Goal: Information Seeking & Learning: Learn about a topic

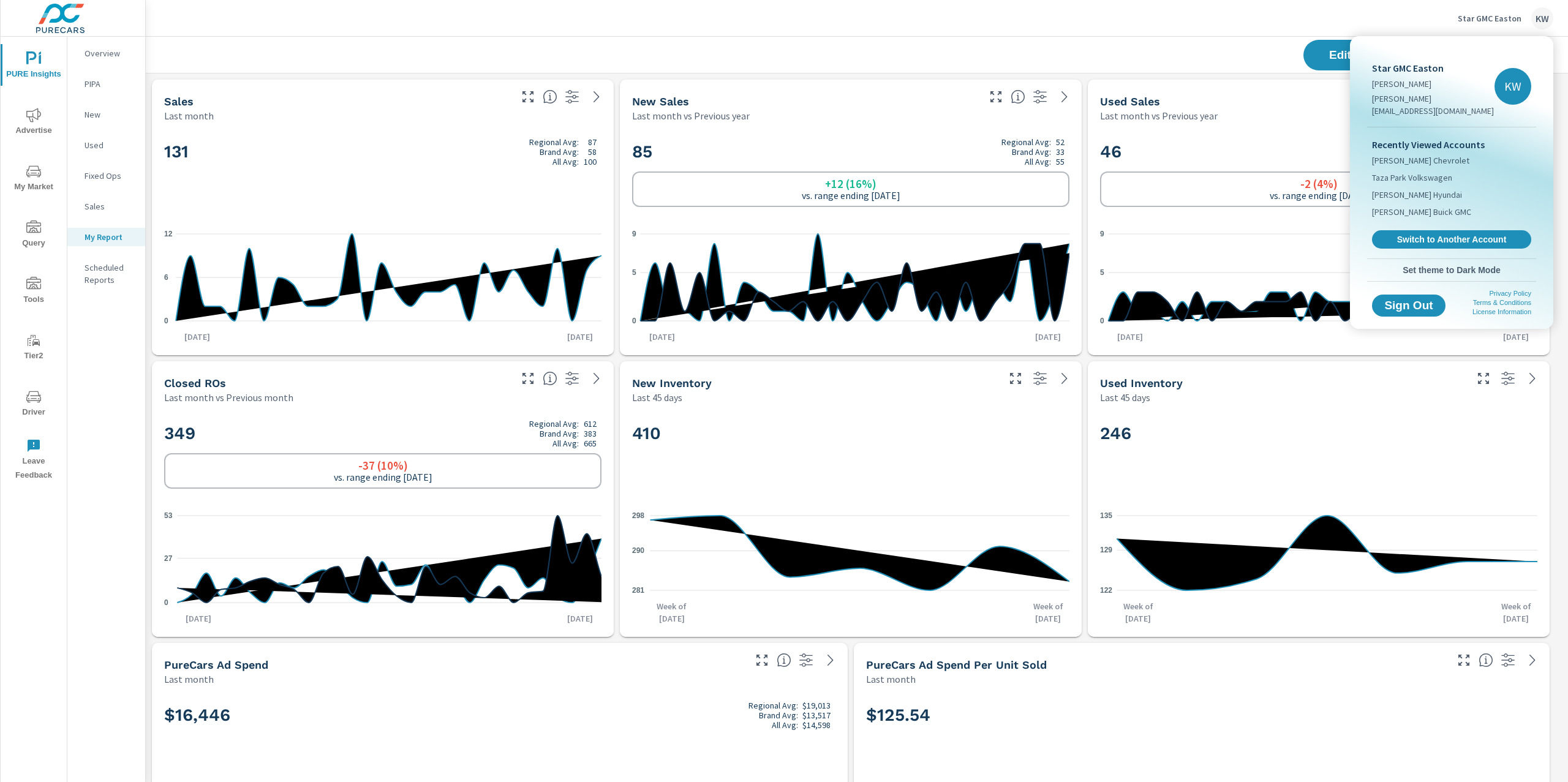
scroll to position [6791, 1436]
click at [1434, 234] on span "Switch to Another Account" at bounding box center [1451, 239] width 150 height 12
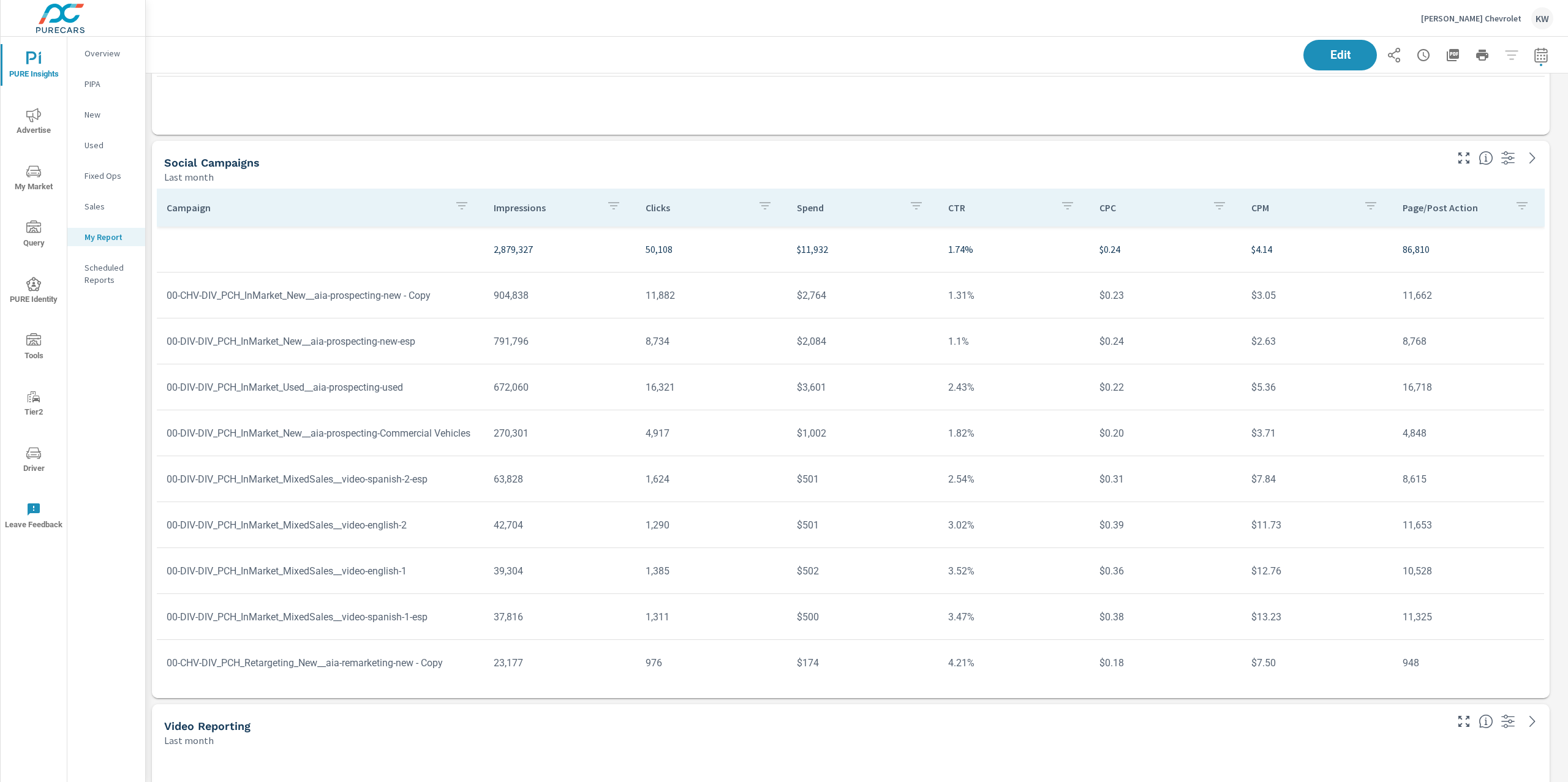
scroll to position [7073, 0]
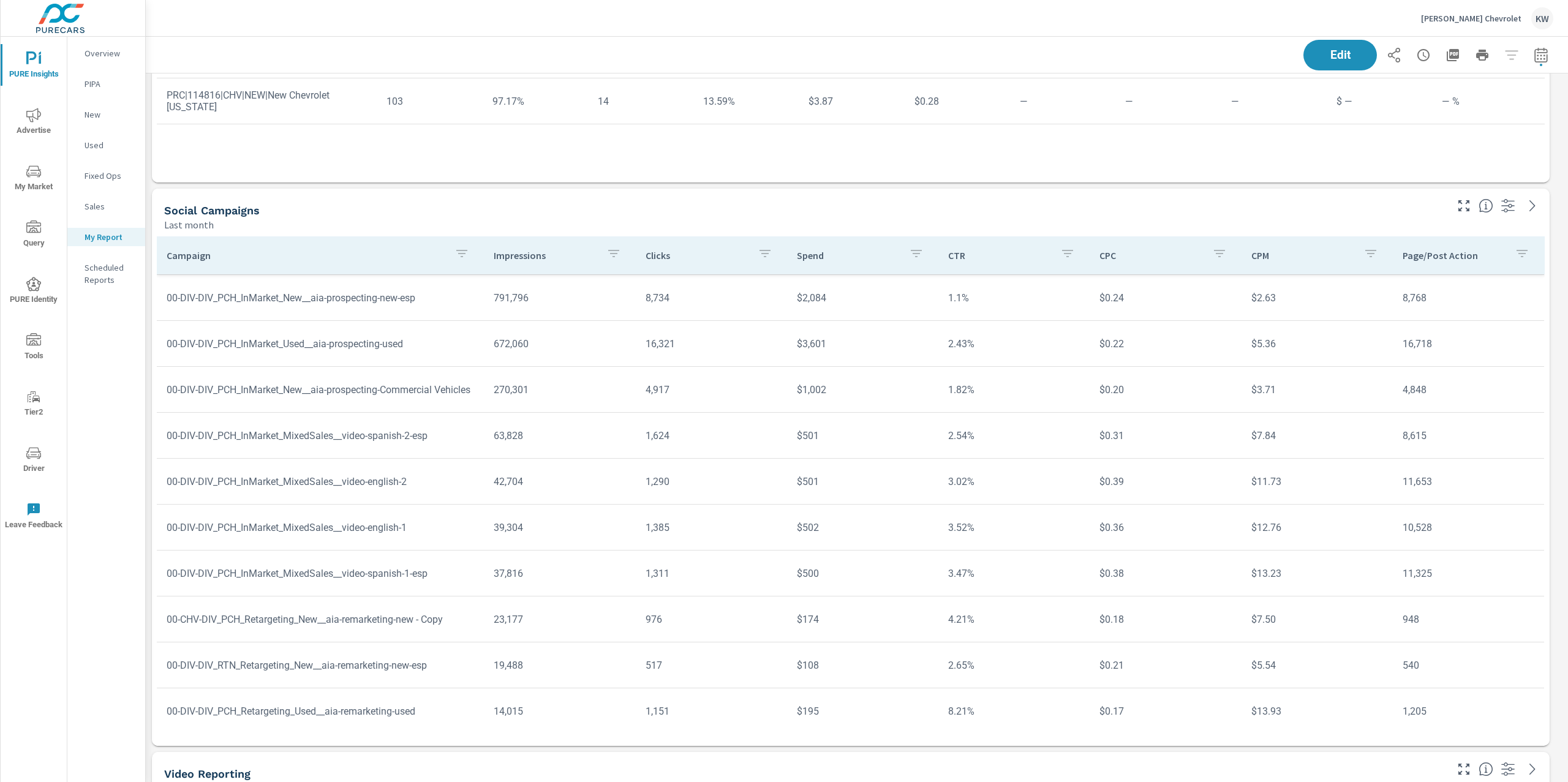
scroll to position [102, 0]
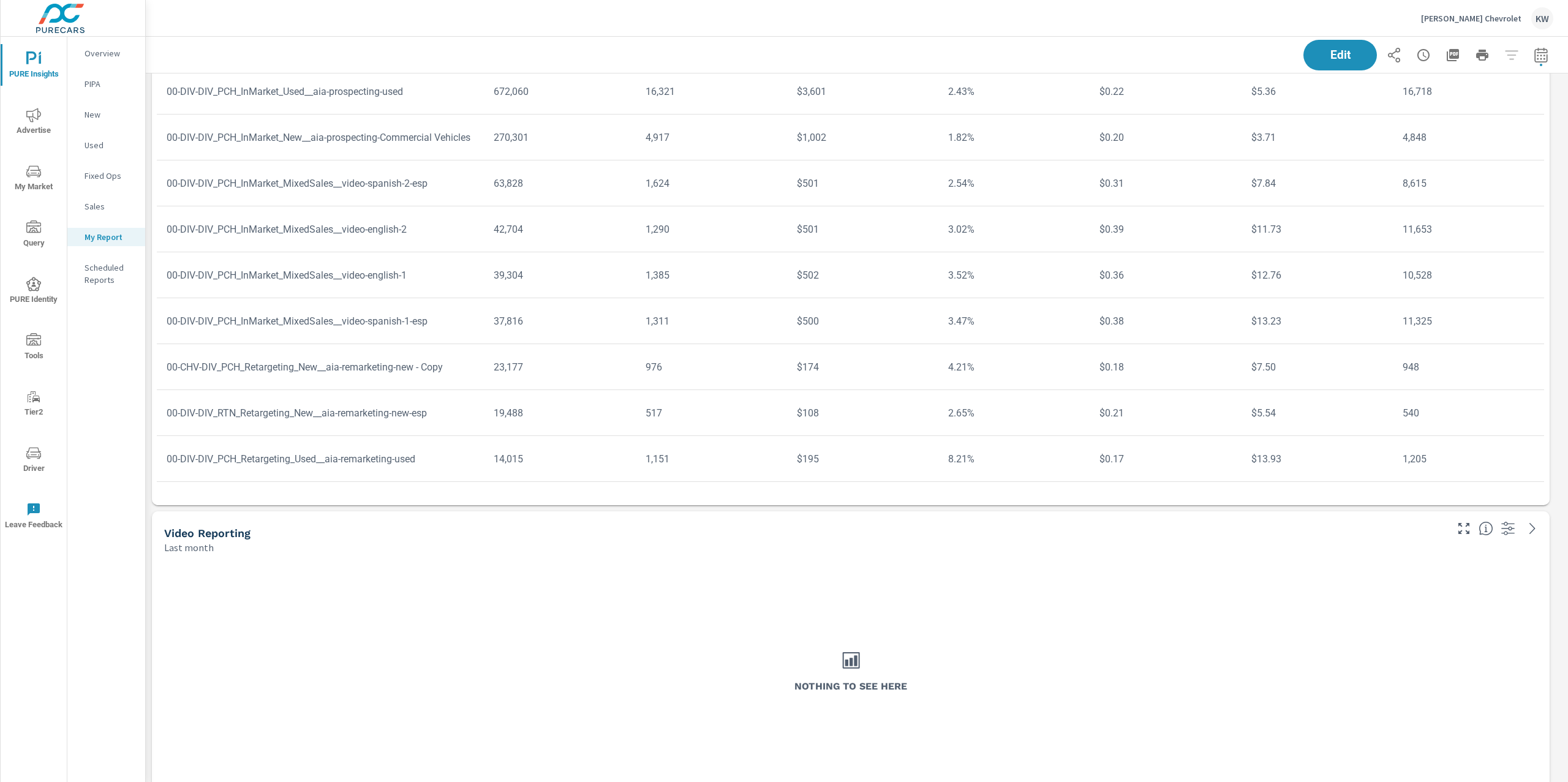
scroll to position [7324, 0]
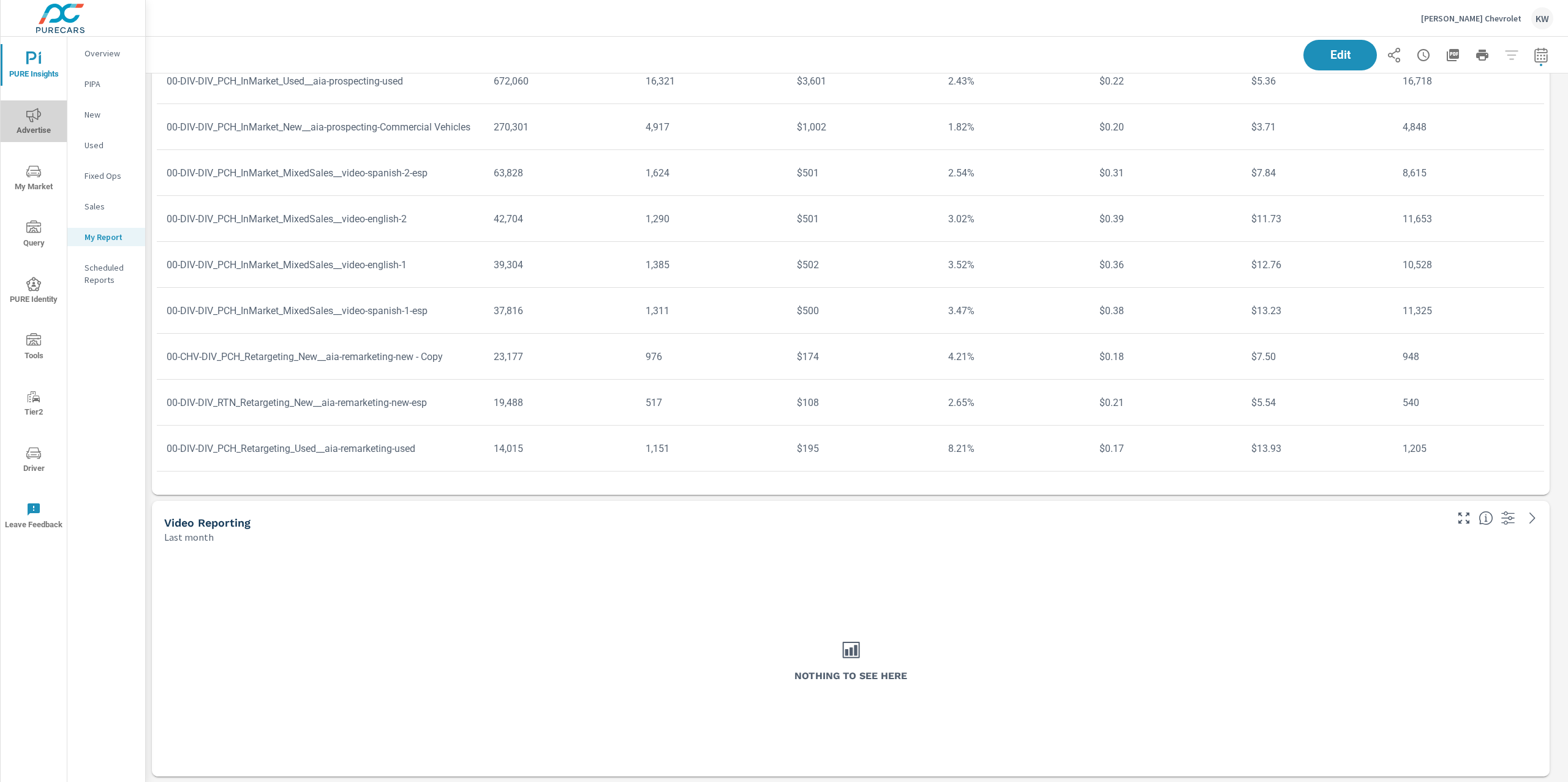
click at [39, 131] on span "Advertise" at bounding box center [34, 123] width 59 height 30
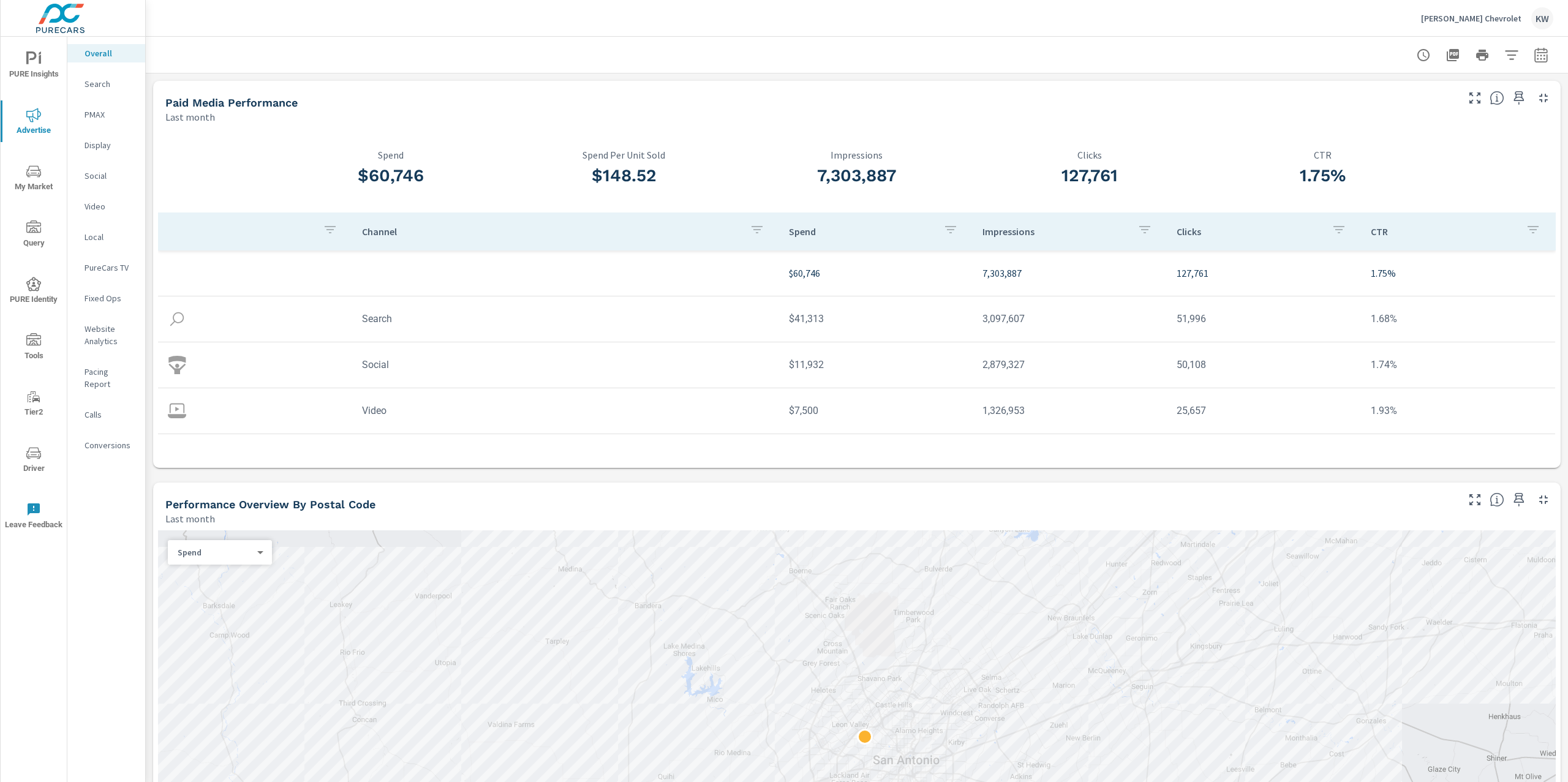
click at [125, 207] on p "Video" at bounding box center [110, 206] width 51 height 13
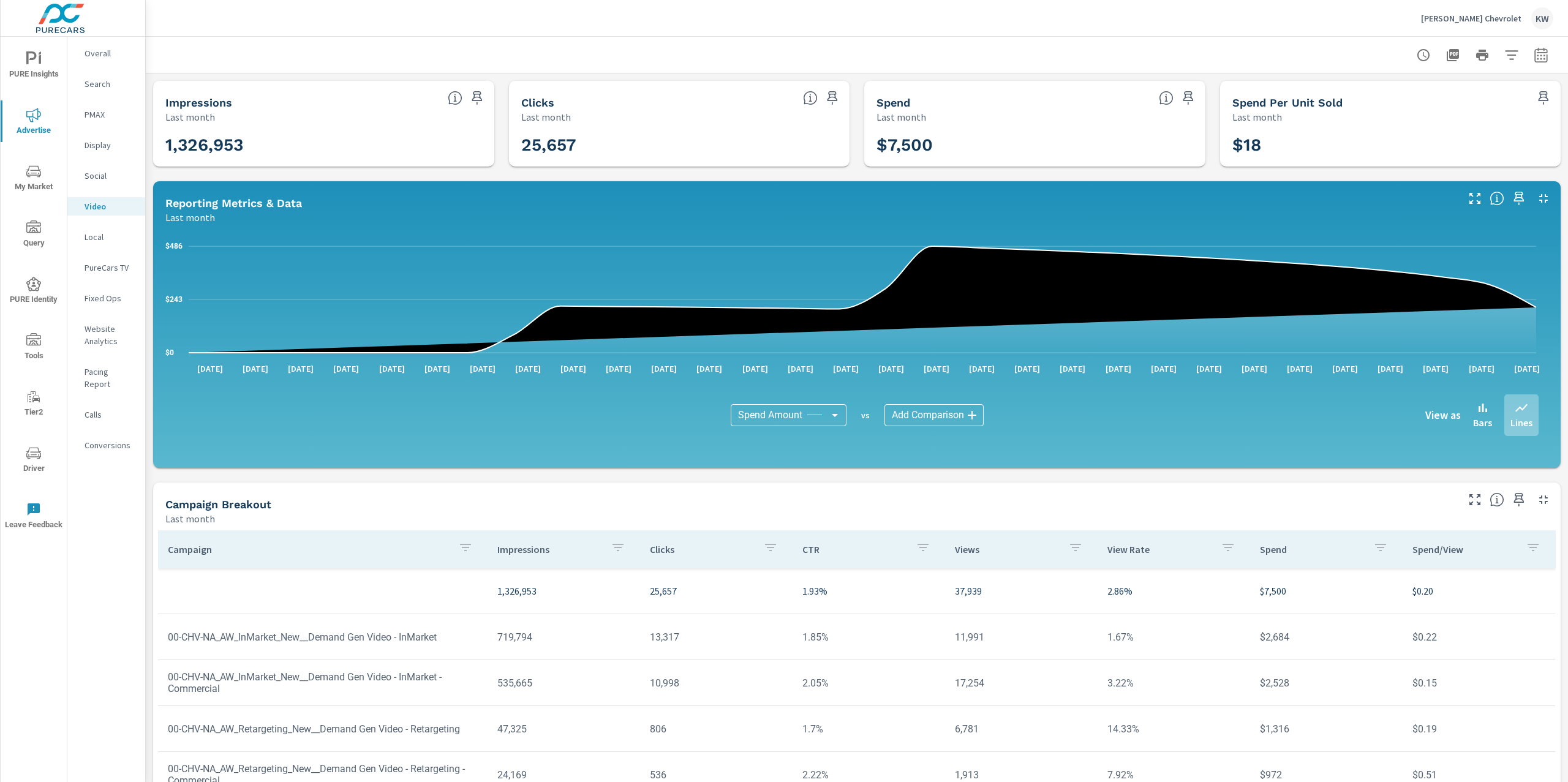
click at [39, 63] on icon "nav menu" at bounding box center [39, 59] width 3 height 9
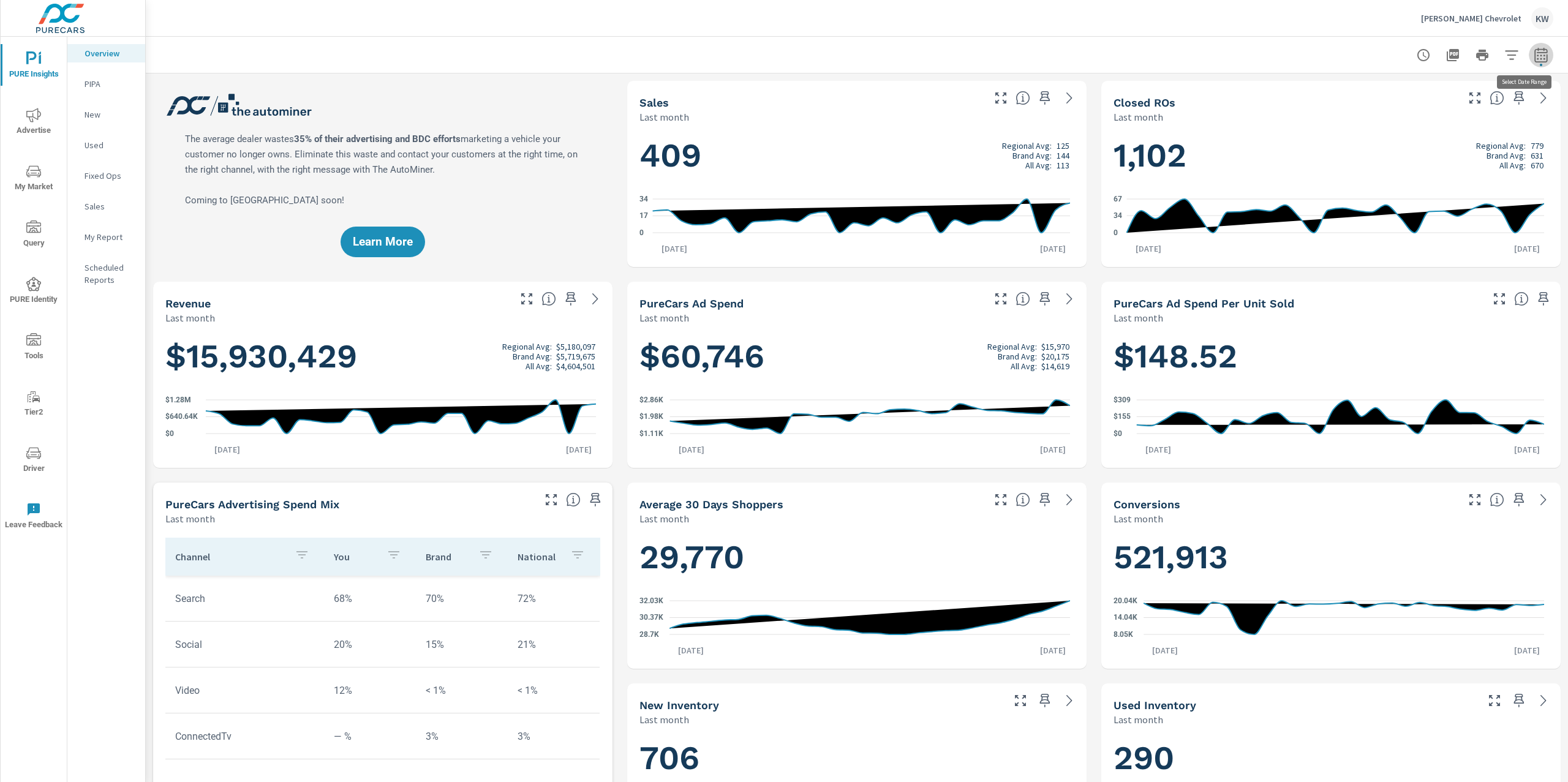
click at [1534, 58] on icon "button" at bounding box center [1540, 55] width 14 height 14
select select "Last month"
click at [114, 239] on p "My Report" at bounding box center [110, 237] width 51 height 13
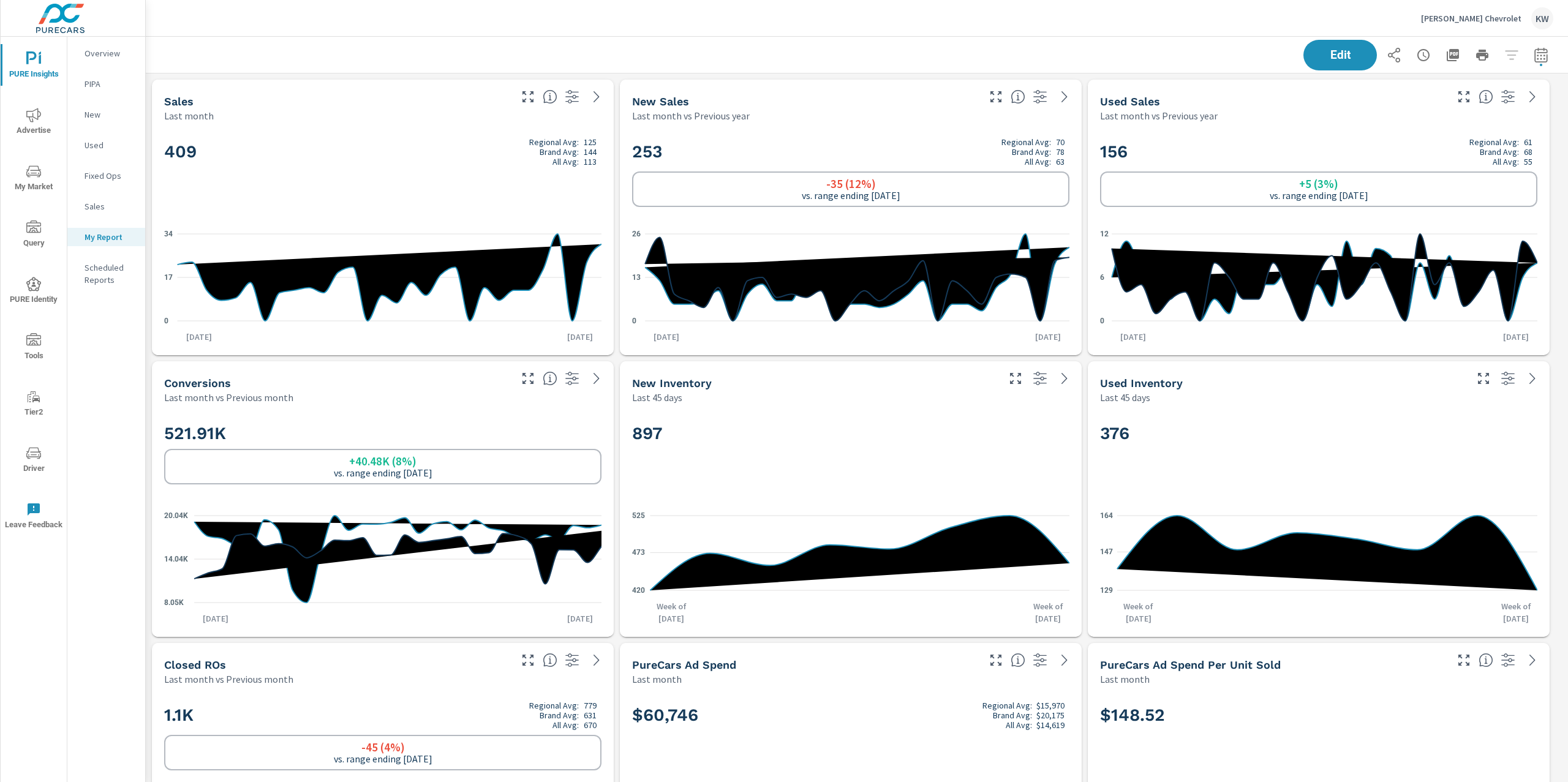
scroll to position [92, 0]
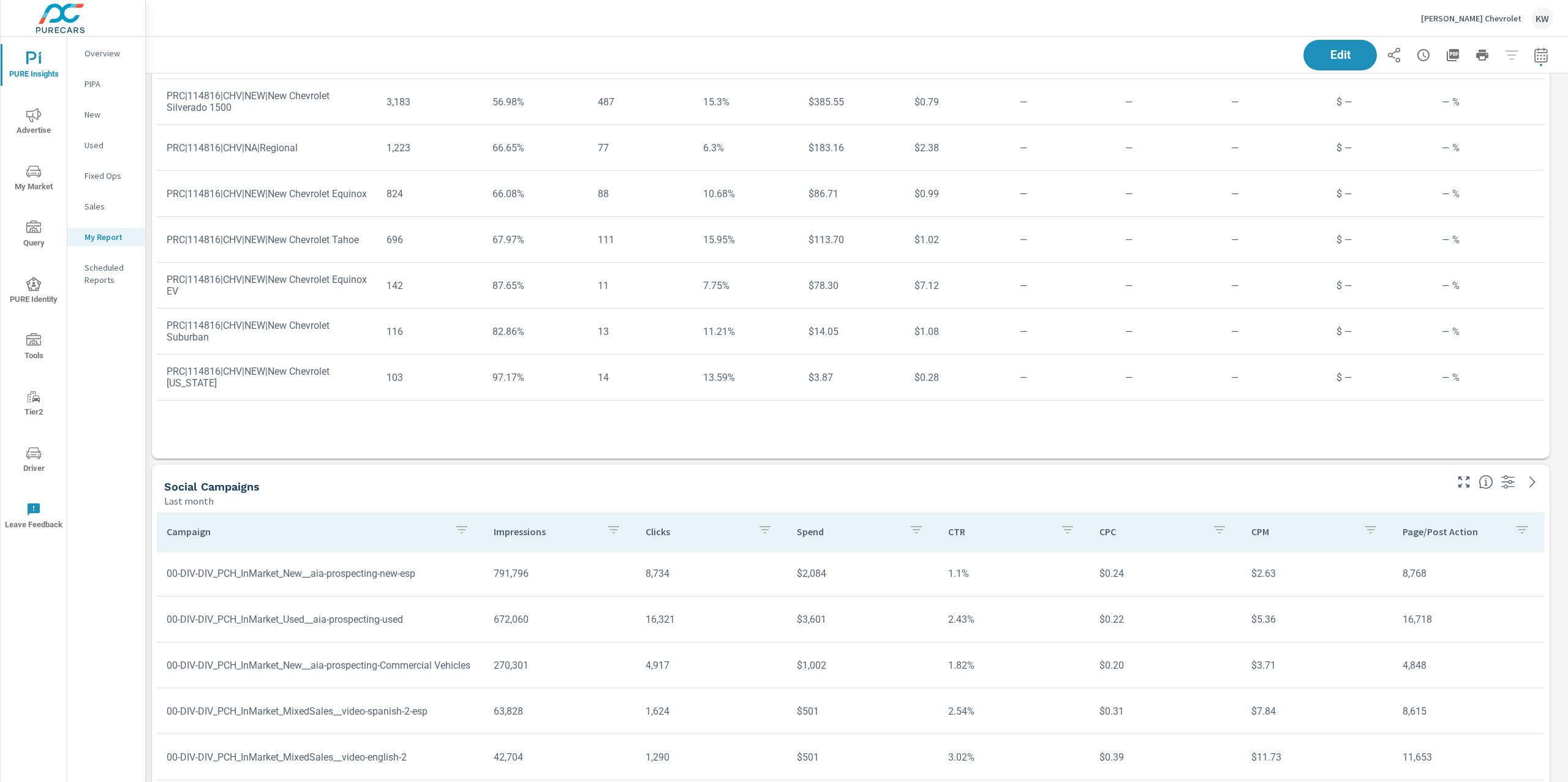
scroll to position [7324, 0]
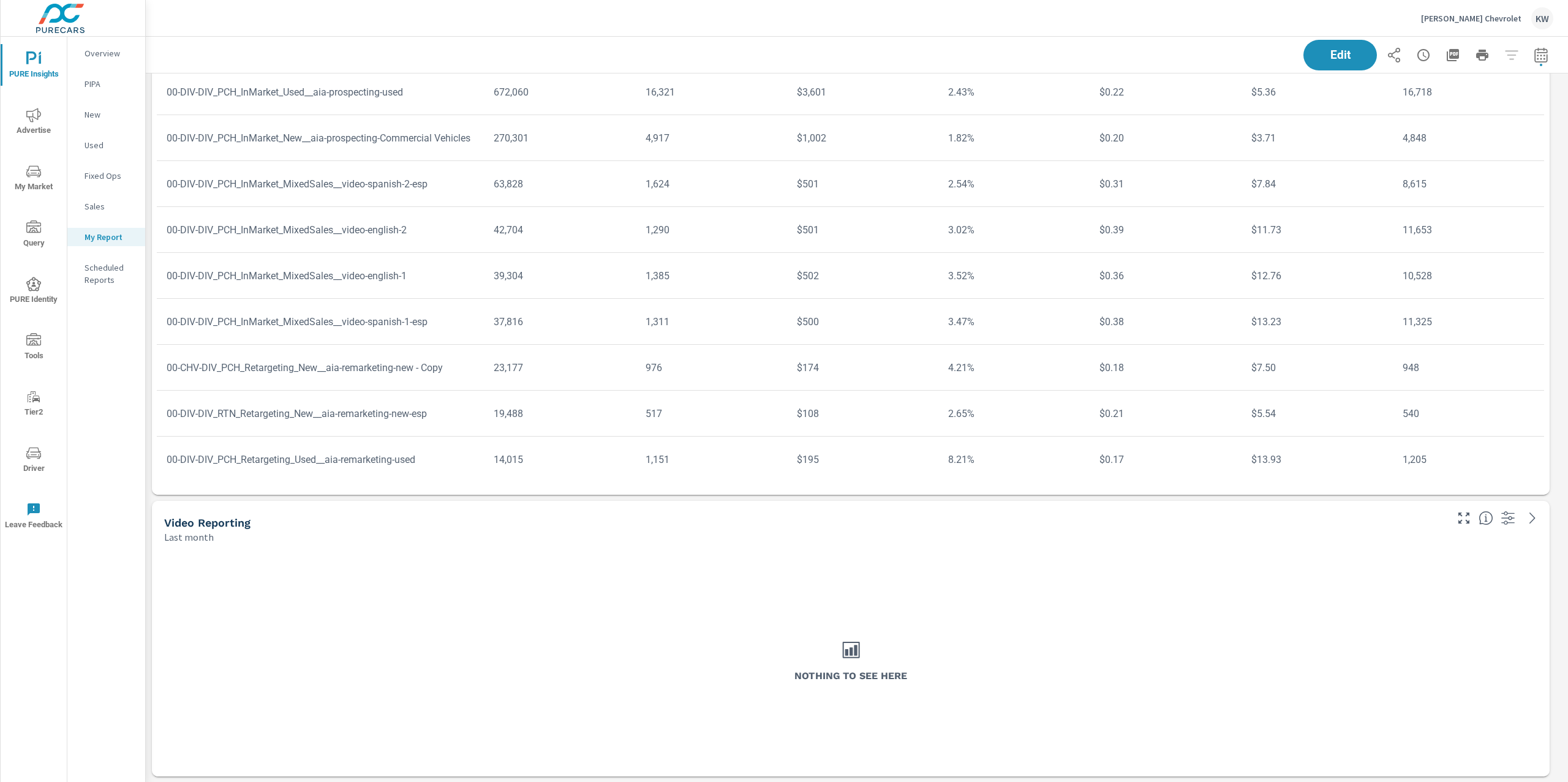
click at [1226, 561] on div "Nothing to see here" at bounding box center [851, 659] width 1388 height 223
click at [1328, 50] on span "Edit" at bounding box center [1340, 55] width 50 height 12
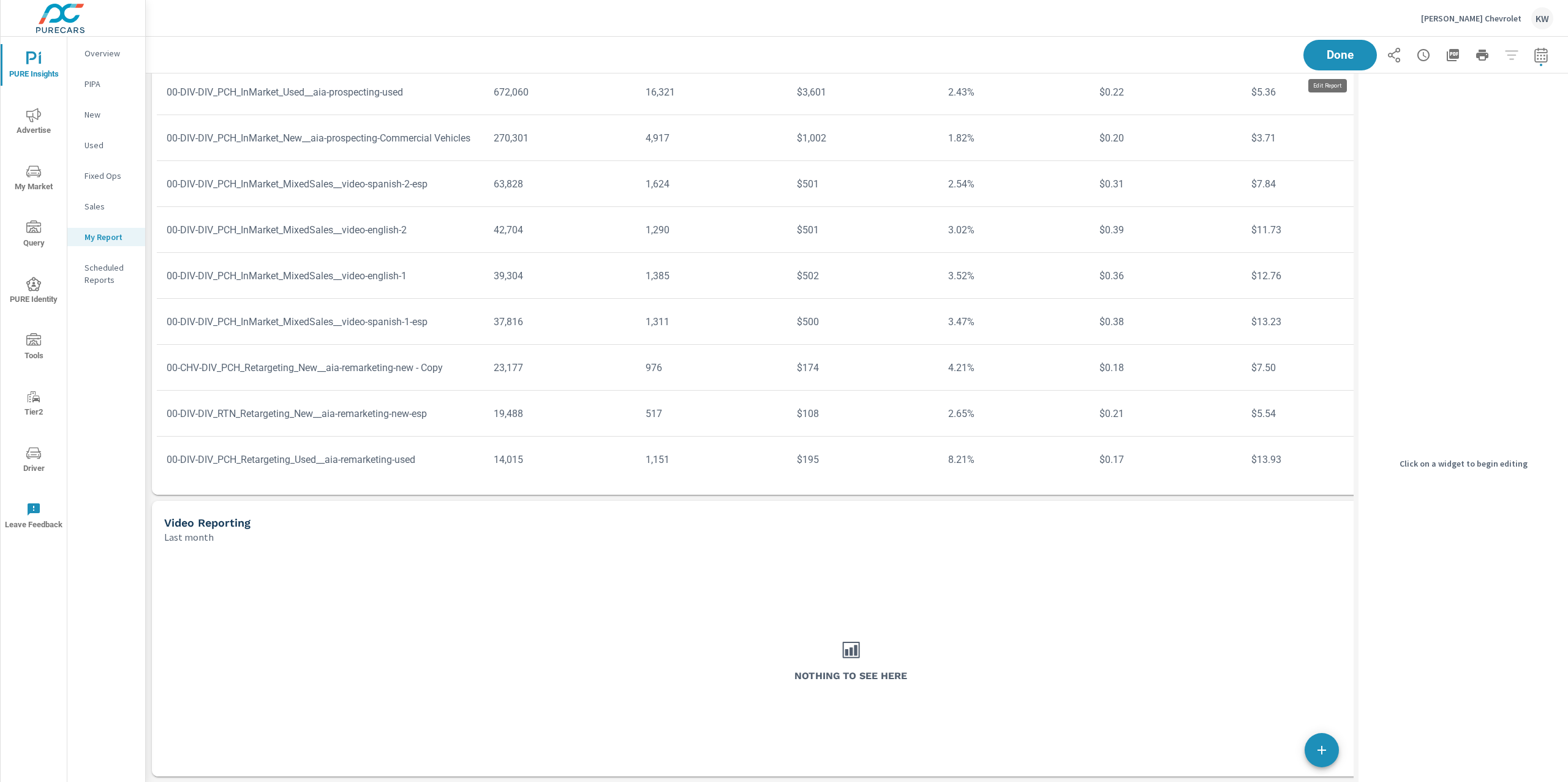
scroll to position [6, 6]
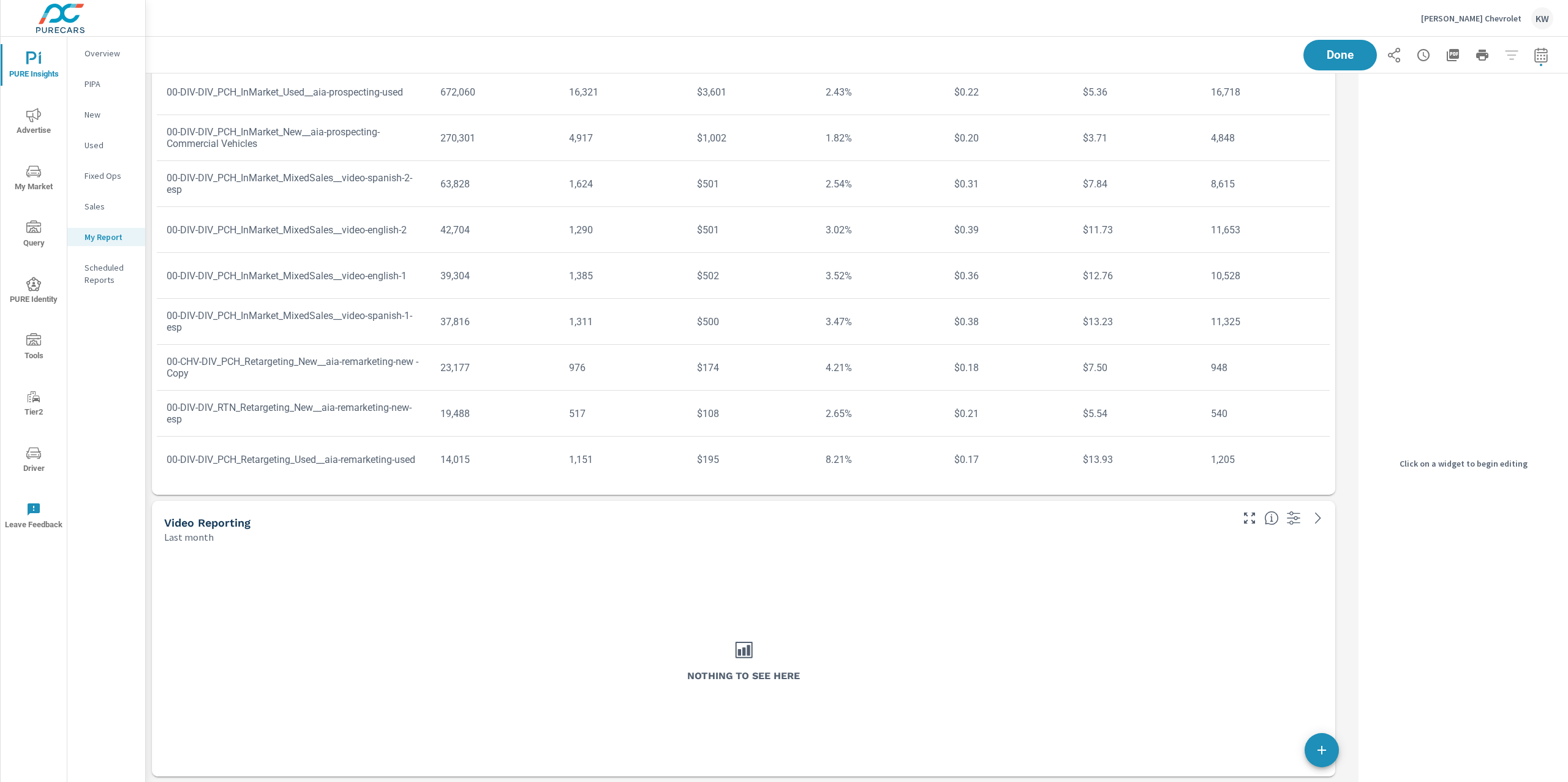
click at [1063, 566] on div "Nothing to see here" at bounding box center [744, 659] width 1174 height 223
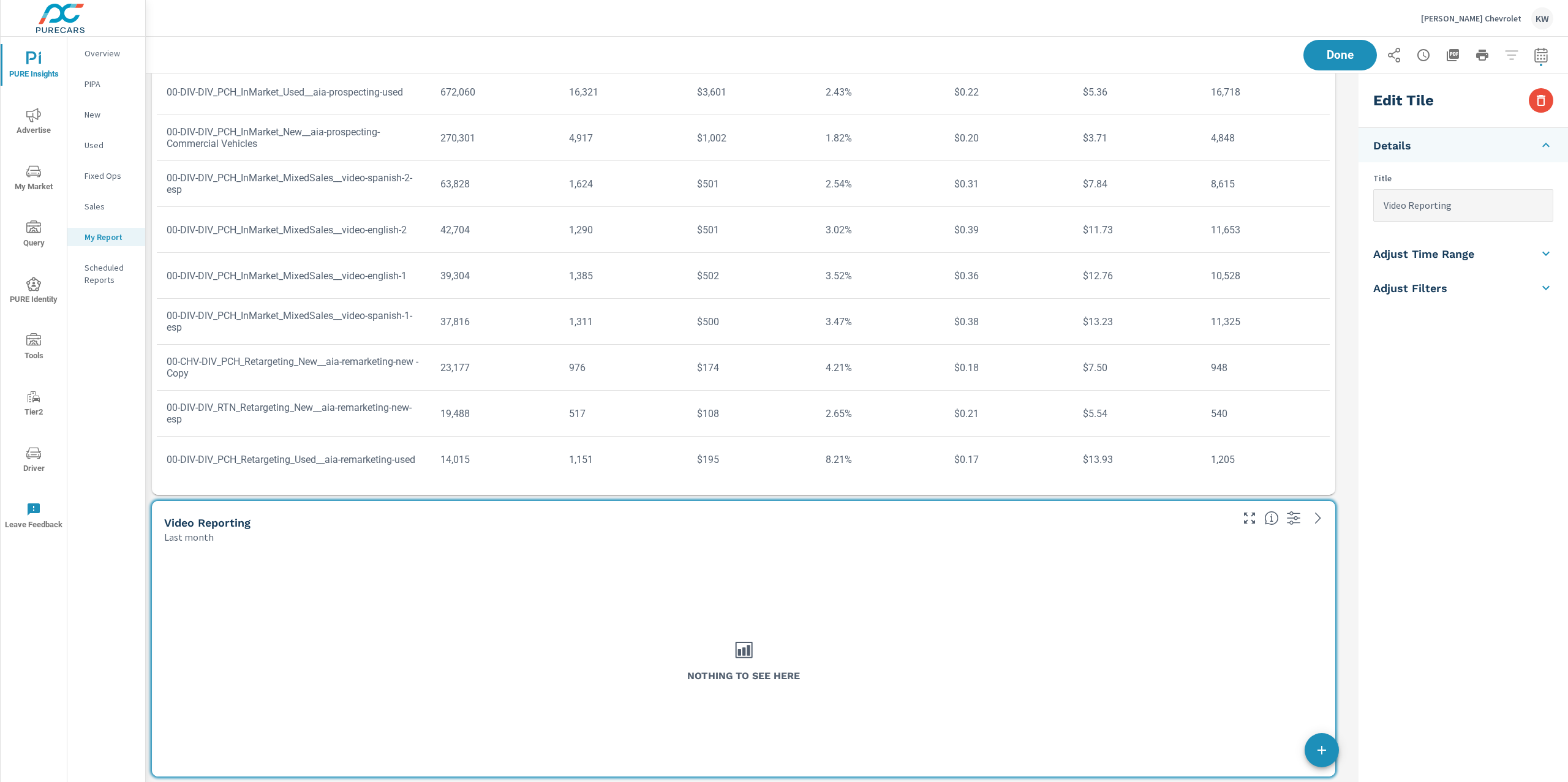
click at [1470, 255] on h5 "Adjust Time Range" at bounding box center [1423, 254] width 101 height 14
click at [1451, 222] on input "checkbox" at bounding box center [1434, 218] width 70 height 24
checkbox input "true"
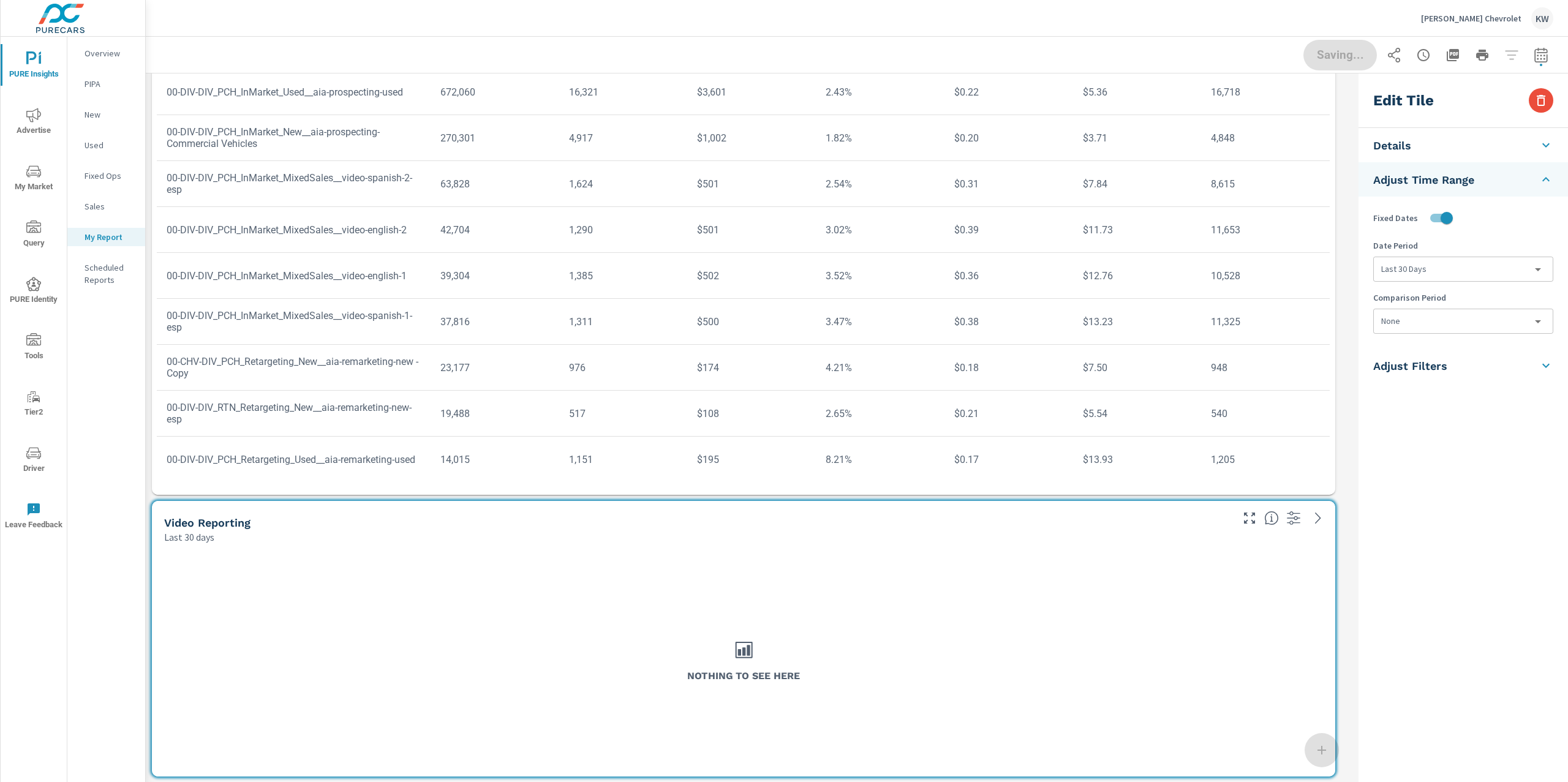
click at [1444, 281] on div "Last 30 Days last30Days" at bounding box center [1463, 269] width 180 height 25
click at [1443, 276] on body "PURE Insights Advertise My Market Query PURE Identity Tools Tier2 Driver Leave …" at bounding box center [784, 391] width 1568 height 782
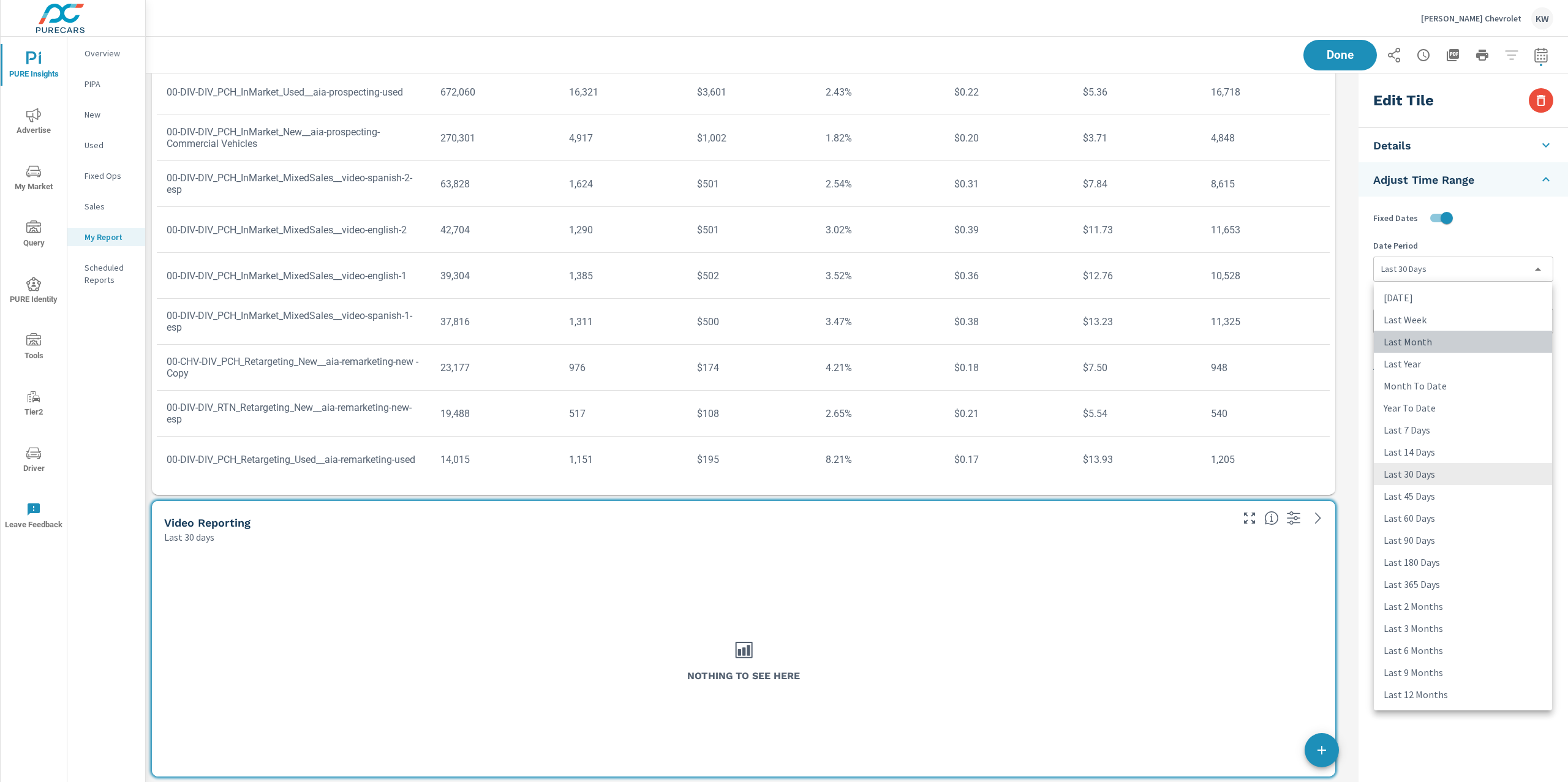
click at [1443, 344] on li "Last Month" at bounding box center [1463, 342] width 178 height 22
type input "lastMonth"
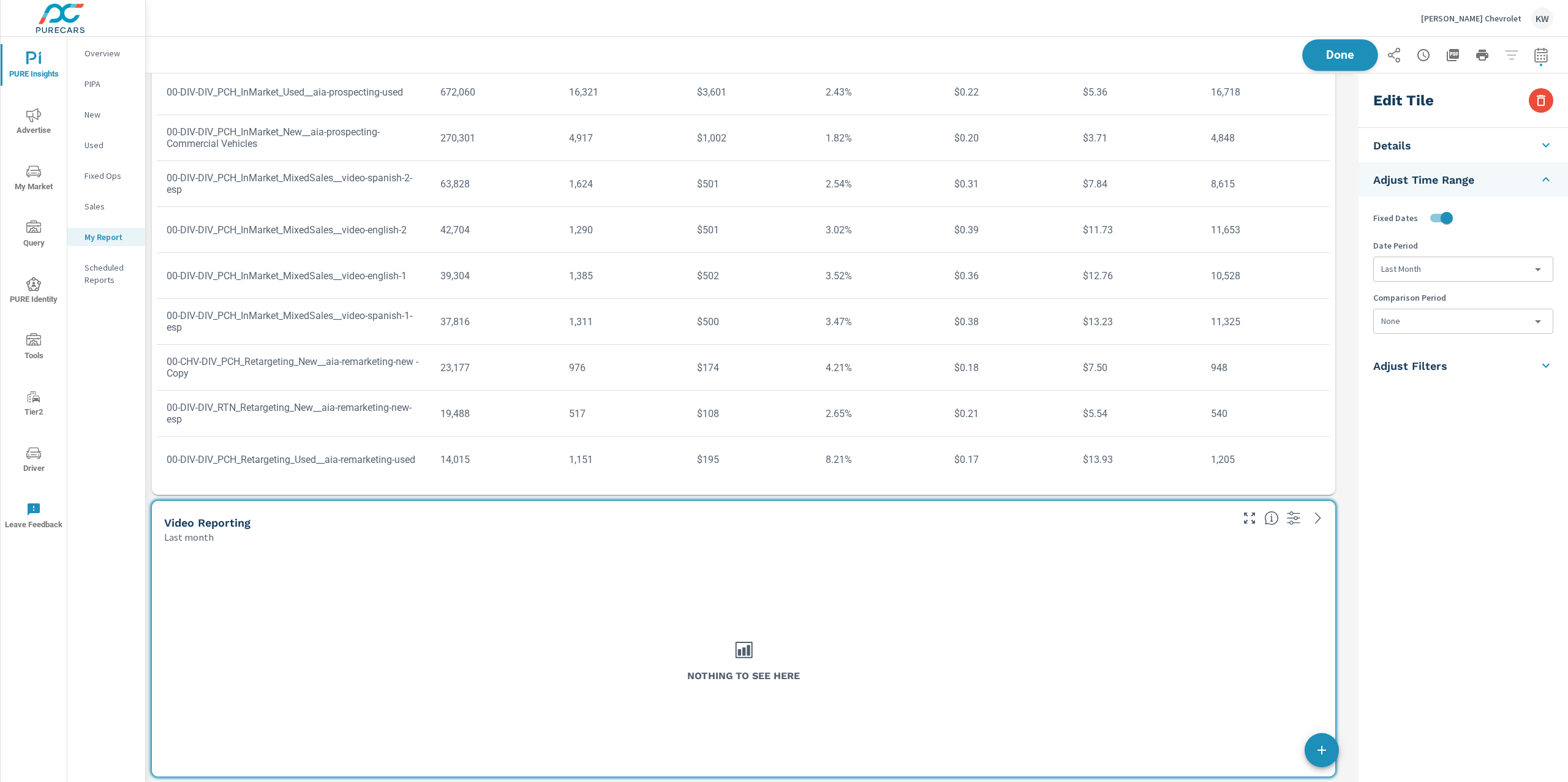
scroll to position [8059, 1221]
click at [1325, 42] on button "Done" at bounding box center [1340, 55] width 76 height 32
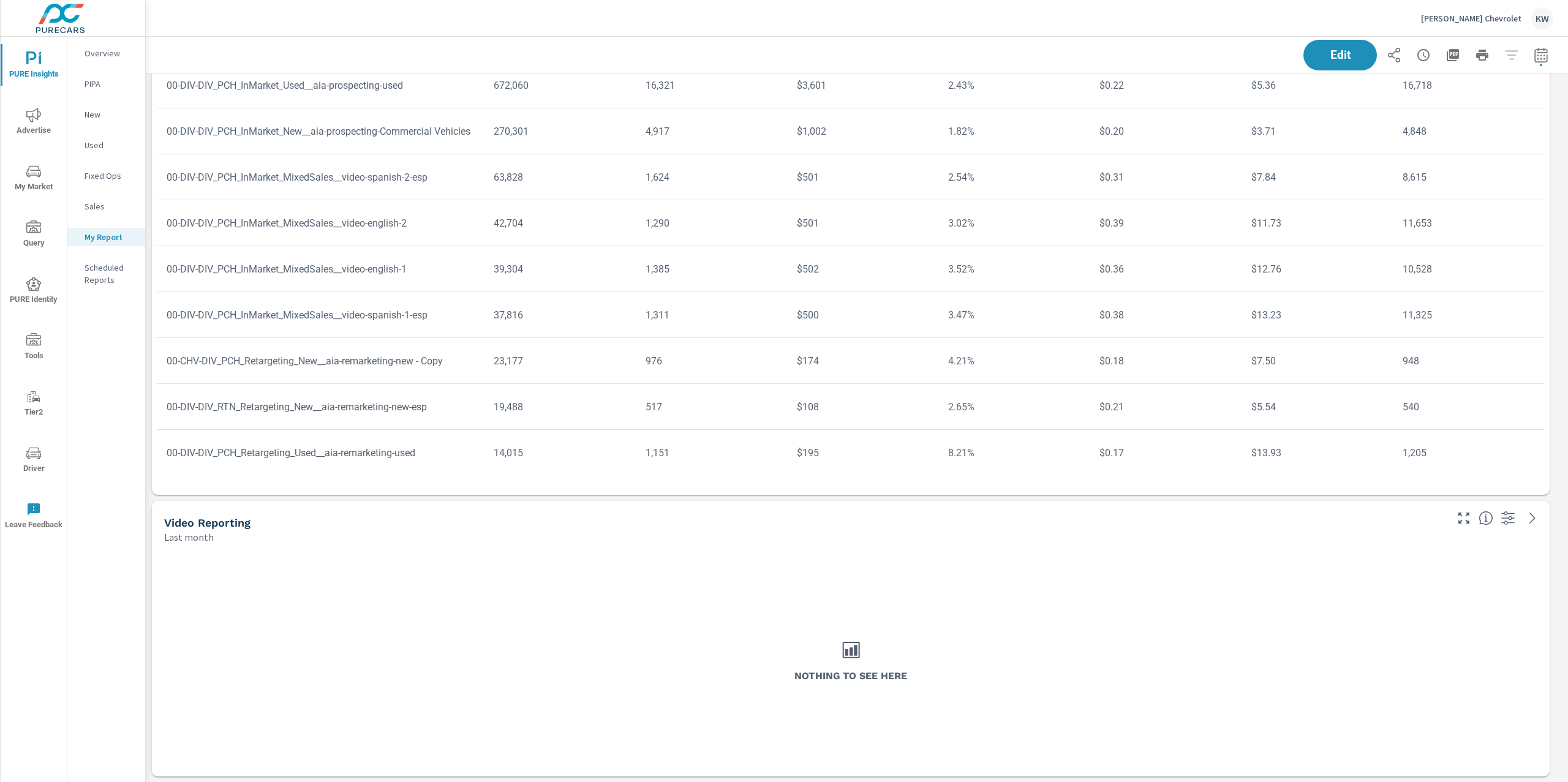
scroll to position [8059, 1436]
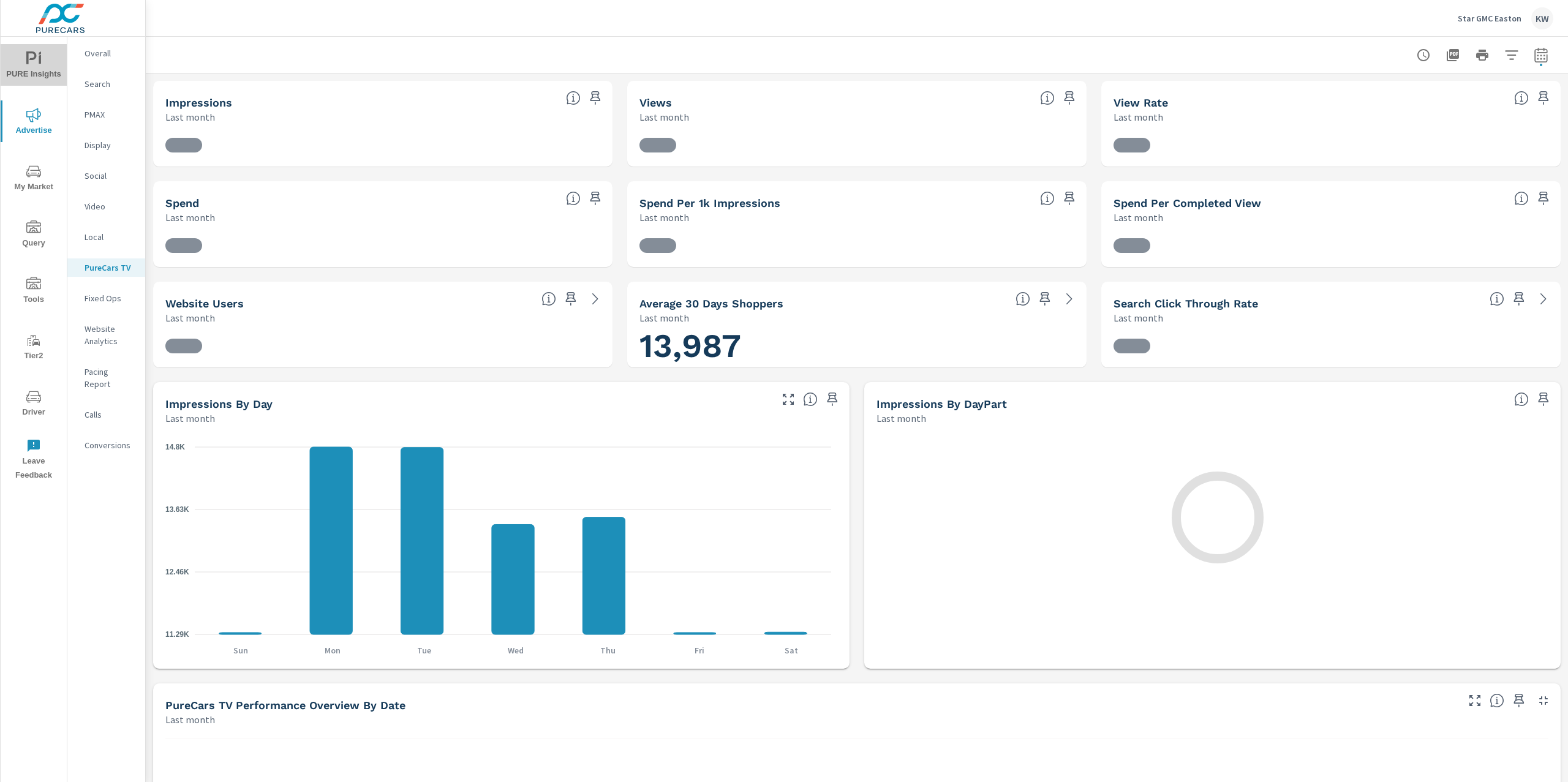
click at [56, 66] on span "PURE Insights" at bounding box center [34, 66] width 59 height 30
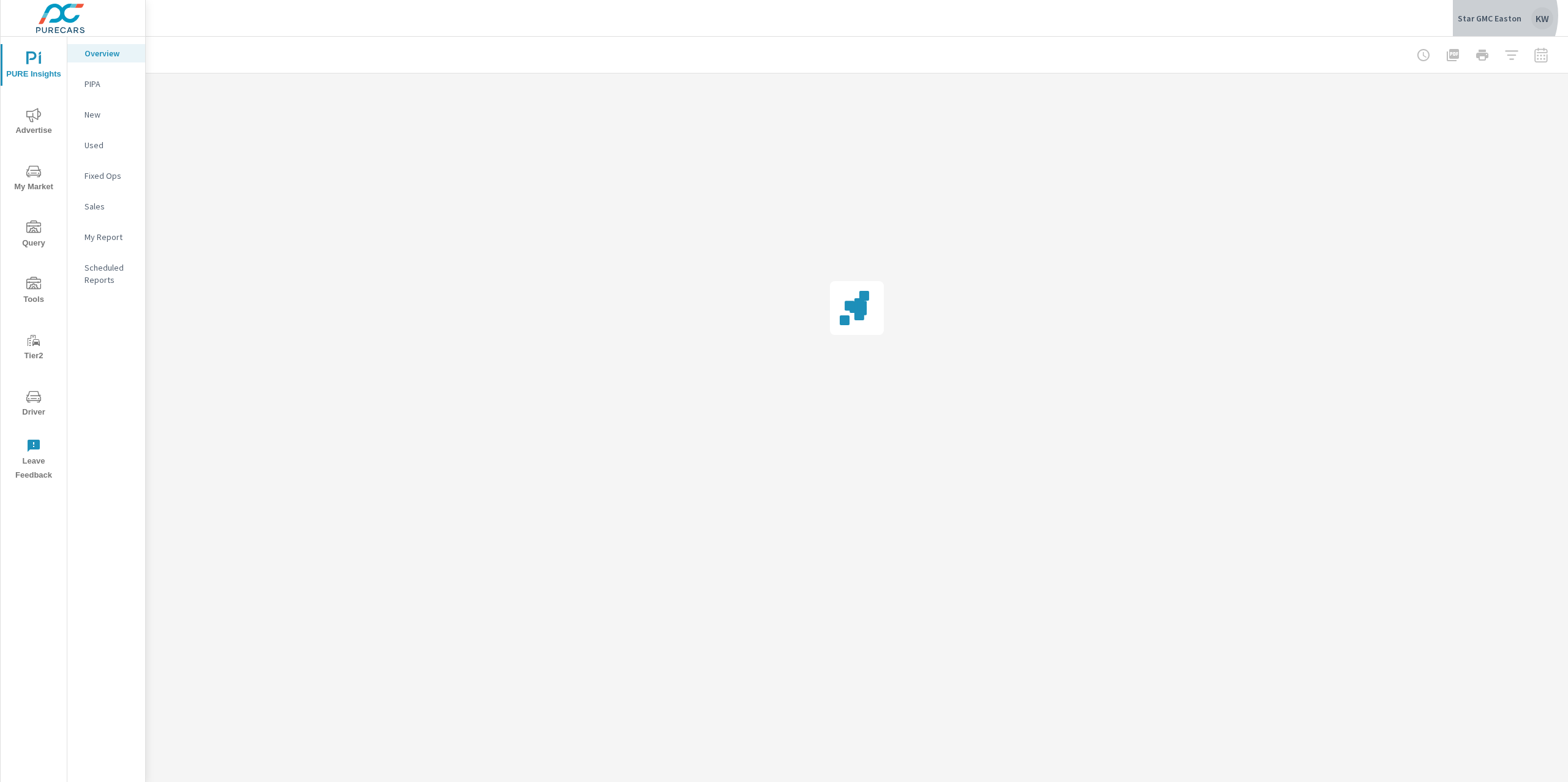
click at [1492, 15] on p "Star GMC Easton" at bounding box center [1490, 18] width 64 height 11
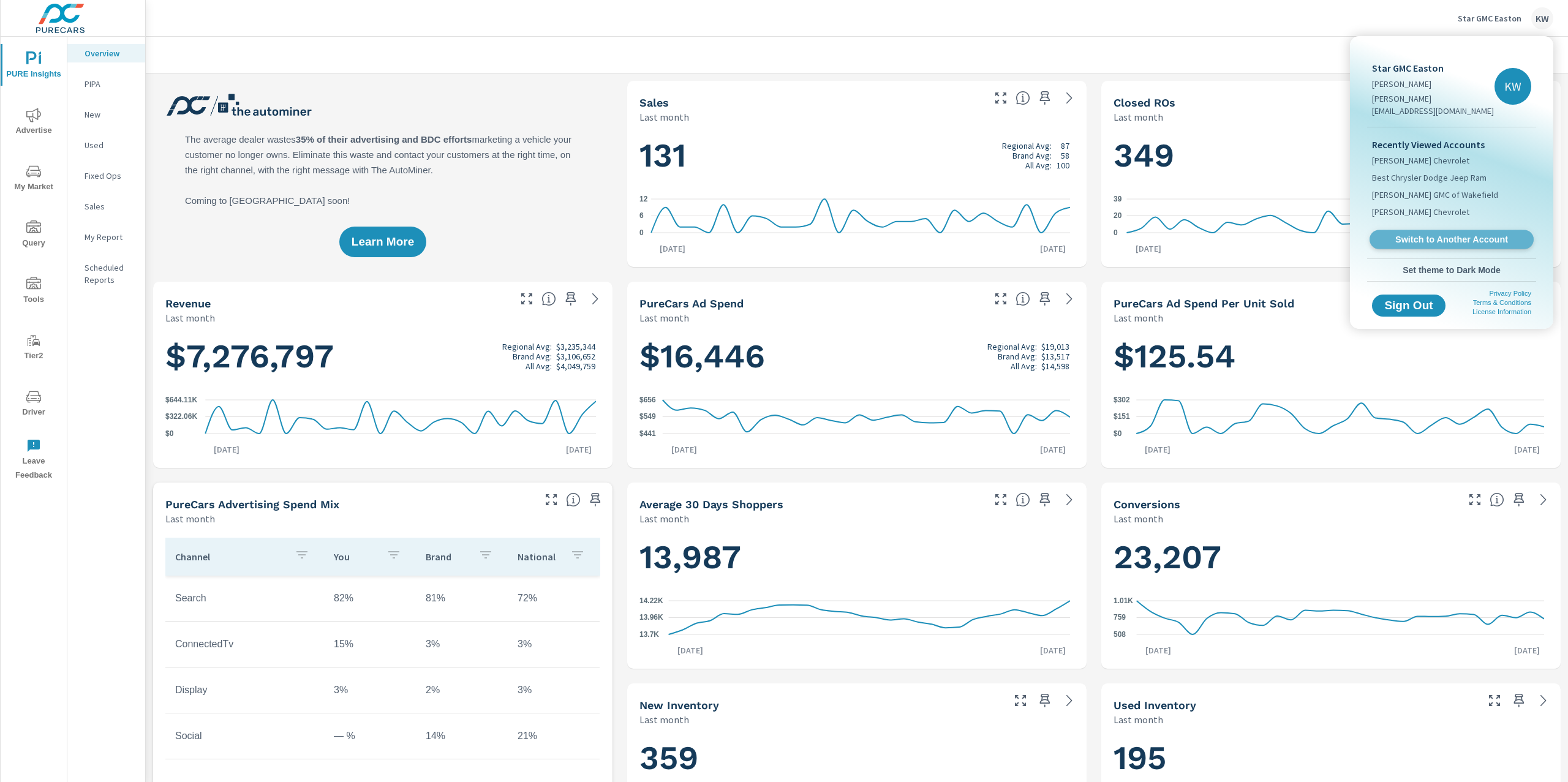
click at [1402, 234] on span "Switch to Another Account" at bounding box center [1451, 239] width 150 height 12
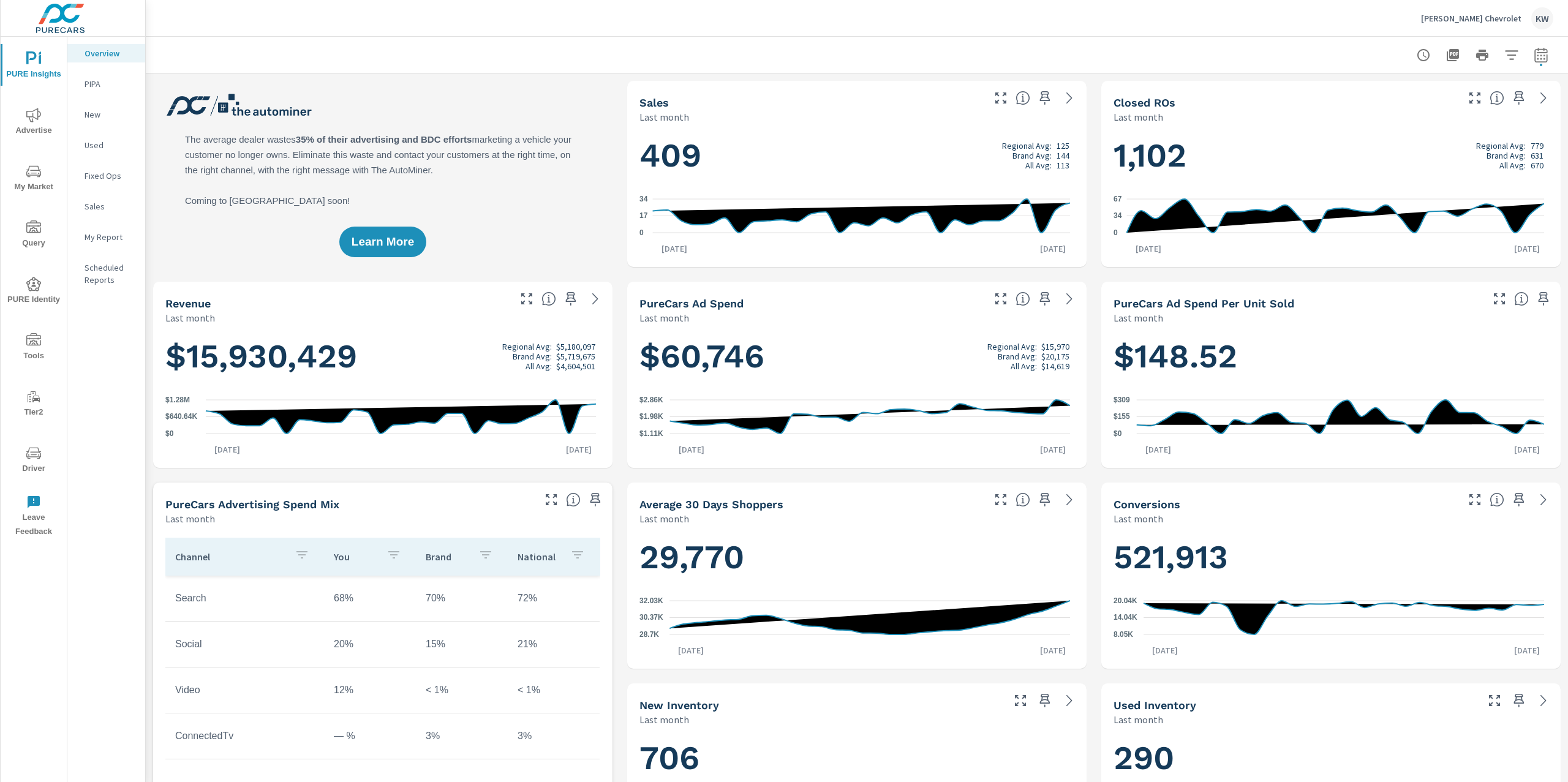
click at [37, 188] on span "My Market" at bounding box center [34, 179] width 59 height 30
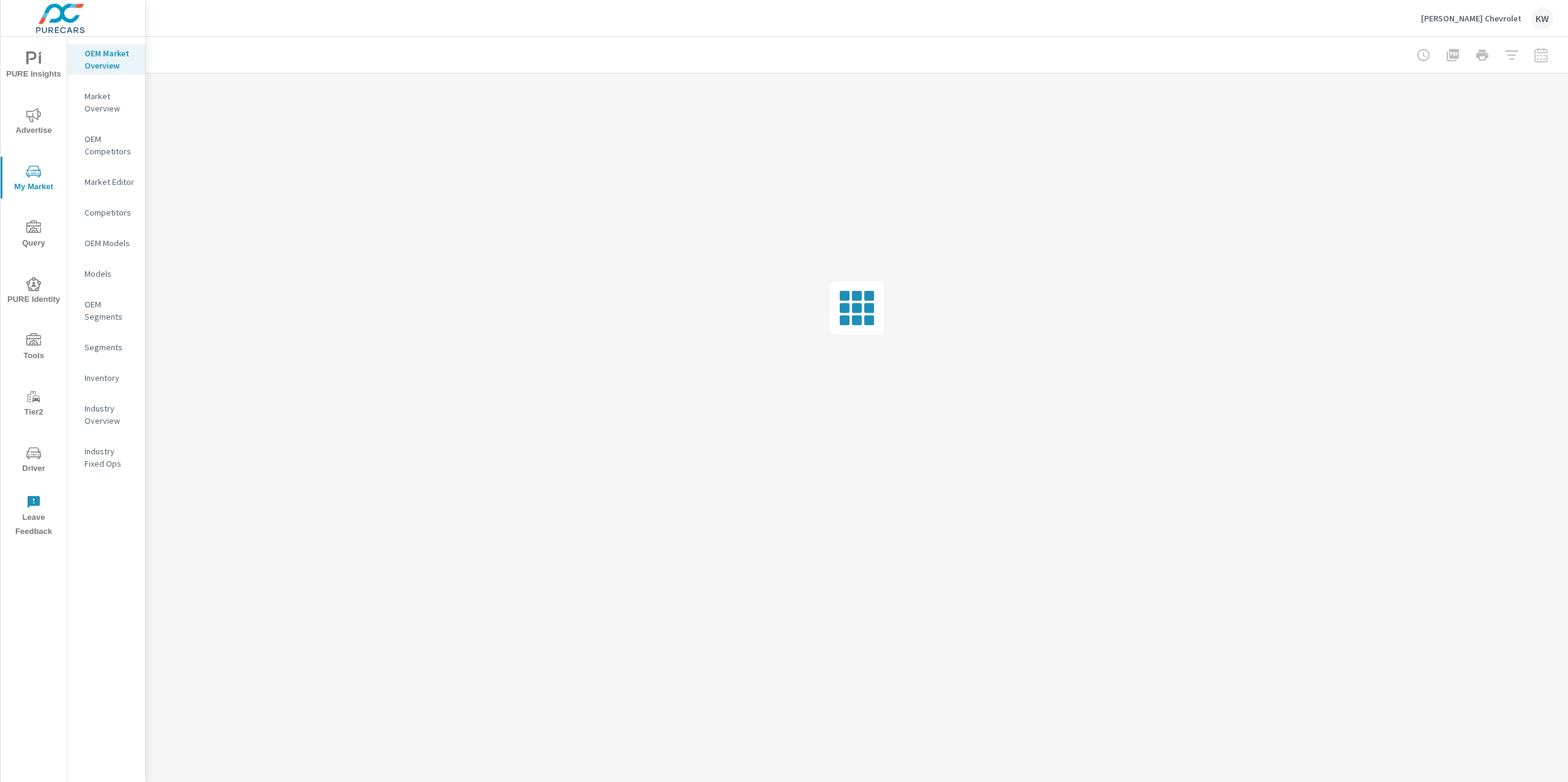
click at [112, 411] on p "Industry Overview" at bounding box center [110, 414] width 51 height 24
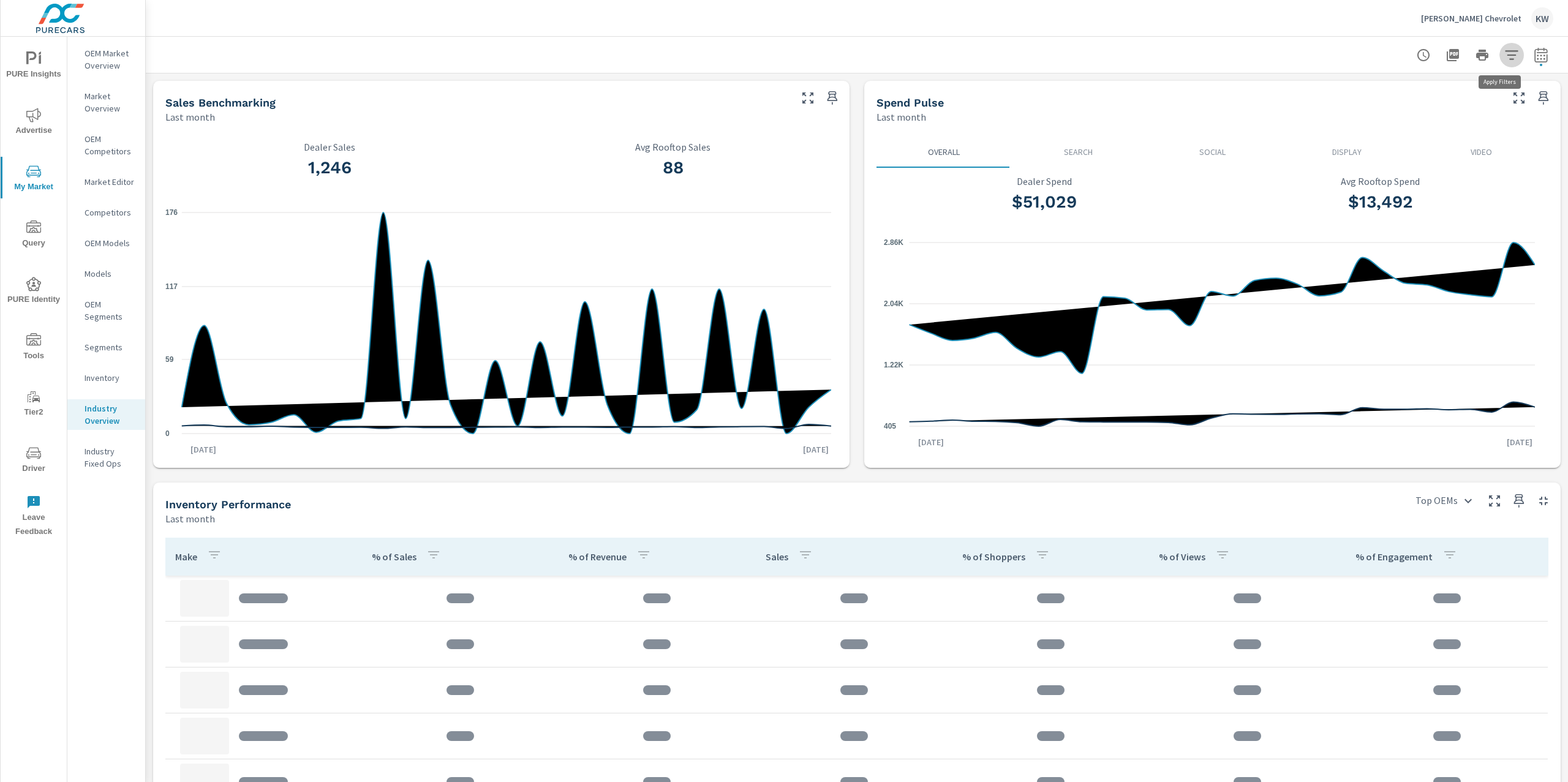
click at [1504, 55] on icon "button" at bounding box center [1511, 55] width 14 height 14
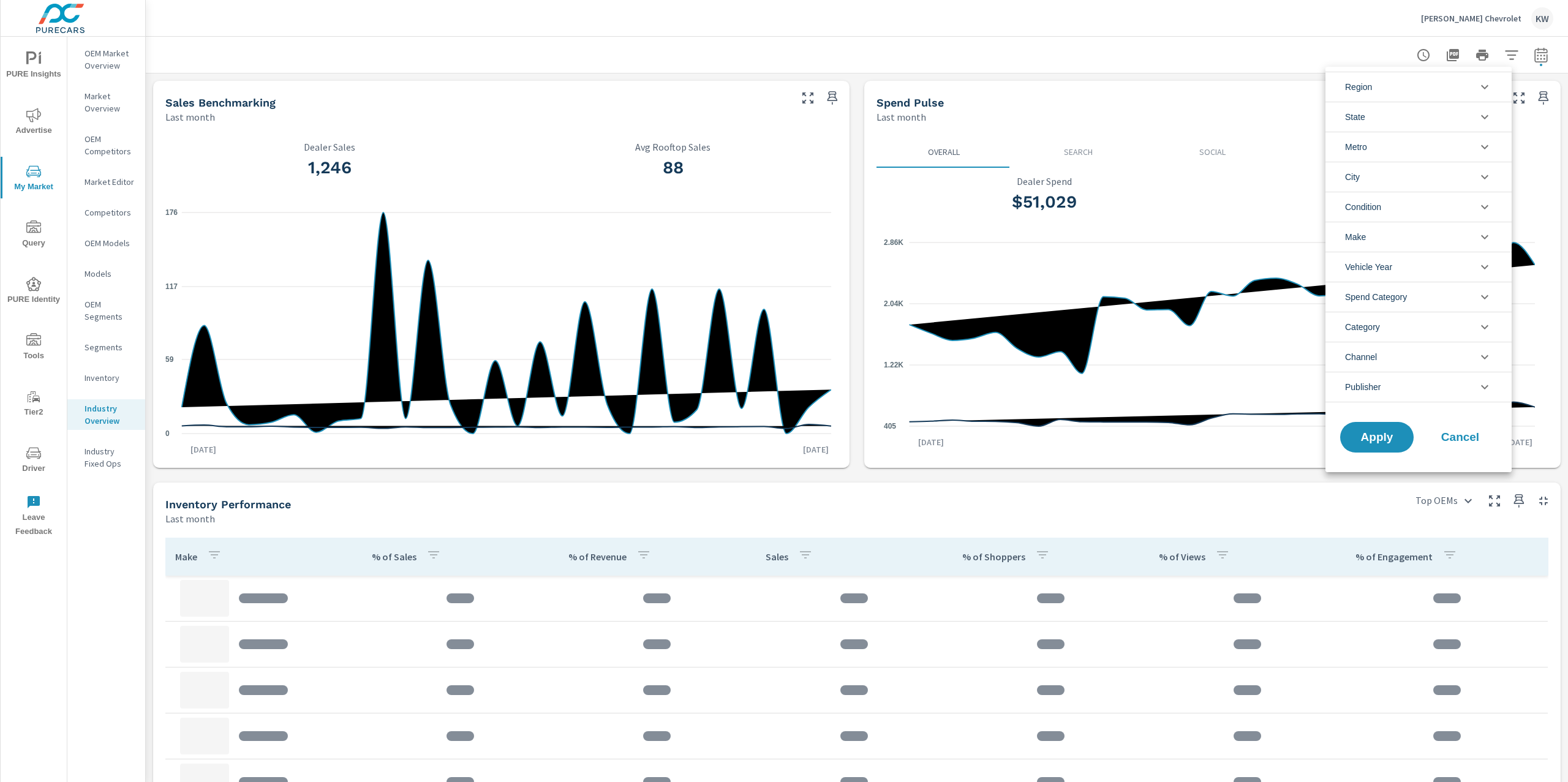
click at [1483, 151] on icon "filter options" at bounding box center [1484, 146] width 14 height 14
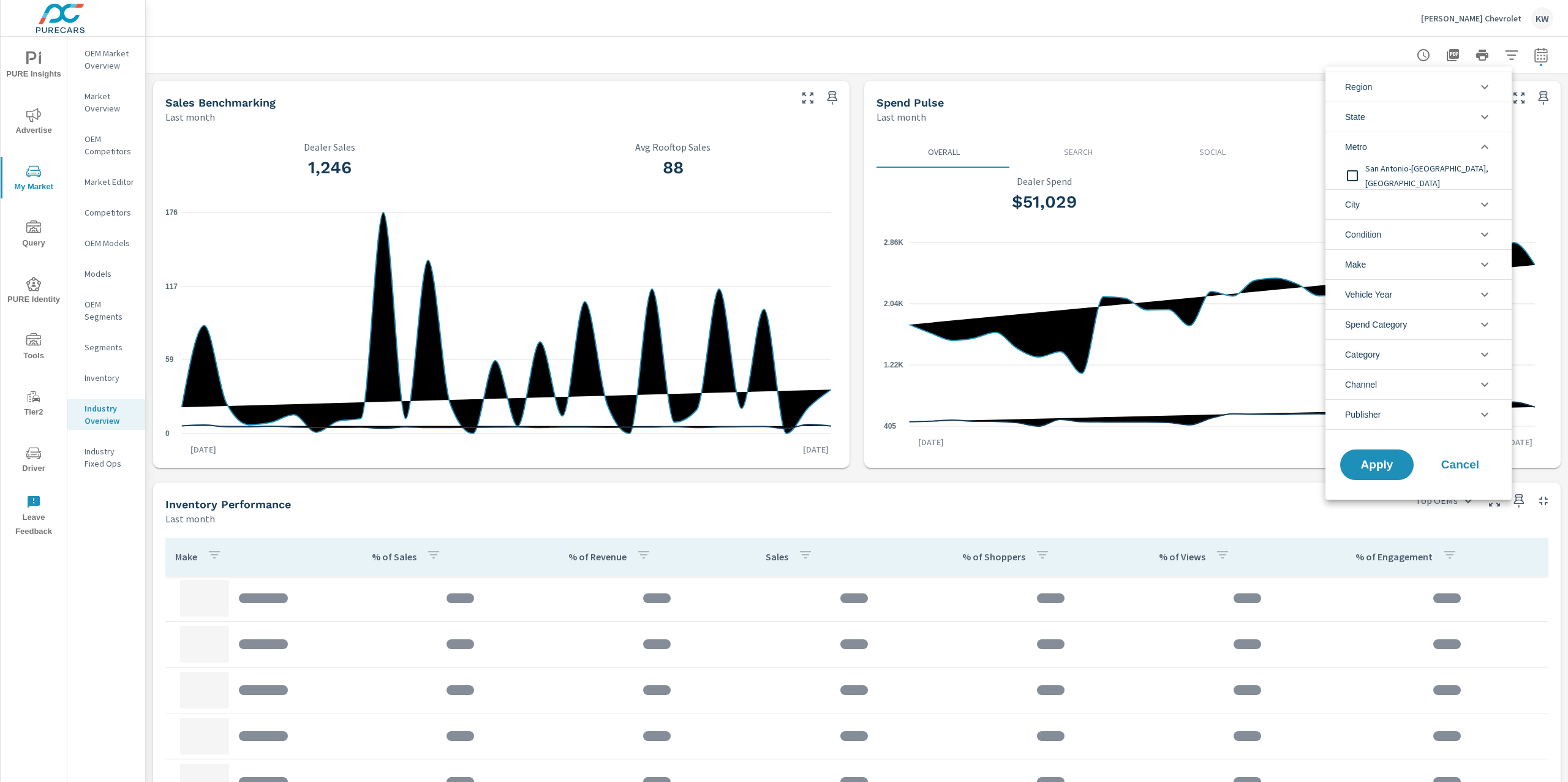
click at [1483, 151] on icon "filter options" at bounding box center [1484, 146] width 14 height 14
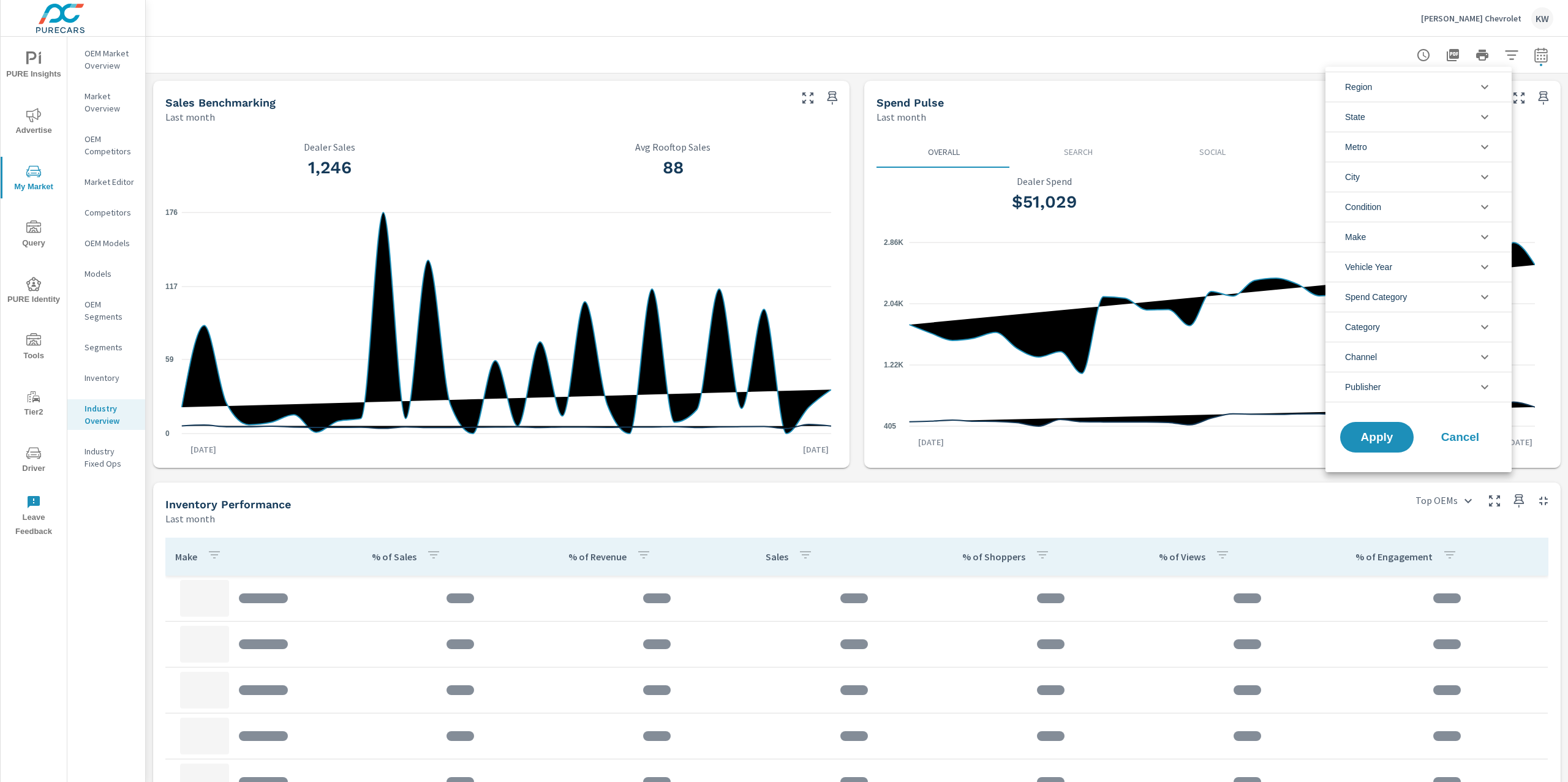
click at [1486, 204] on icon "filter options" at bounding box center [1484, 207] width 14 height 14
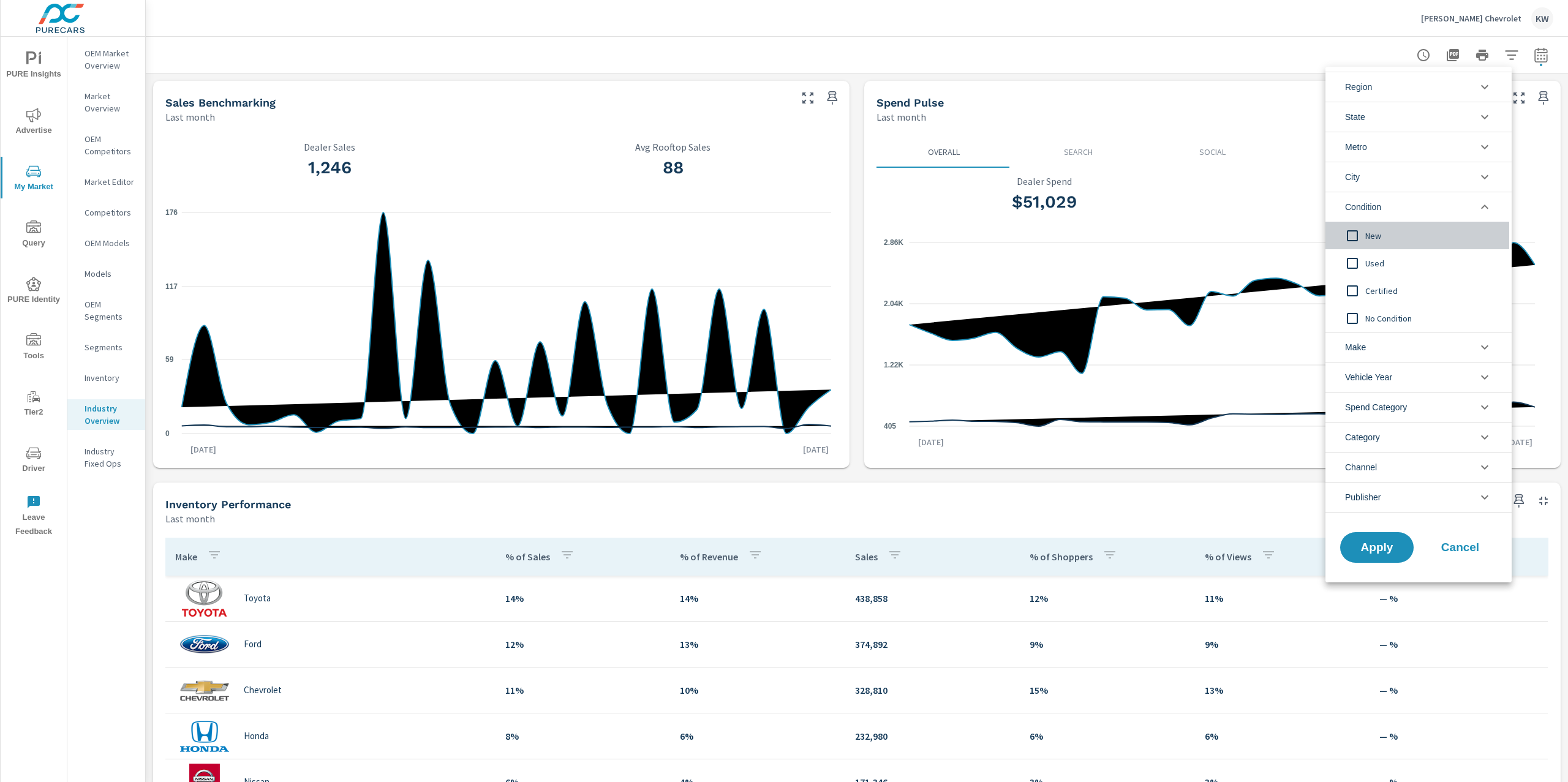
click at [1350, 237] on input "filter options" at bounding box center [1352, 235] width 26 height 26
click at [1386, 546] on span "Apply" at bounding box center [1377, 548] width 50 height 12
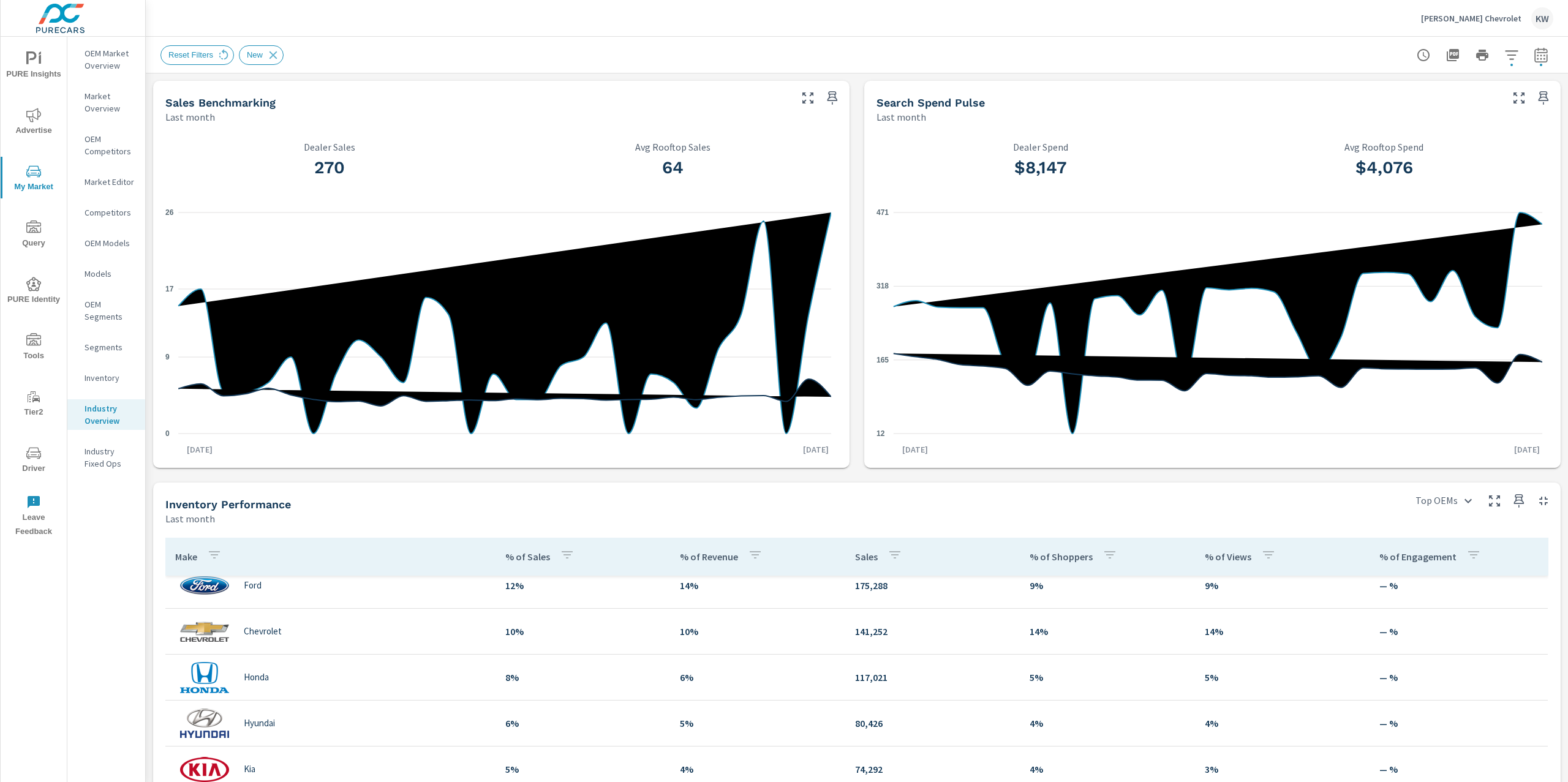
scroll to position [128, 0]
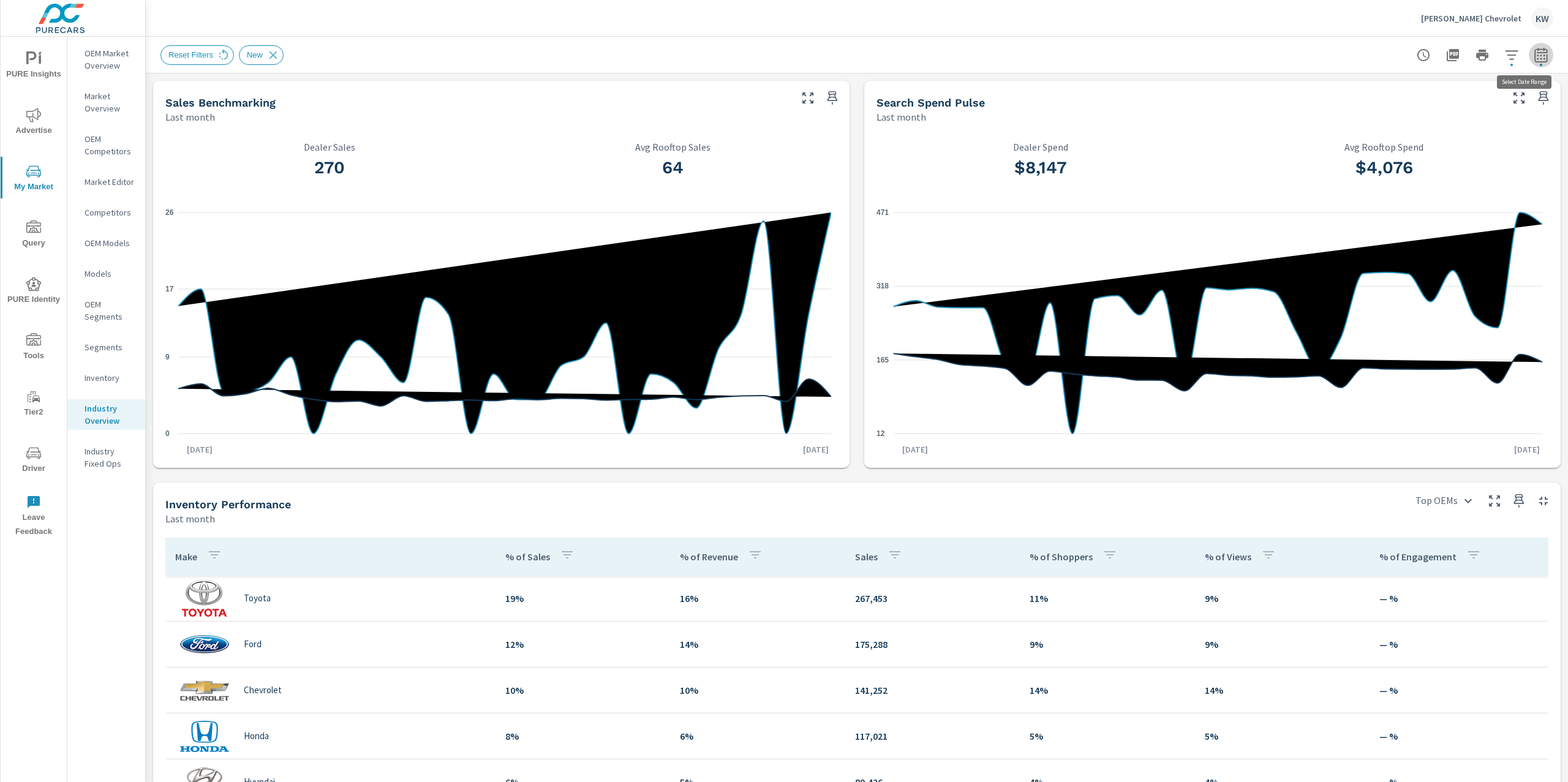
click at [1534, 62] on icon "button" at bounding box center [1540, 54] width 13 height 14
select select "Last month"
click at [1413, 138] on p "+ Add comparison" at bounding box center [1443, 137] width 157 height 14
select select "Previous period"
click at [1427, 202] on span "Apply" at bounding box center [1404, 207] width 50 height 12
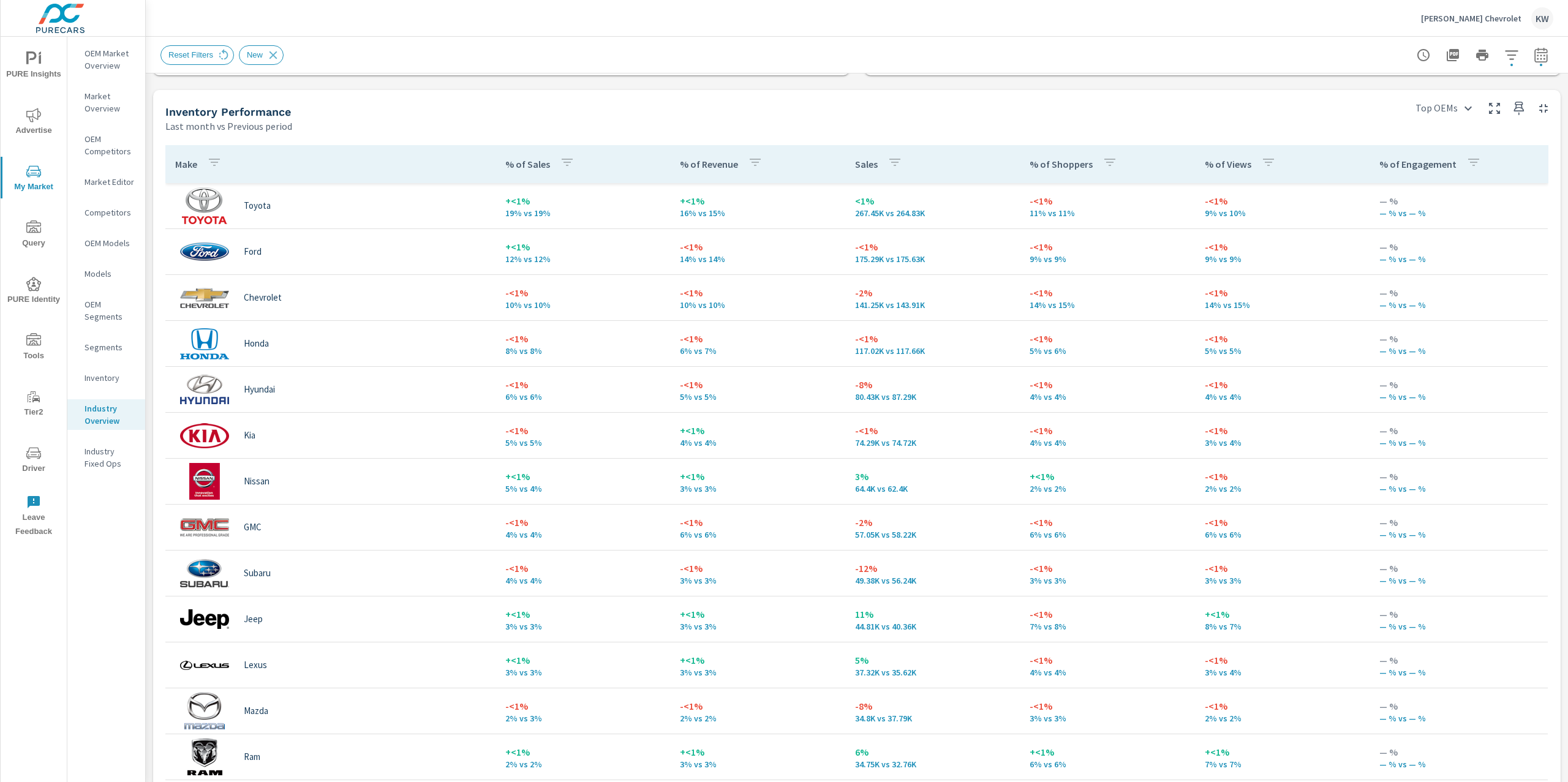
scroll to position [518, 0]
click at [1507, 55] on button "button" at bounding box center [1511, 55] width 24 height 24
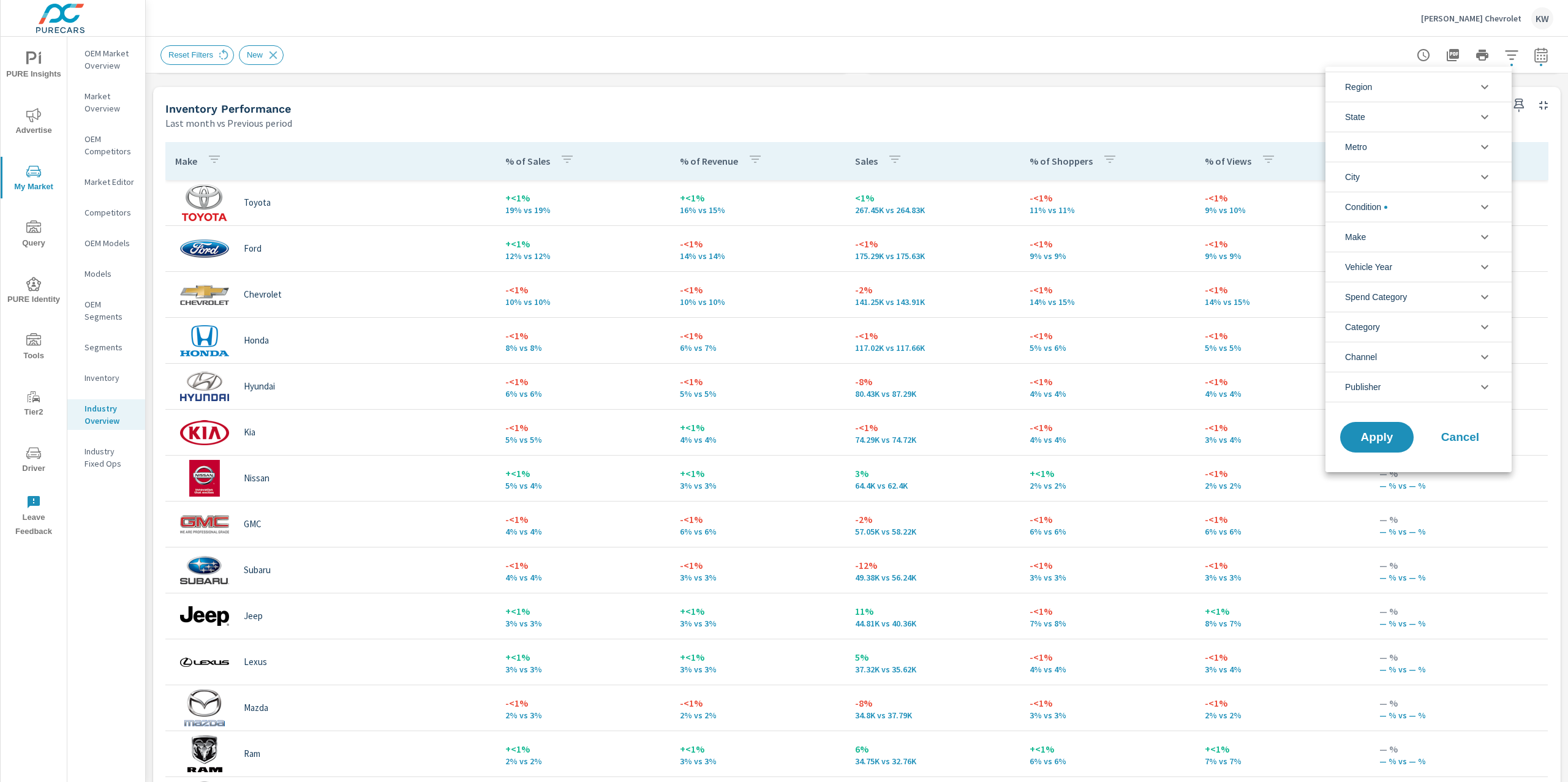
click at [1488, 84] on icon "filter options" at bounding box center [1484, 87] width 14 height 14
click at [1484, 115] on icon "filter options" at bounding box center [1484, 116] width 14 height 14
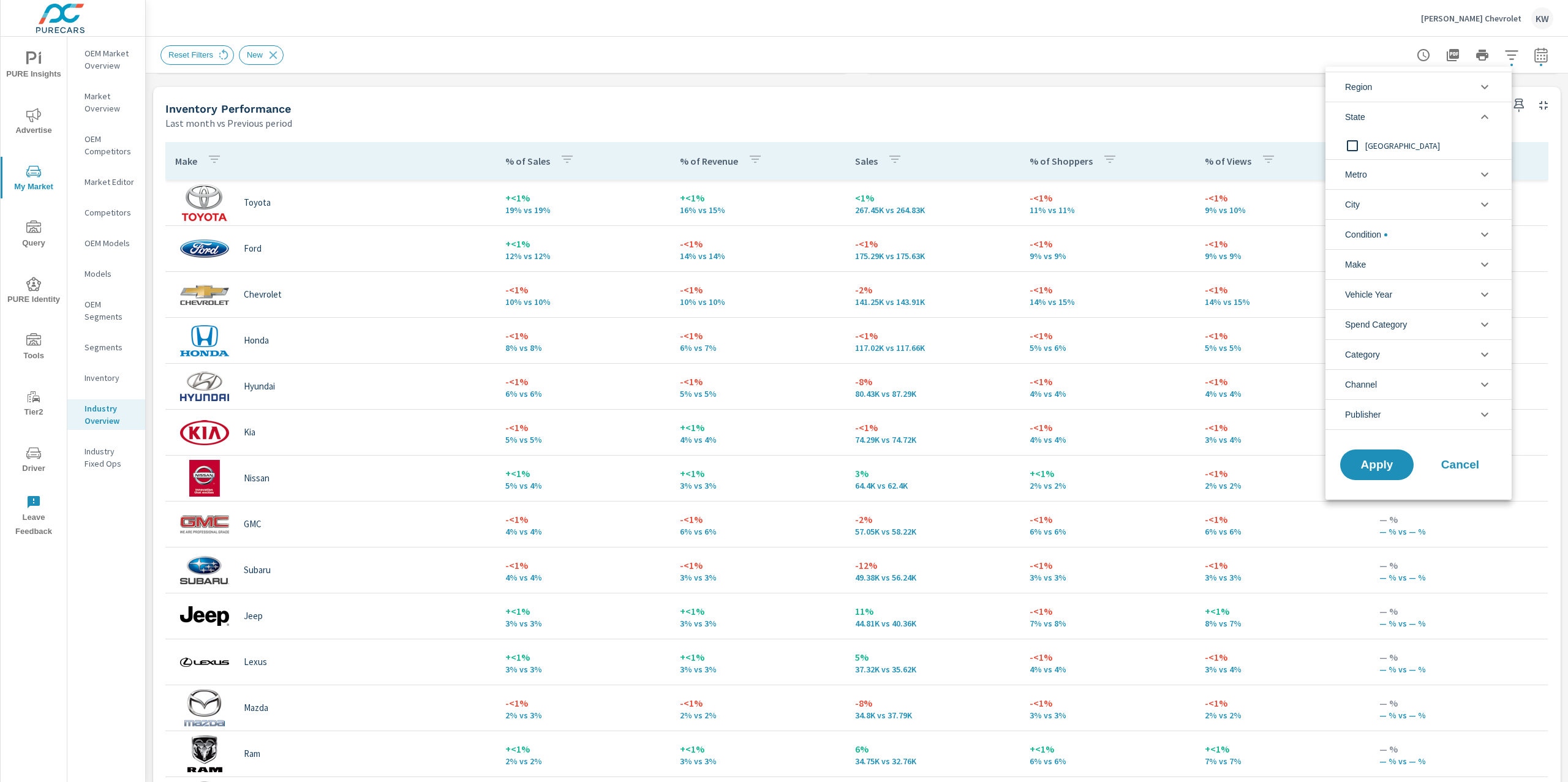
click at [1484, 115] on icon "filter options" at bounding box center [1485, 116] width 8 height 4
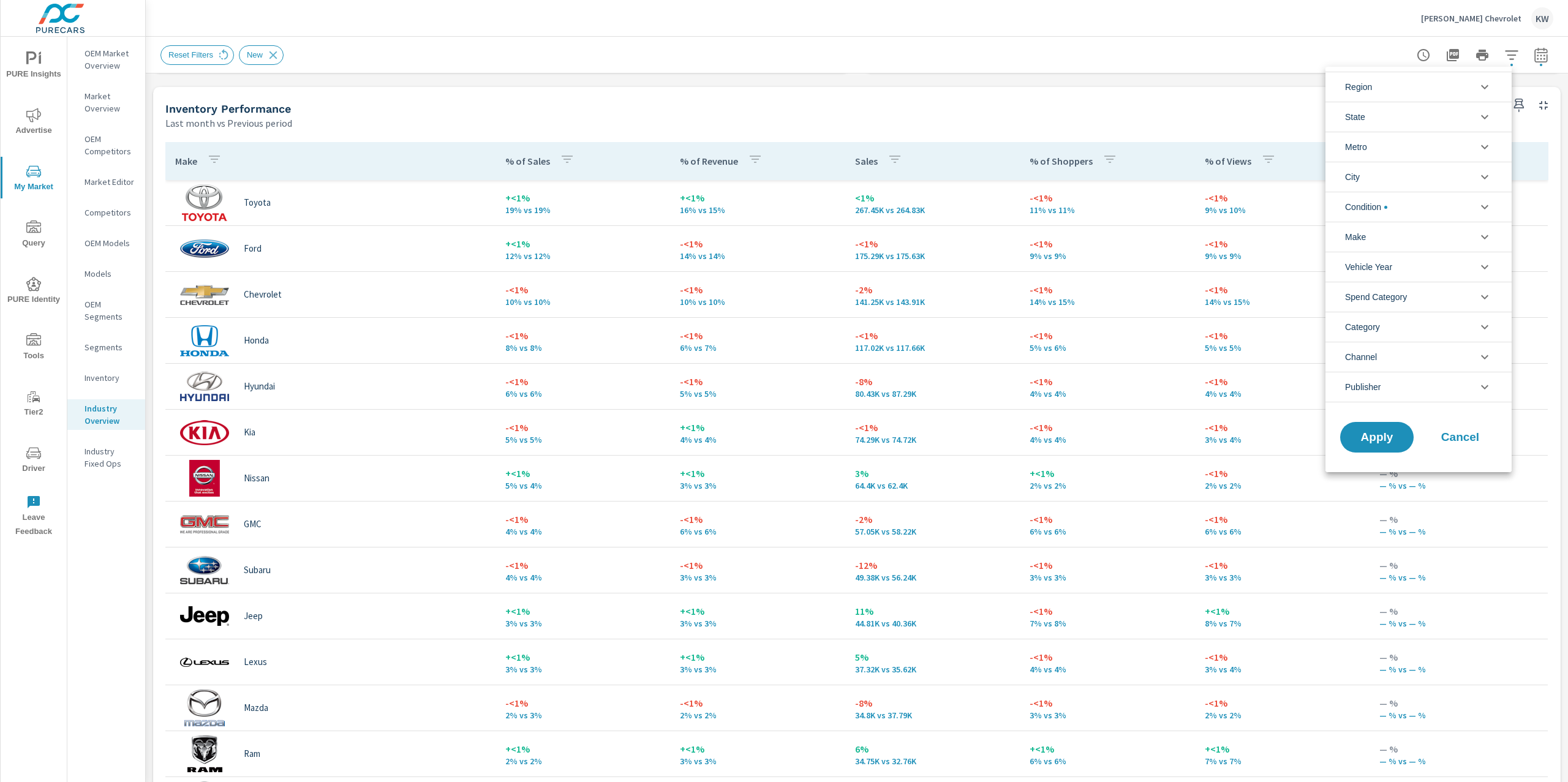
click at [1481, 171] on icon "filter options" at bounding box center [1484, 176] width 14 height 14
click at [1487, 142] on icon "filter options" at bounding box center [1484, 146] width 14 height 14
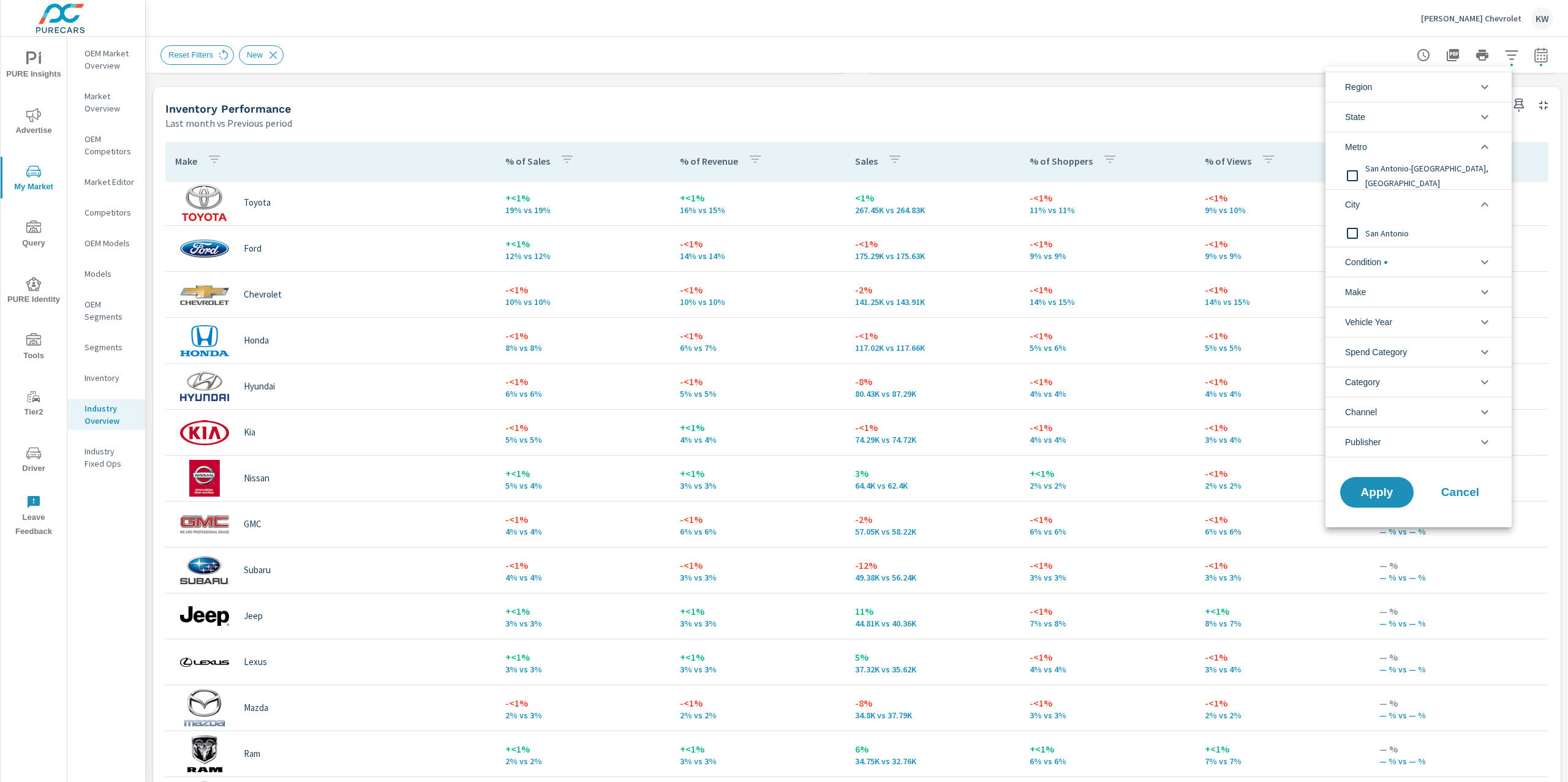
click at [1352, 236] on input "filter options" at bounding box center [1352, 233] width 26 height 26
click at [1481, 497] on span "Cancel" at bounding box center [1460, 492] width 49 height 11
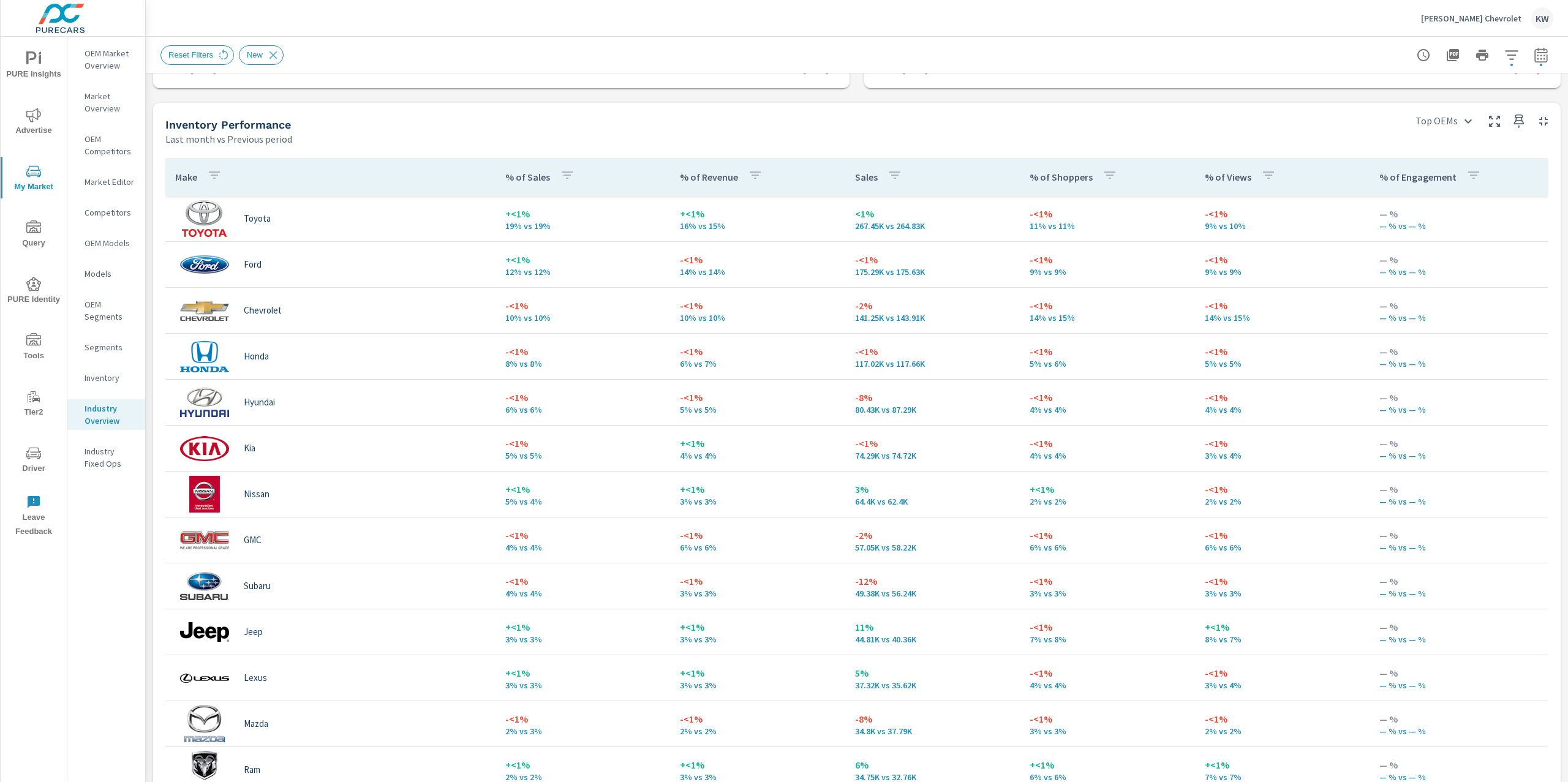
scroll to position [540, 0]
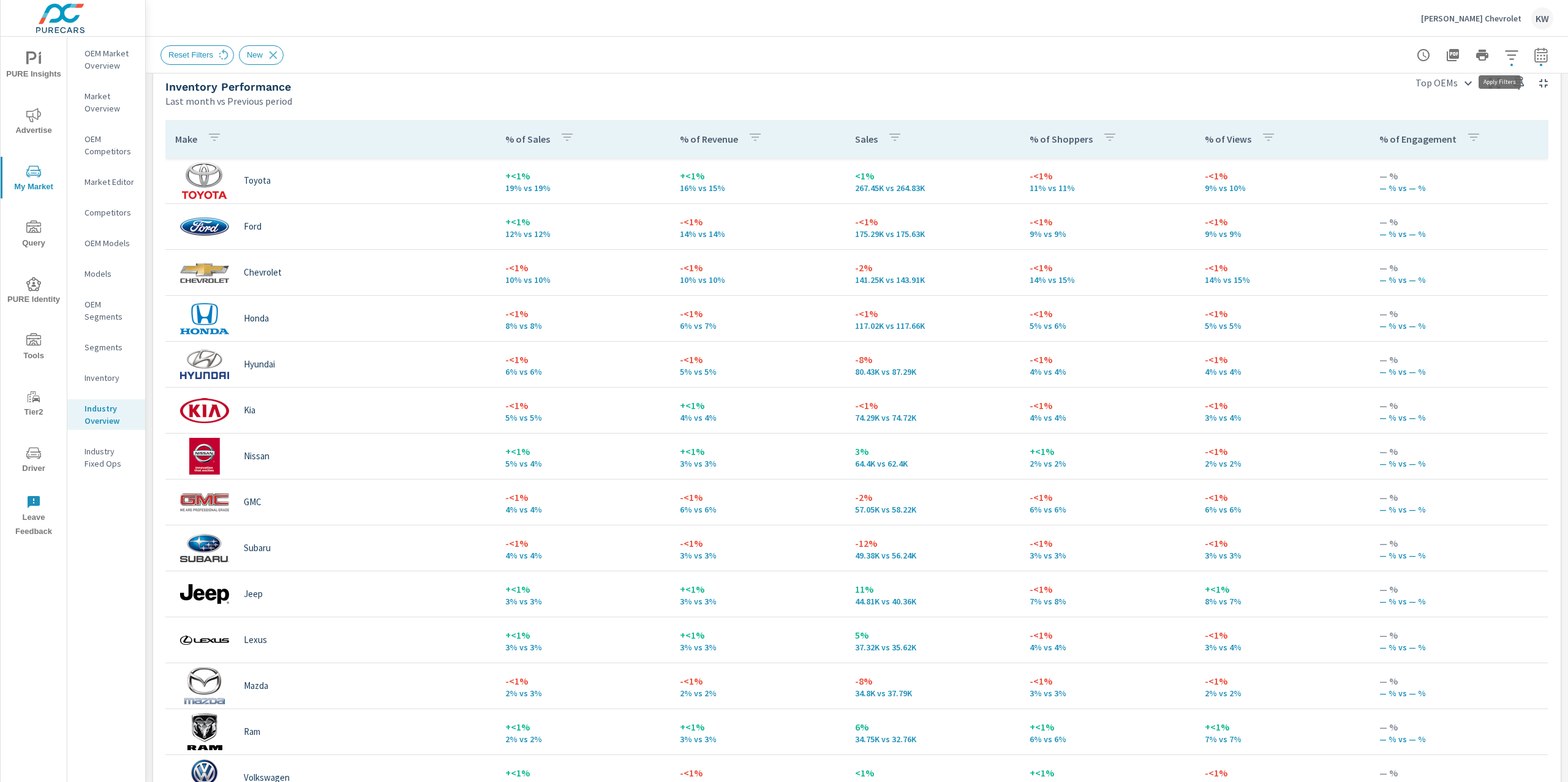
click at [1505, 55] on icon "button" at bounding box center [1511, 55] width 13 height 9
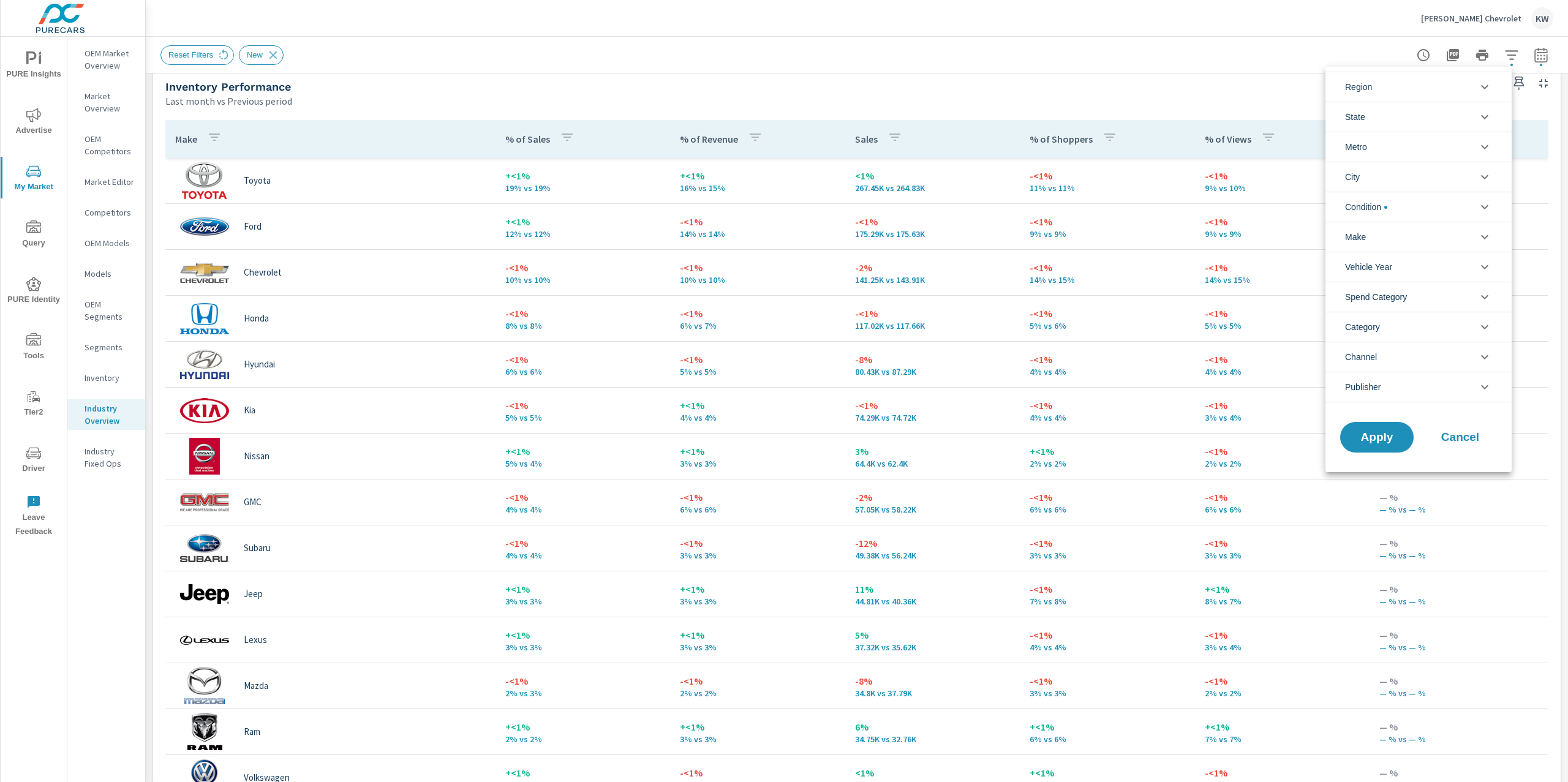
click at [1484, 145] on icon "filter options" at bounding box center [1484, 146] width 14 height 14
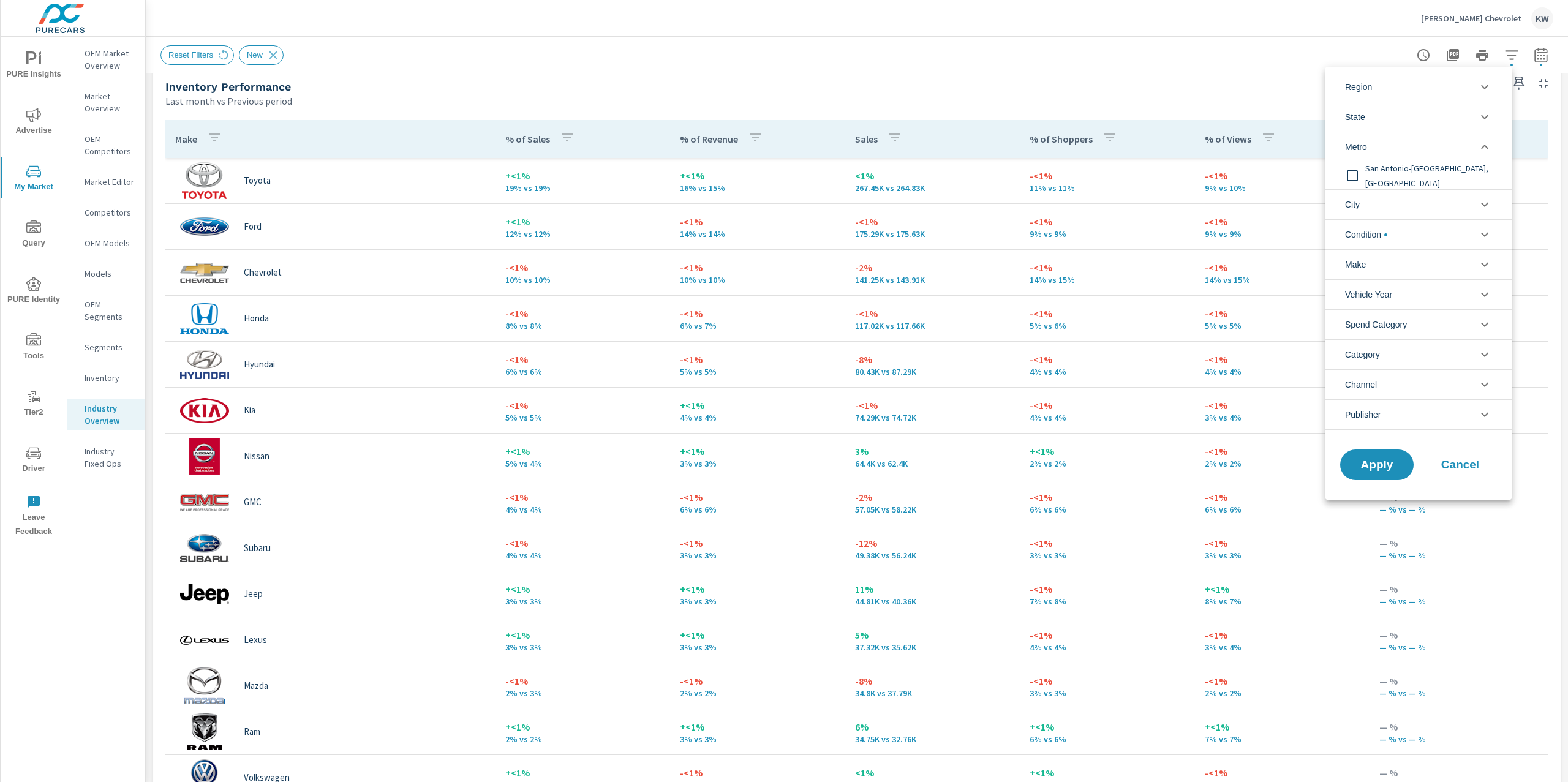
click at [1352, 179] on input "filter options" at bounding box center [1352, 176] width 26 height 26
click at [1258, 92] on div at bounding box center [784, 391] width 1568 height 782
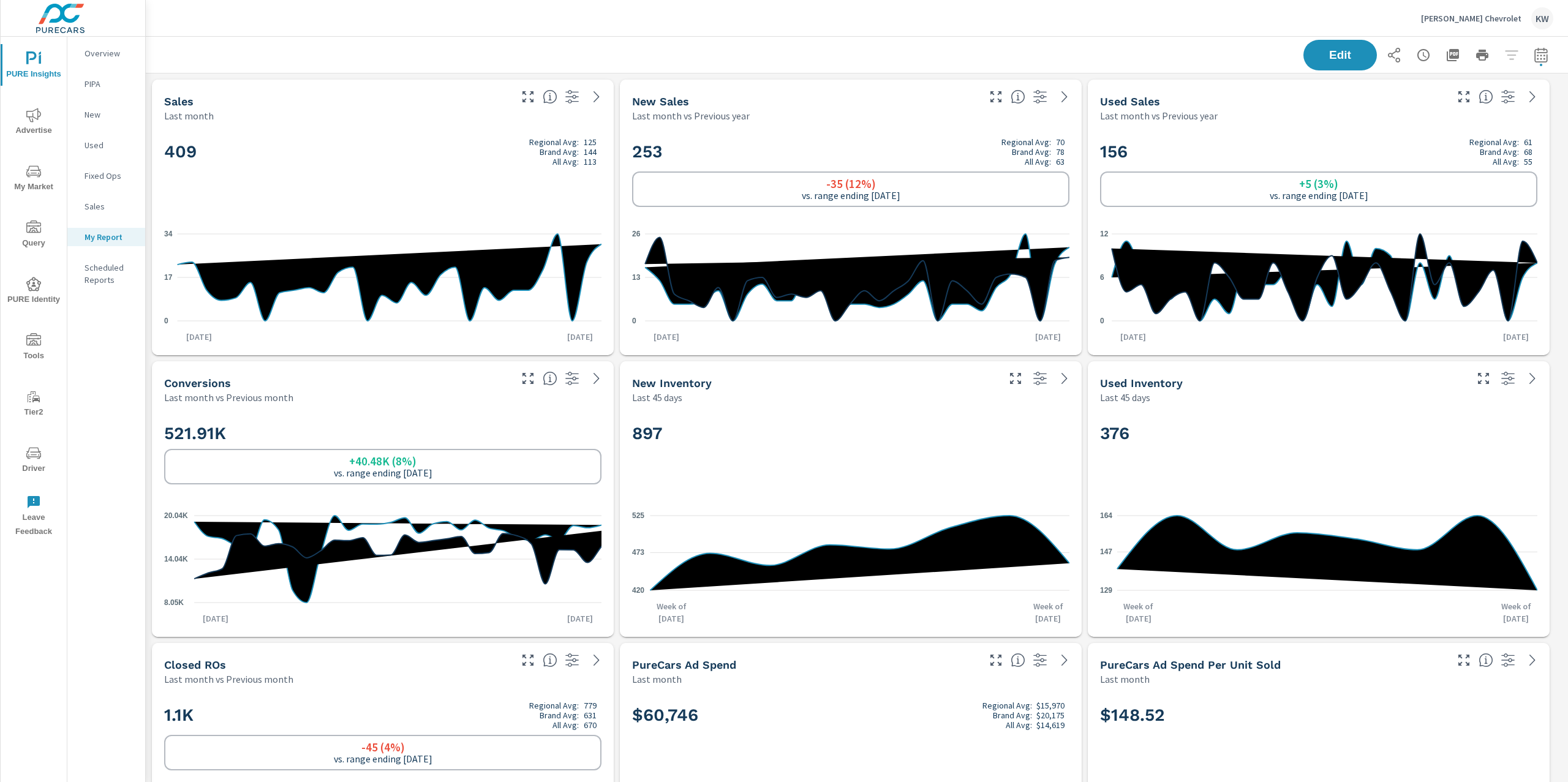
scroll to position [92, 0]
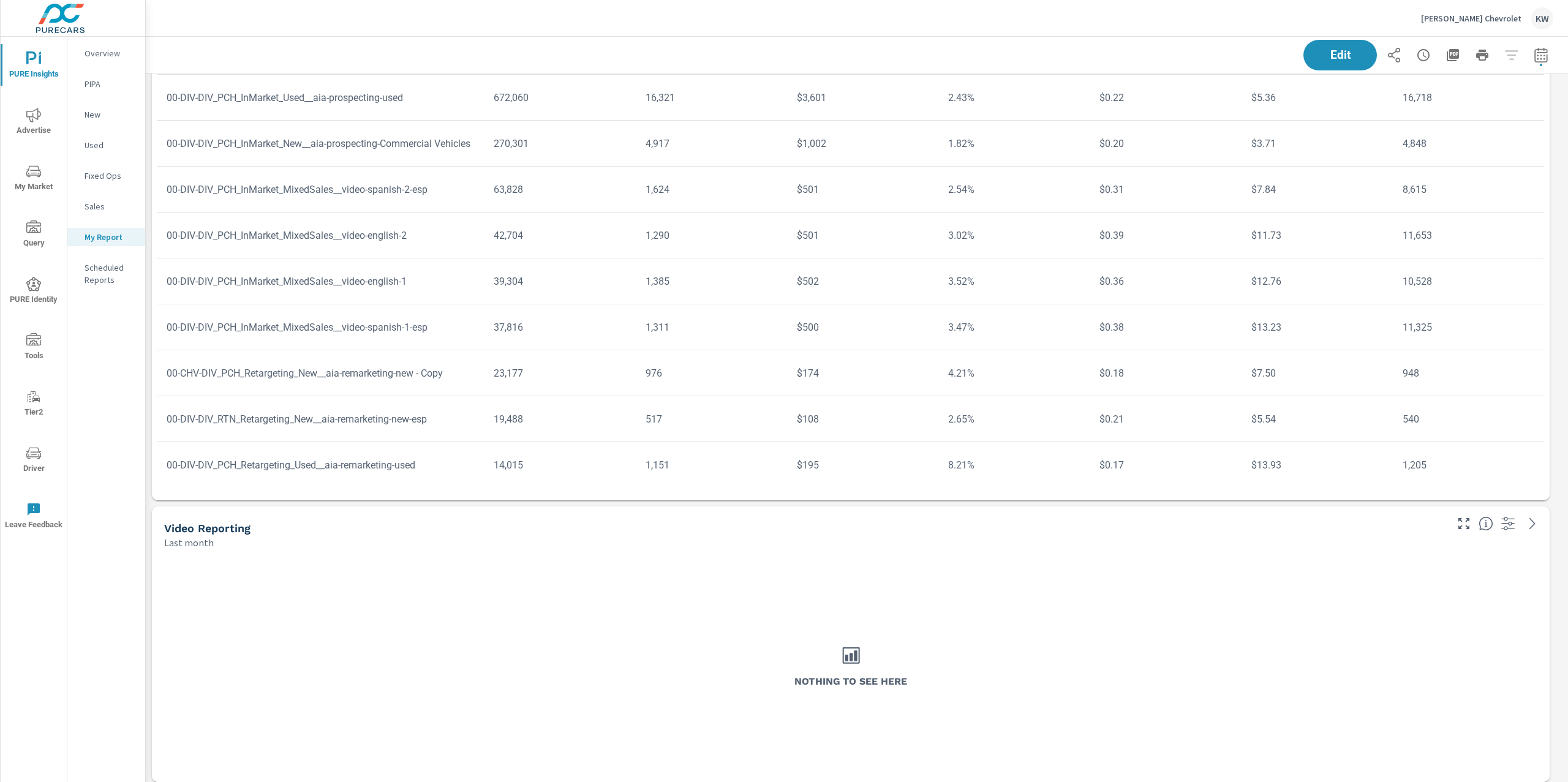
scroll to position [7324, 0]
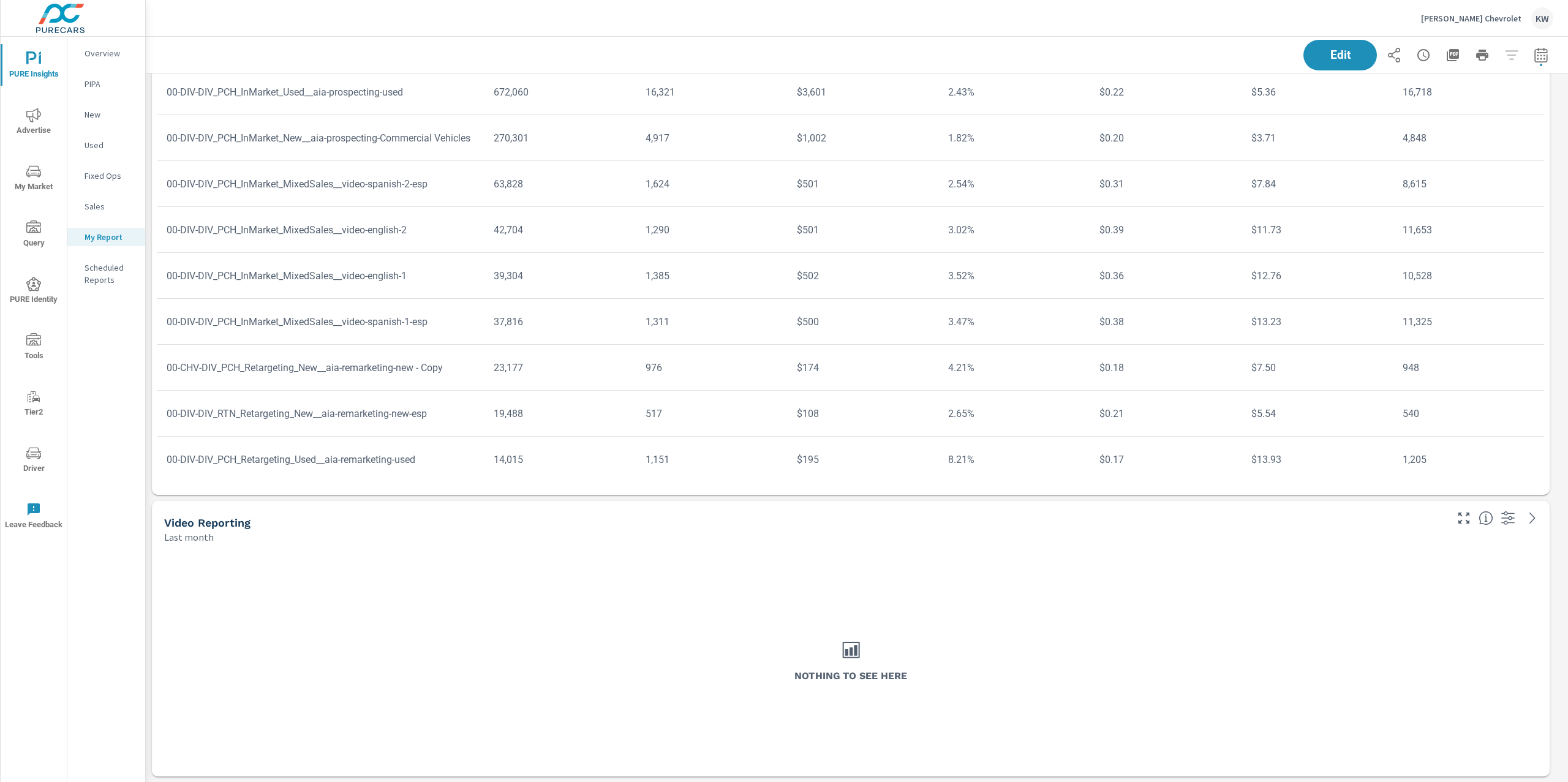
click at [34, 123] on span "Advertise" at bounding box center [34, 123] width 59 height 30
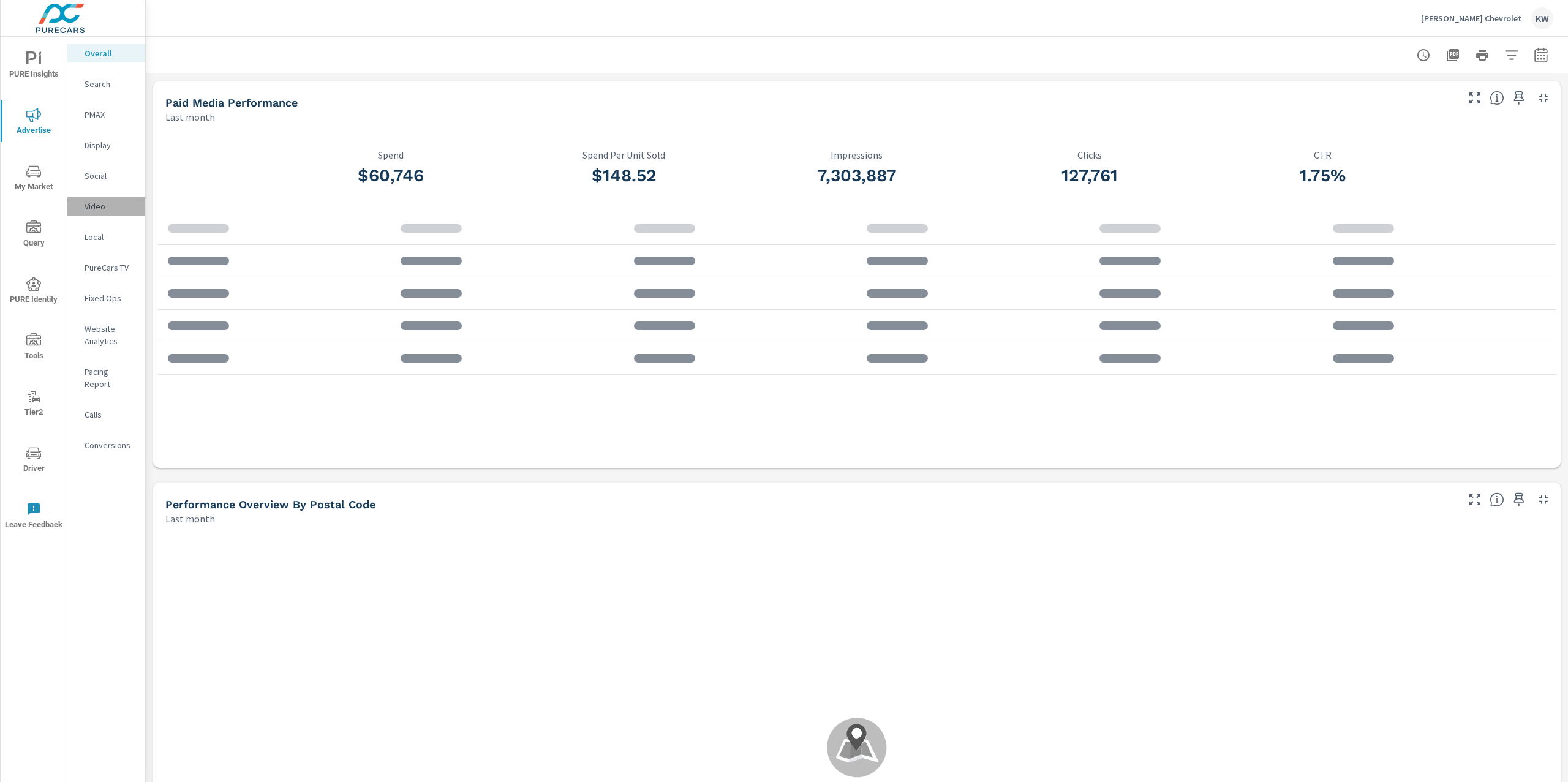
click at [99, 209] on p "Video" at bounding box center [110, 206] width 51 height 13
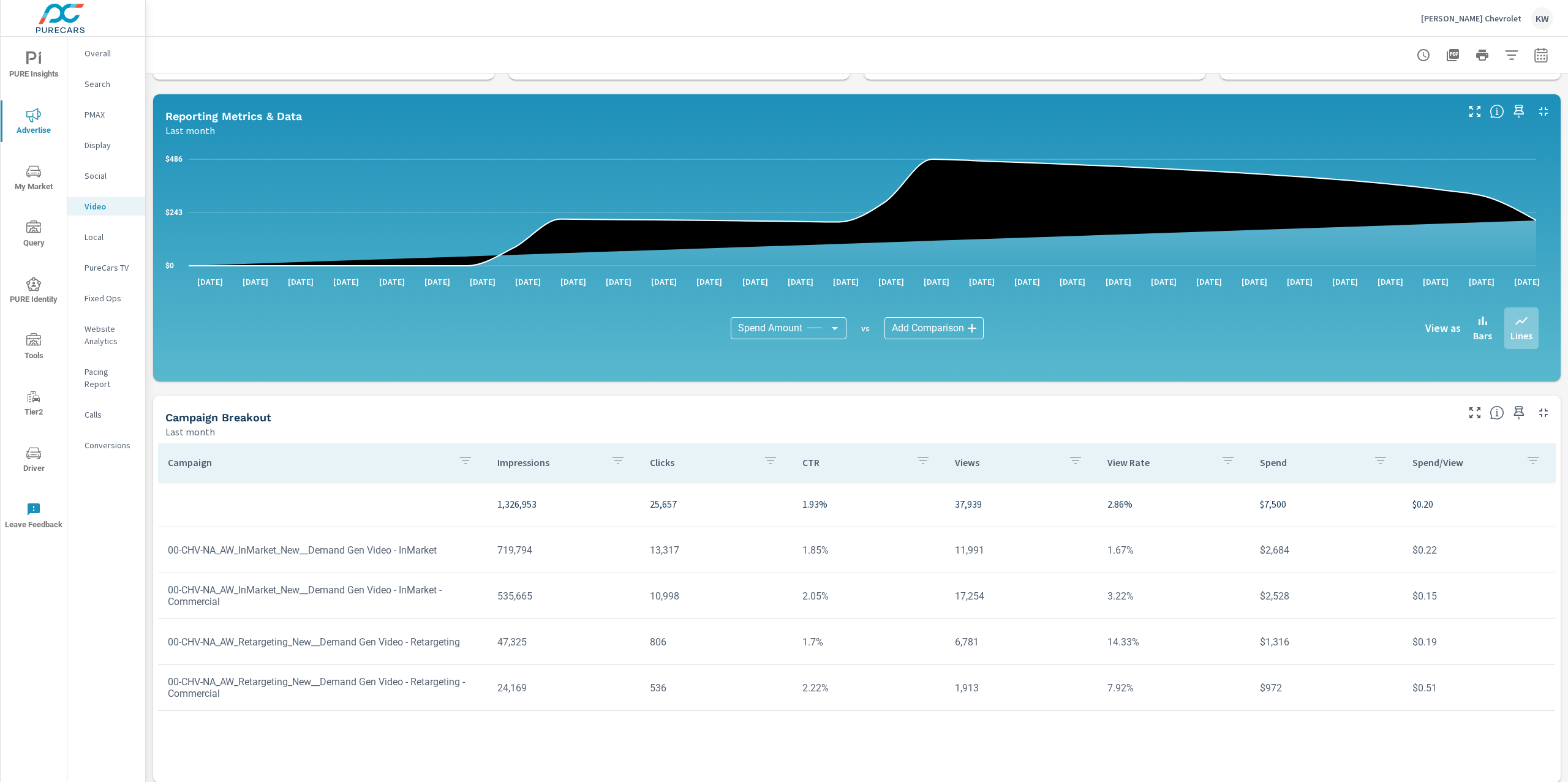
scroll to position [94, 0]
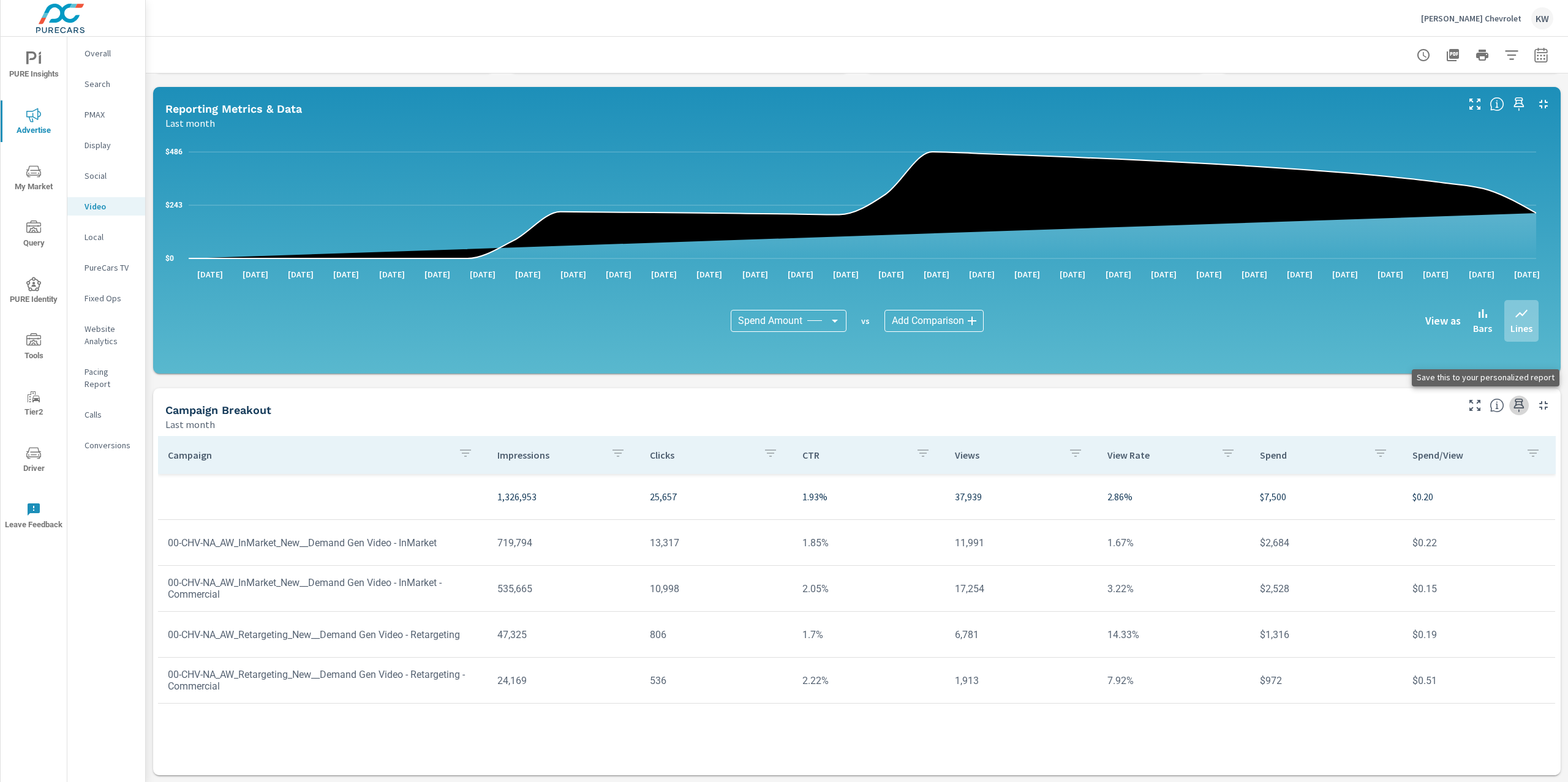
click at [1514, 407] on icon "button" at bounding box center [1519, 406] width 10 height 13
click at [55, 62] on span "PURE Insights" at bounding box center [34, 66] width 59 height 30
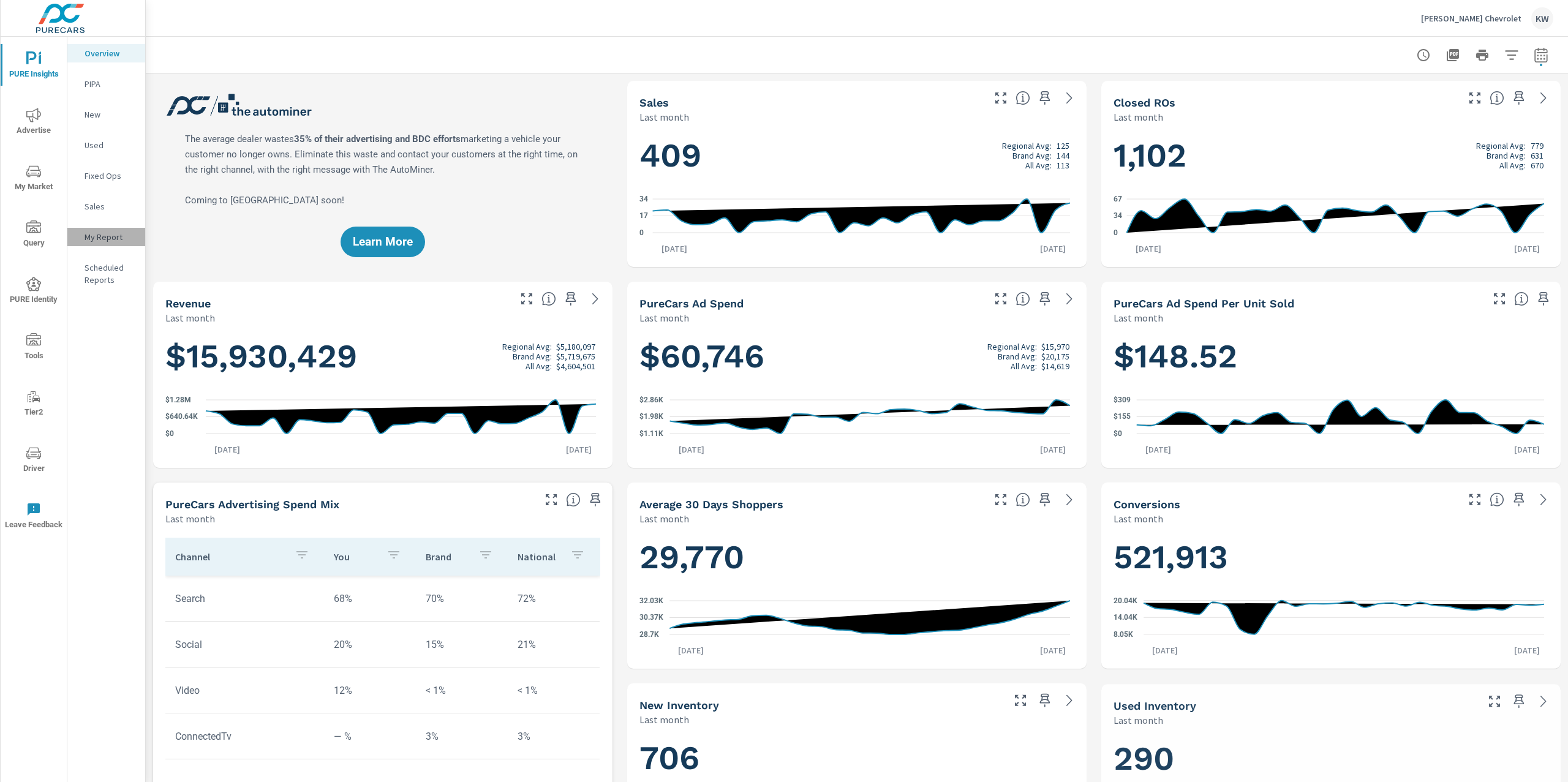
click at [124, 236] on p "My Report" at bounding box center [110, 237] width 51 height 13
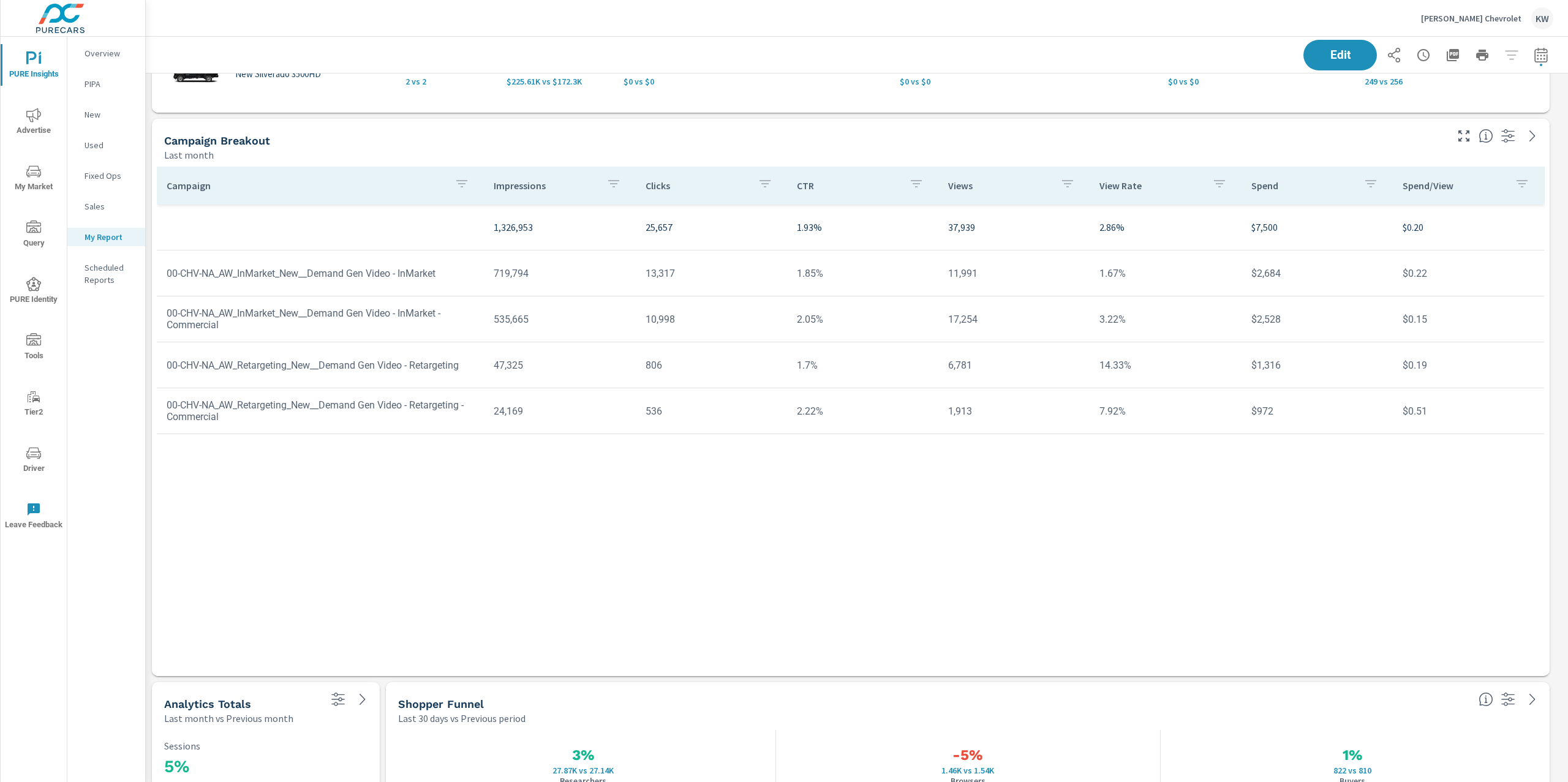
scroll to position [2165, 0]
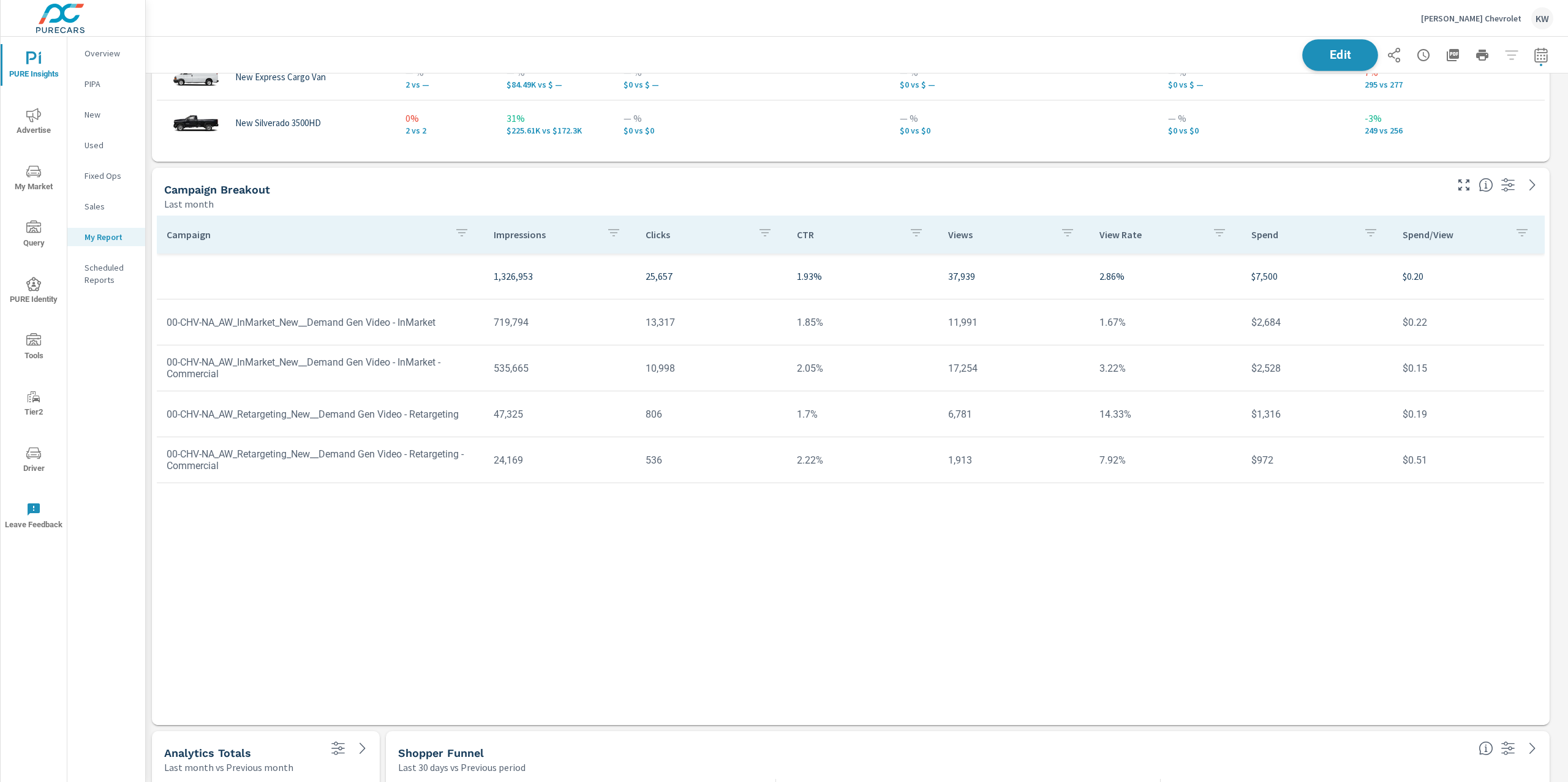
click at [1339, 67] on button "Edit" at bounding box center [1340, 55] width 76 height 32
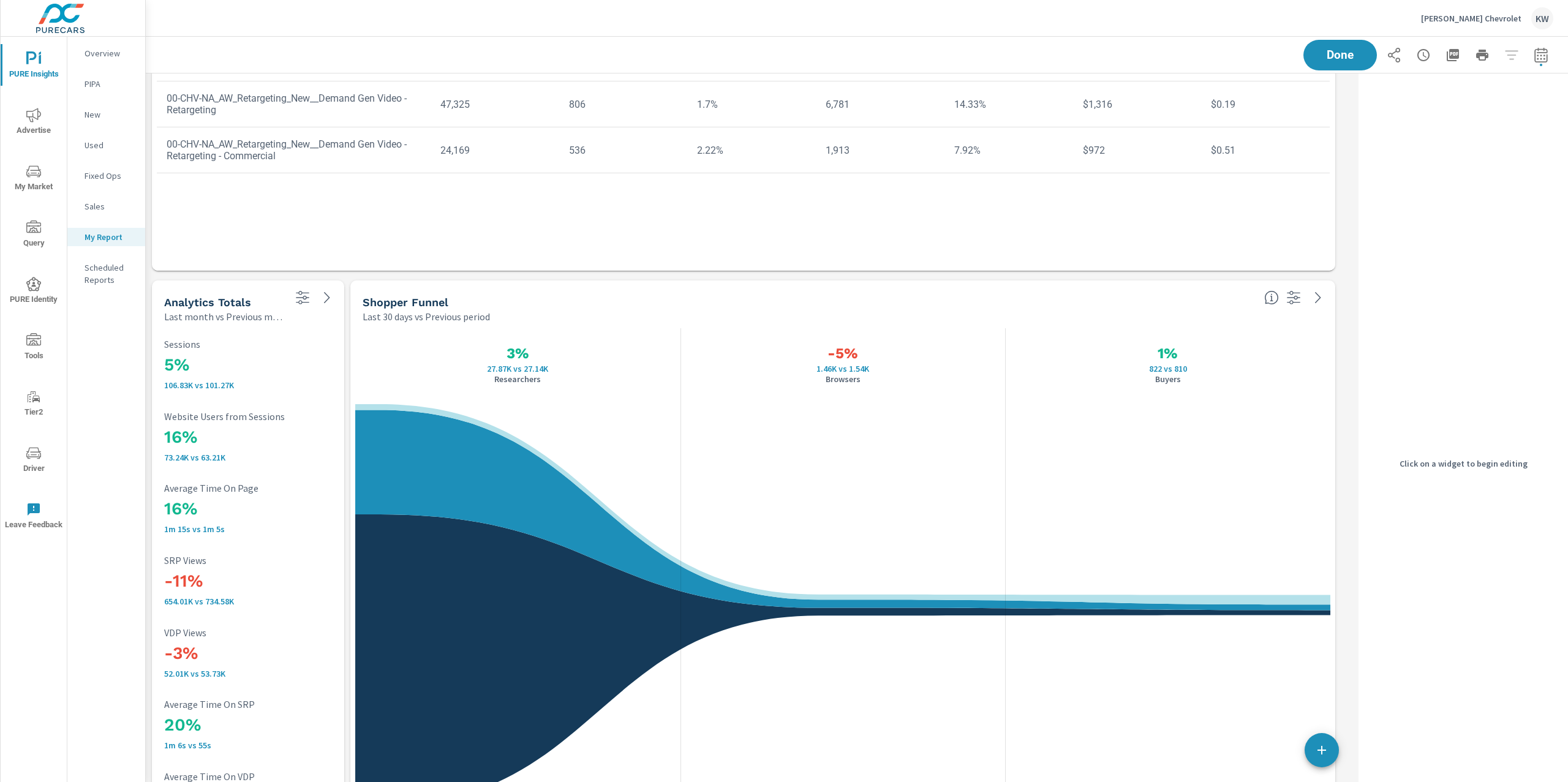
scroll to position [6, 6]
drag, startPoint x: 1334, startPoint y: 414, endPoint x: 1339, endPoint y: 288, distance: 126.1
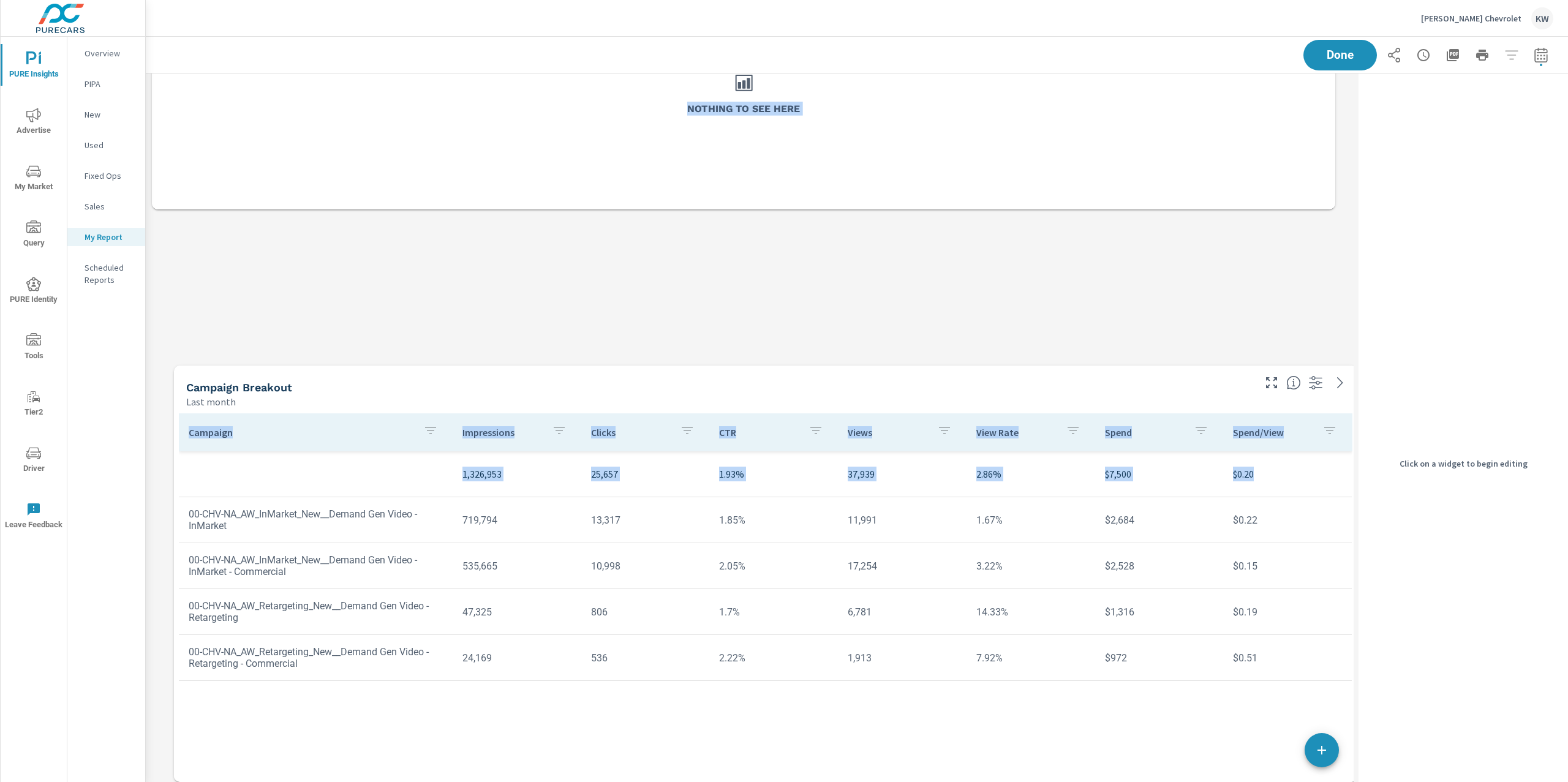
scroll to position [7747, 0]
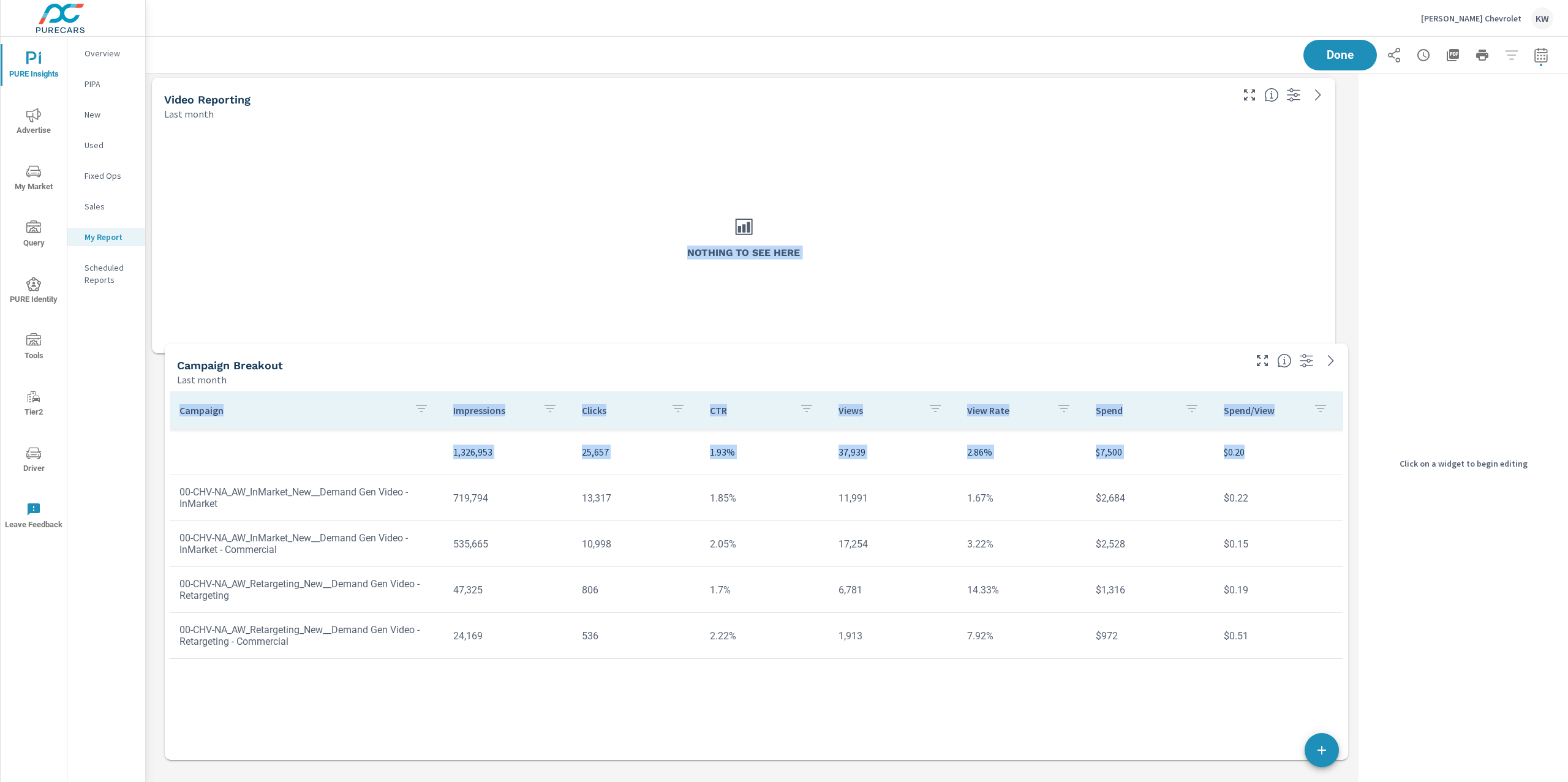
drag, startPoint x: 1276, startPoint y: 247, endPoint x: 1288, endPoint y: 733, distance: 486.1
click at [1288, 733] on div "Campaign Impressions Clicks CTR Views View Rate Spend Spend/View 1,326,953 25,6…" at bounding box center [756, 564] width 1174 height 345
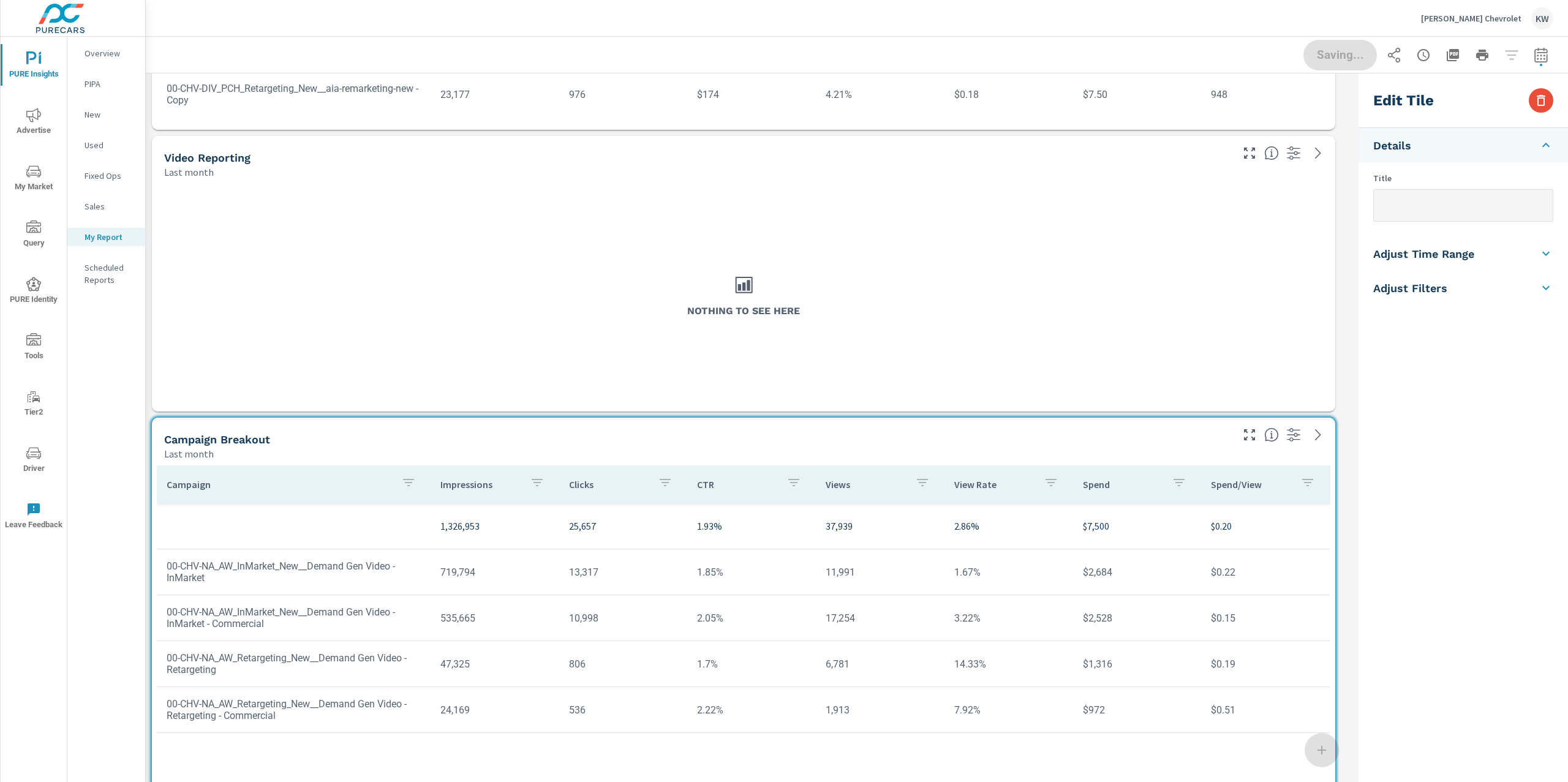
scroll to position [7667, 0]
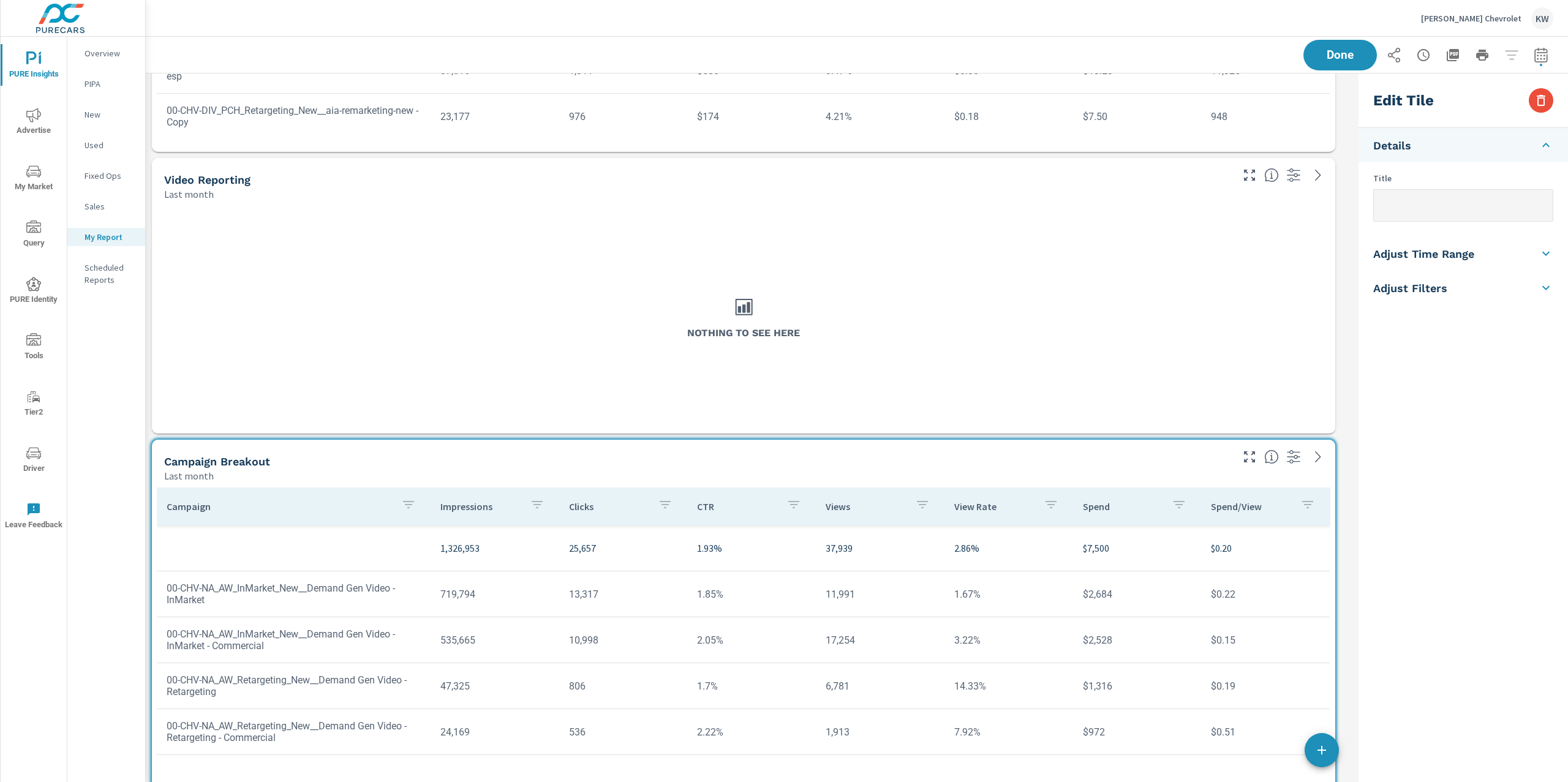
click at [1125, 318] on div "Nothing to see here" at bounding box center [743, 317] width 782 height 149
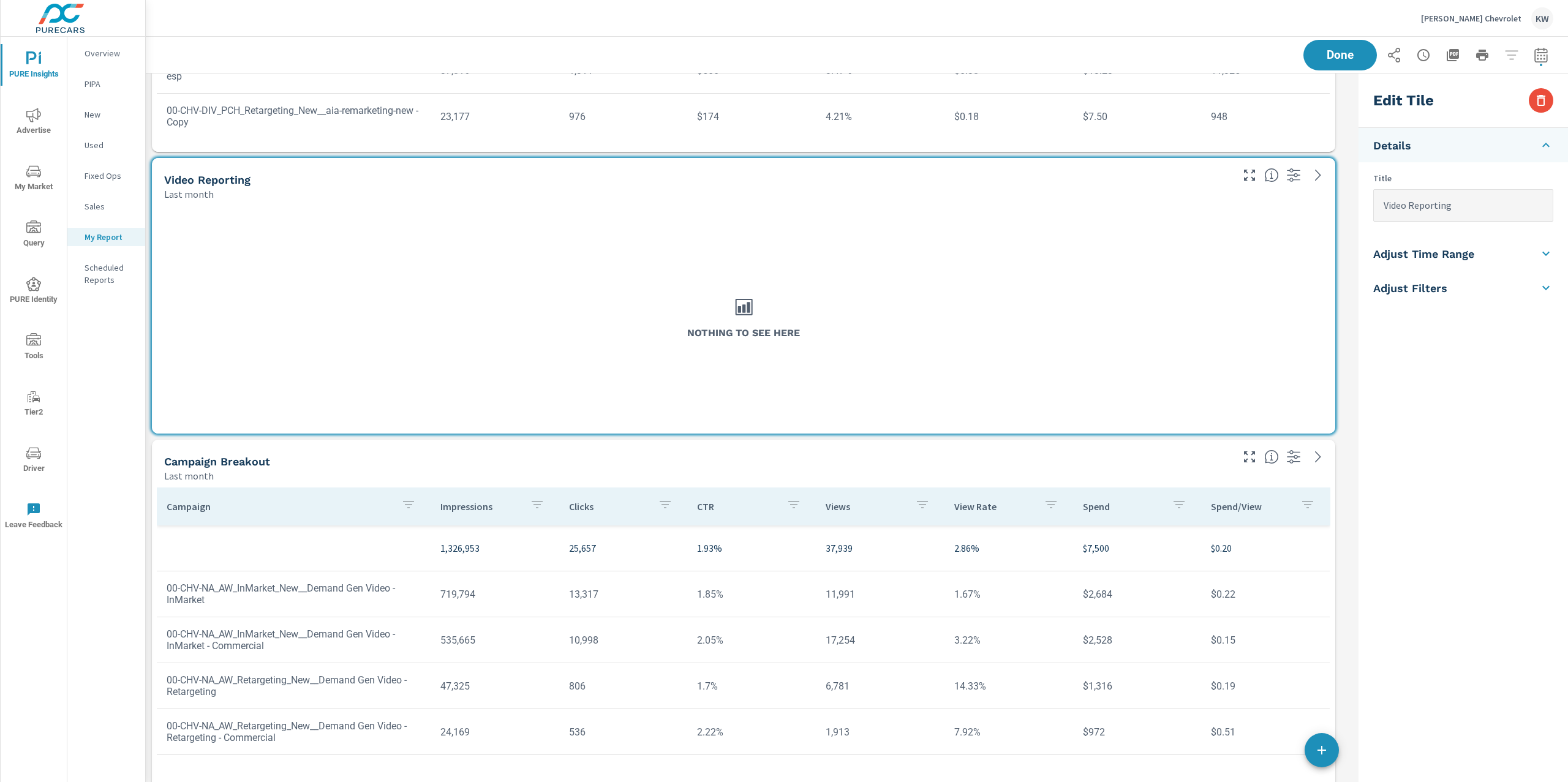
type input "Video Reporting"
checkbox input "true"
type input "lastMonth"
click at [1540, 93] on icon "button" at bounding box center [1540, 100] width 14 height 14
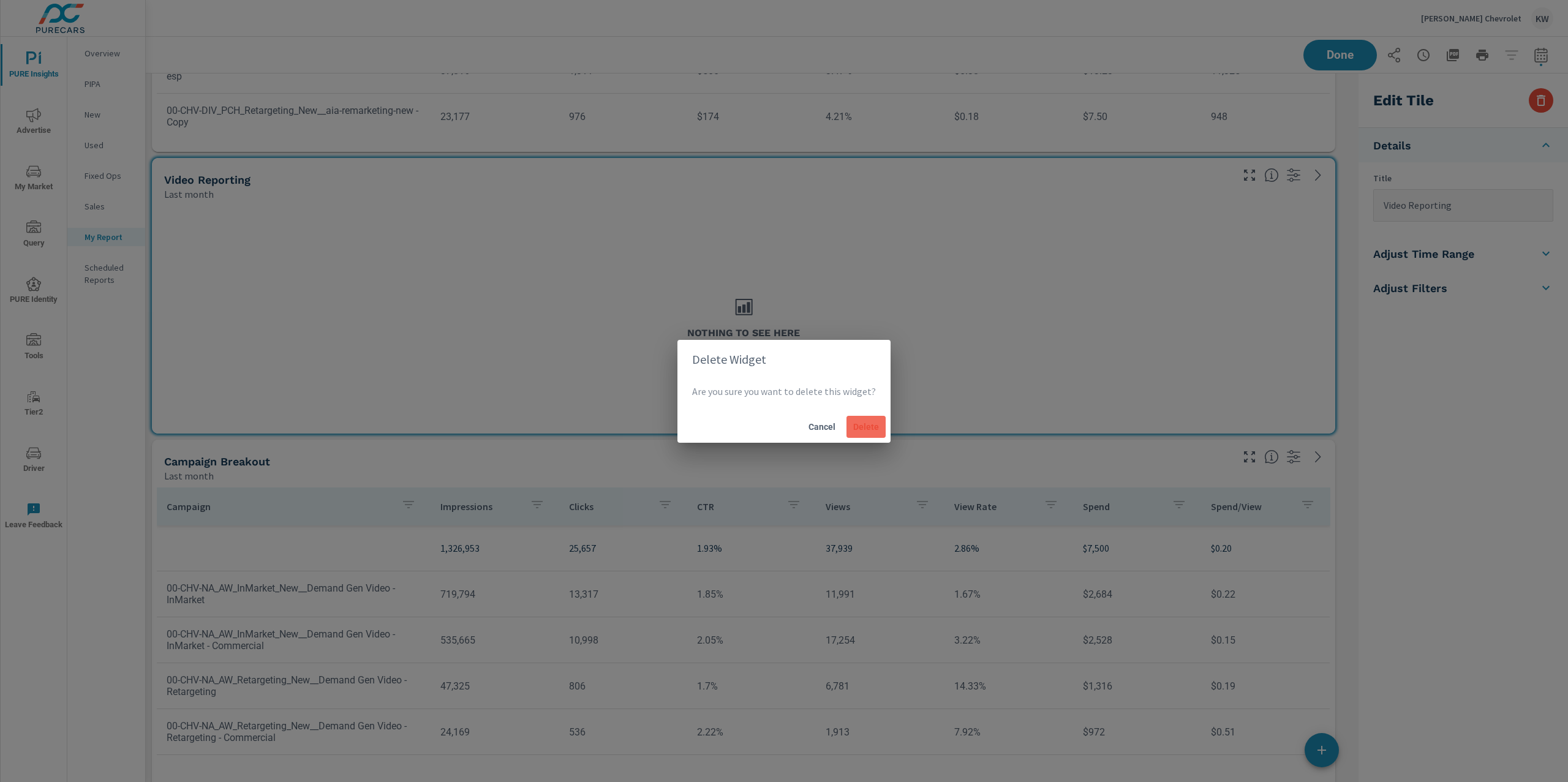
click at [854, 423] on span "Delete" at bounding box center [866, 427] width 29 height 11
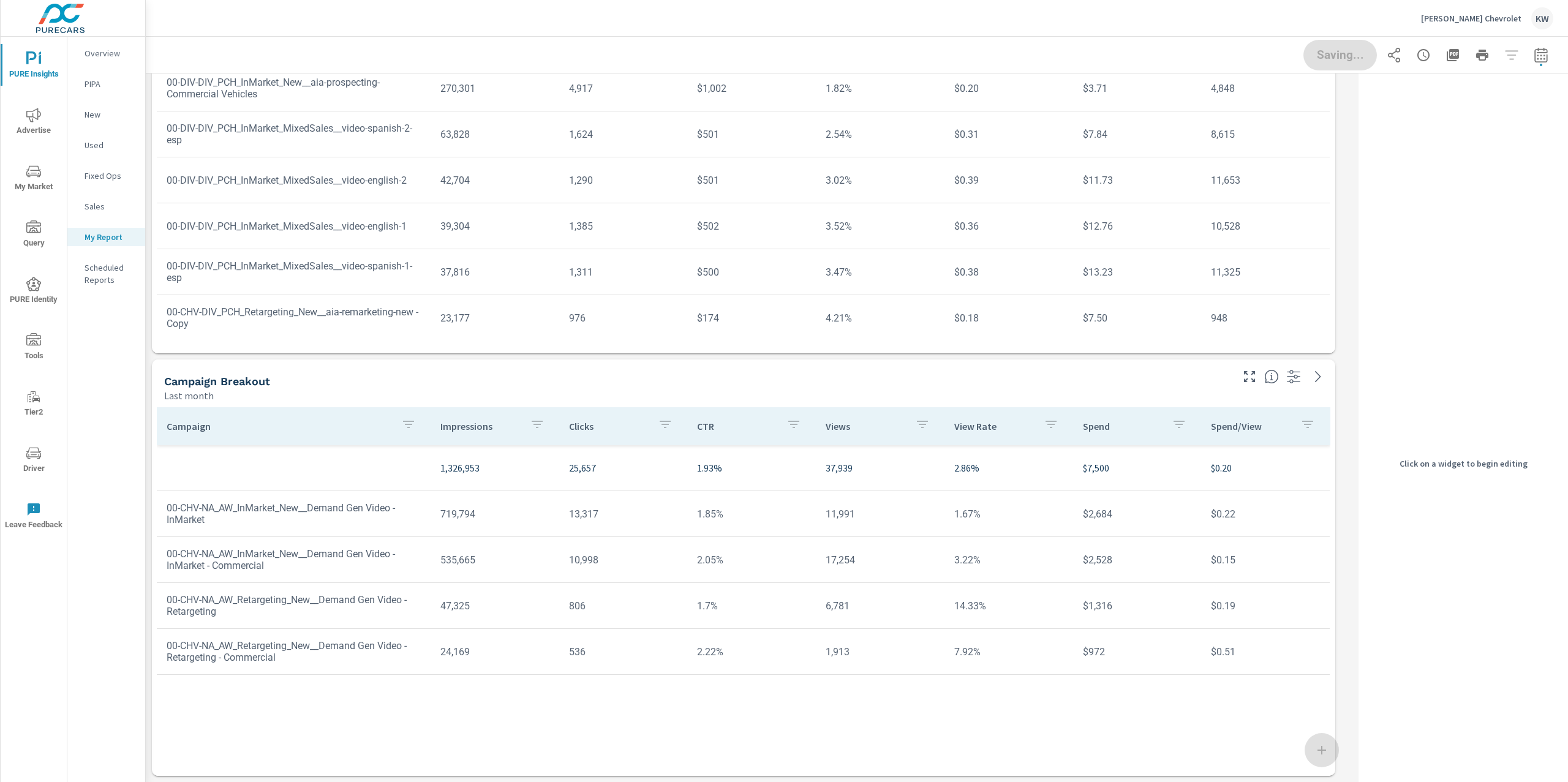
scroll to position [6, 6]
drag, startPoint x: 940, startPoint y: 393, endPoint x: 952, endPoint y: 397, distance: 12.6
click at [942, 394] on div "Last month" at bounding box center [697, 395] width 1066 height 14
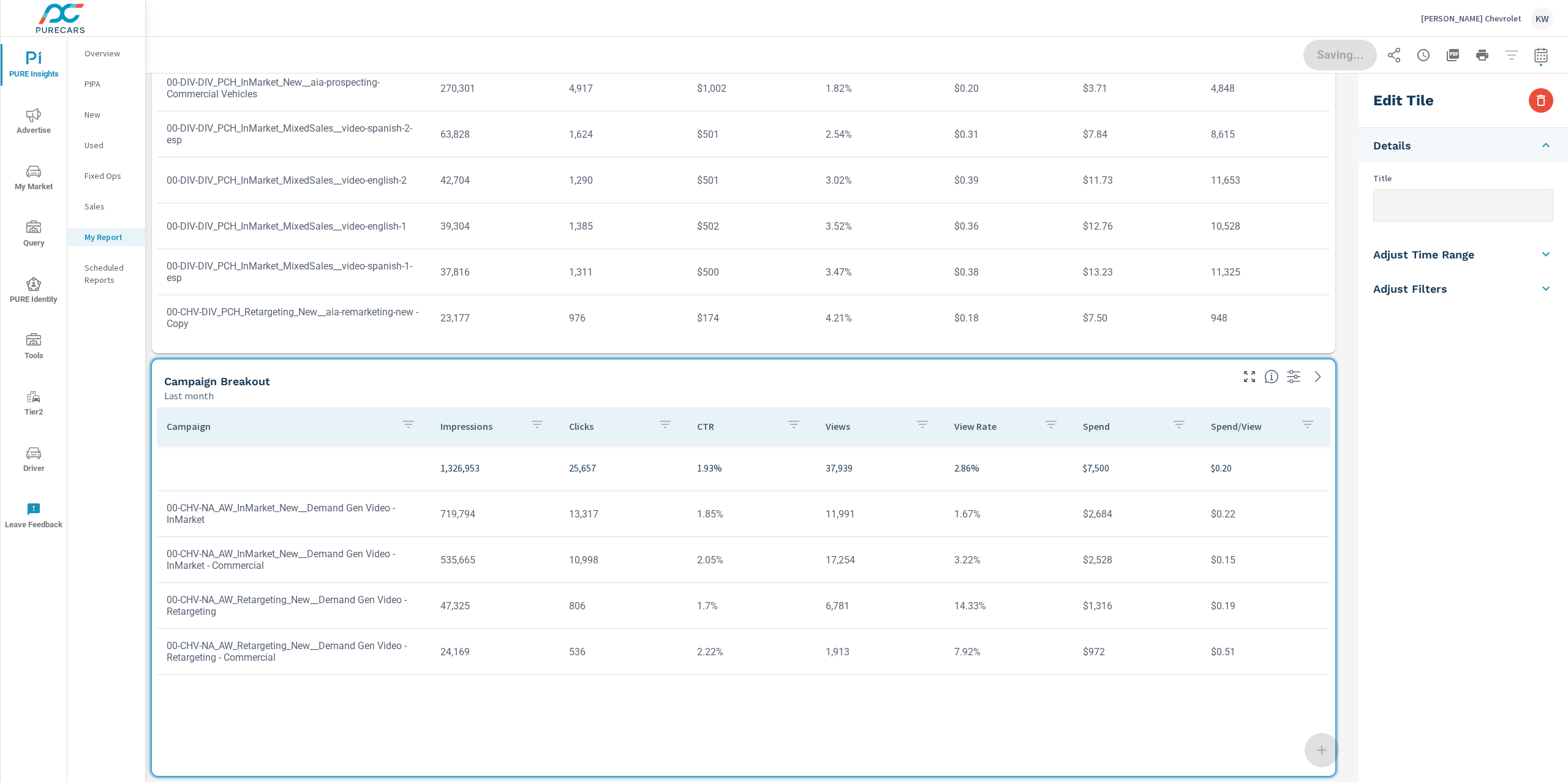
click at [1428, 217] on input "text" at bounding box center [1463, 205] width 179 height 31
type input "Video Reporting"
click at [1567, 463] on div "Edit Tile Details Title Video Reporting Adjust Time Range Fixed Dates Date Peri…" at bounding box center [1463, 463] width 209 height 779
click at [1330, 60] on span "Done" at bounding box center [1340, 55] width 50 height 12
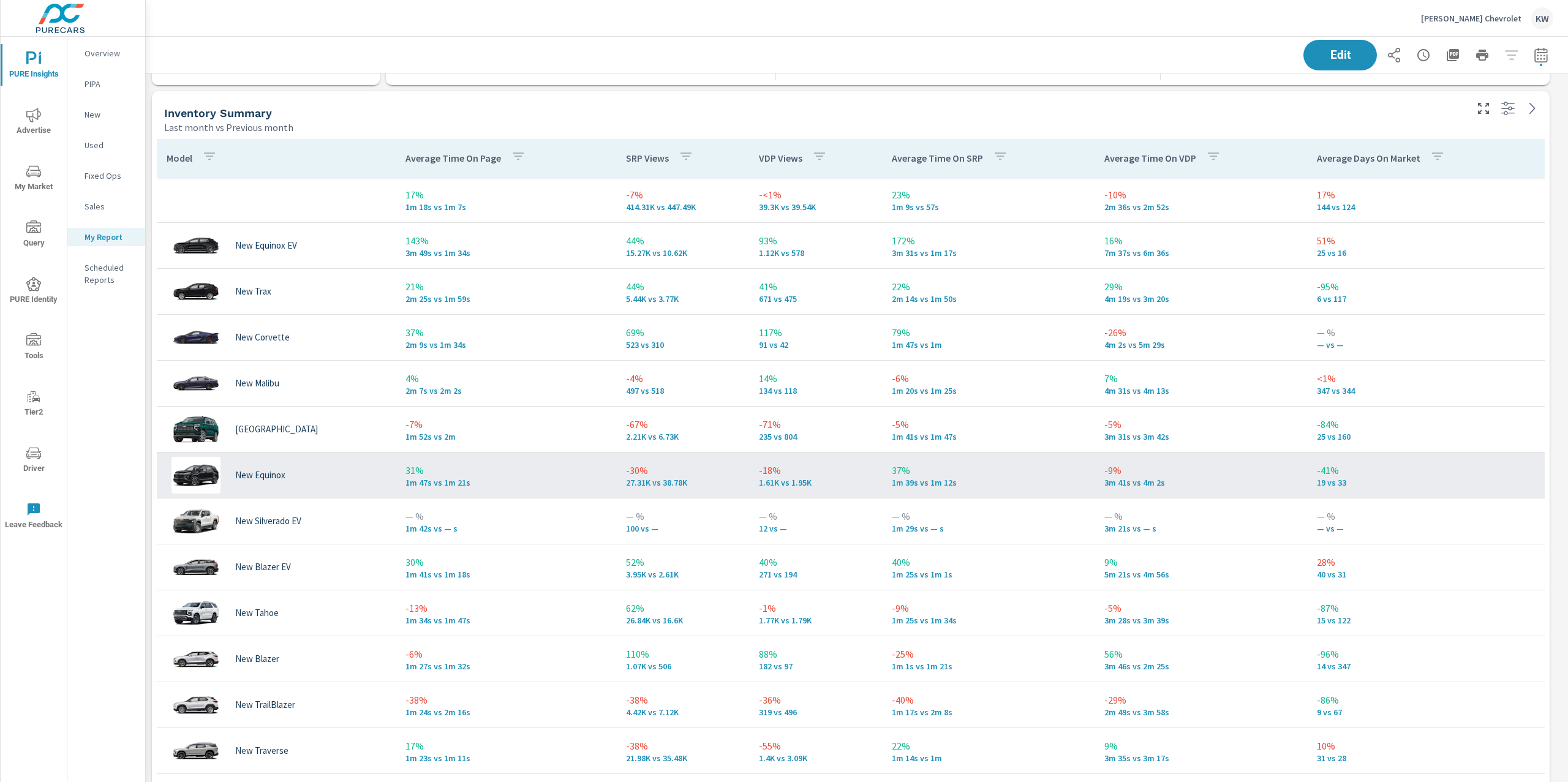
scroll to position [2758, 0]
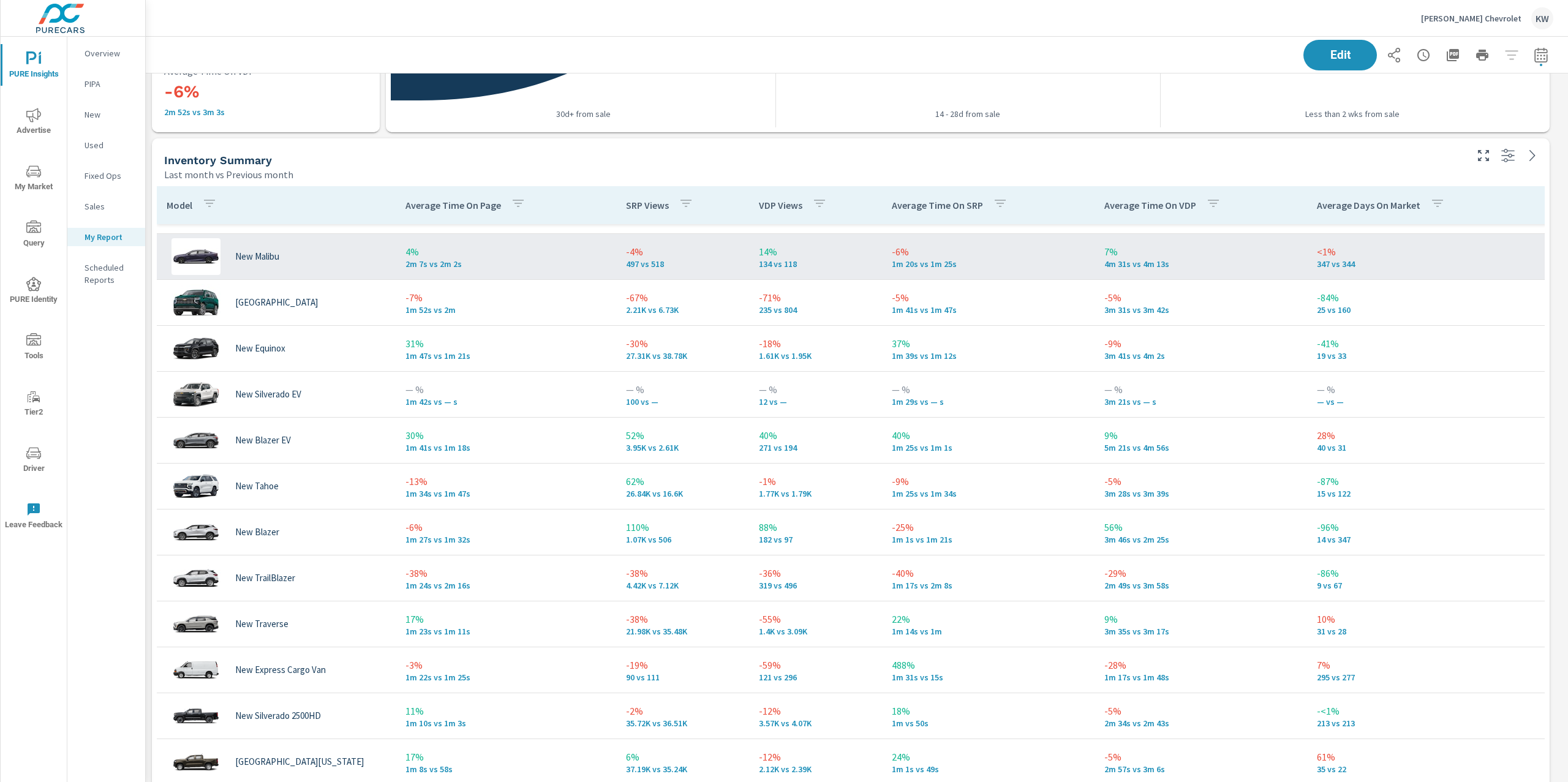
scroll to position [177, 0]
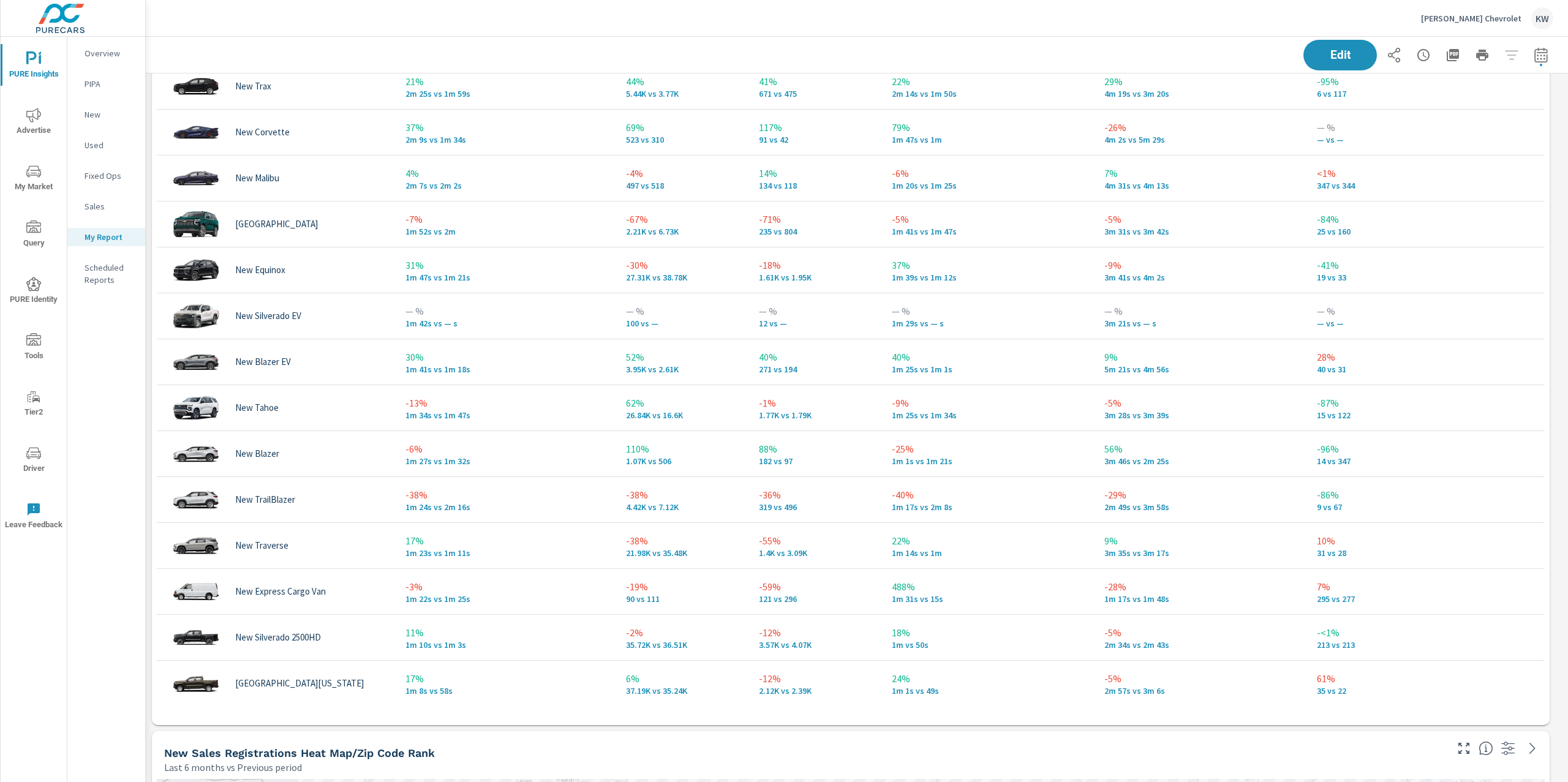
scroll to position [3078, 0]
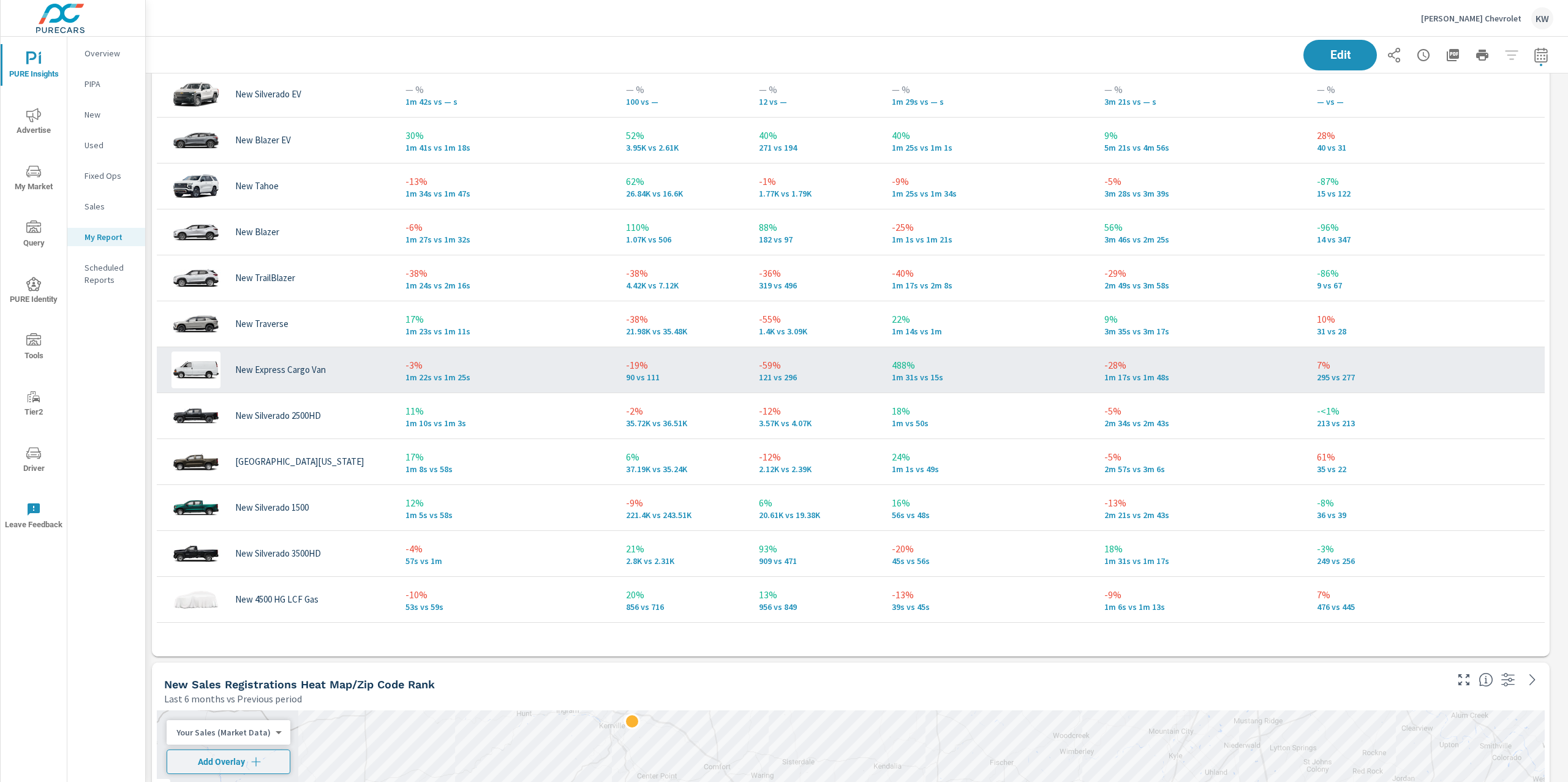
scroll to position [169, 0]
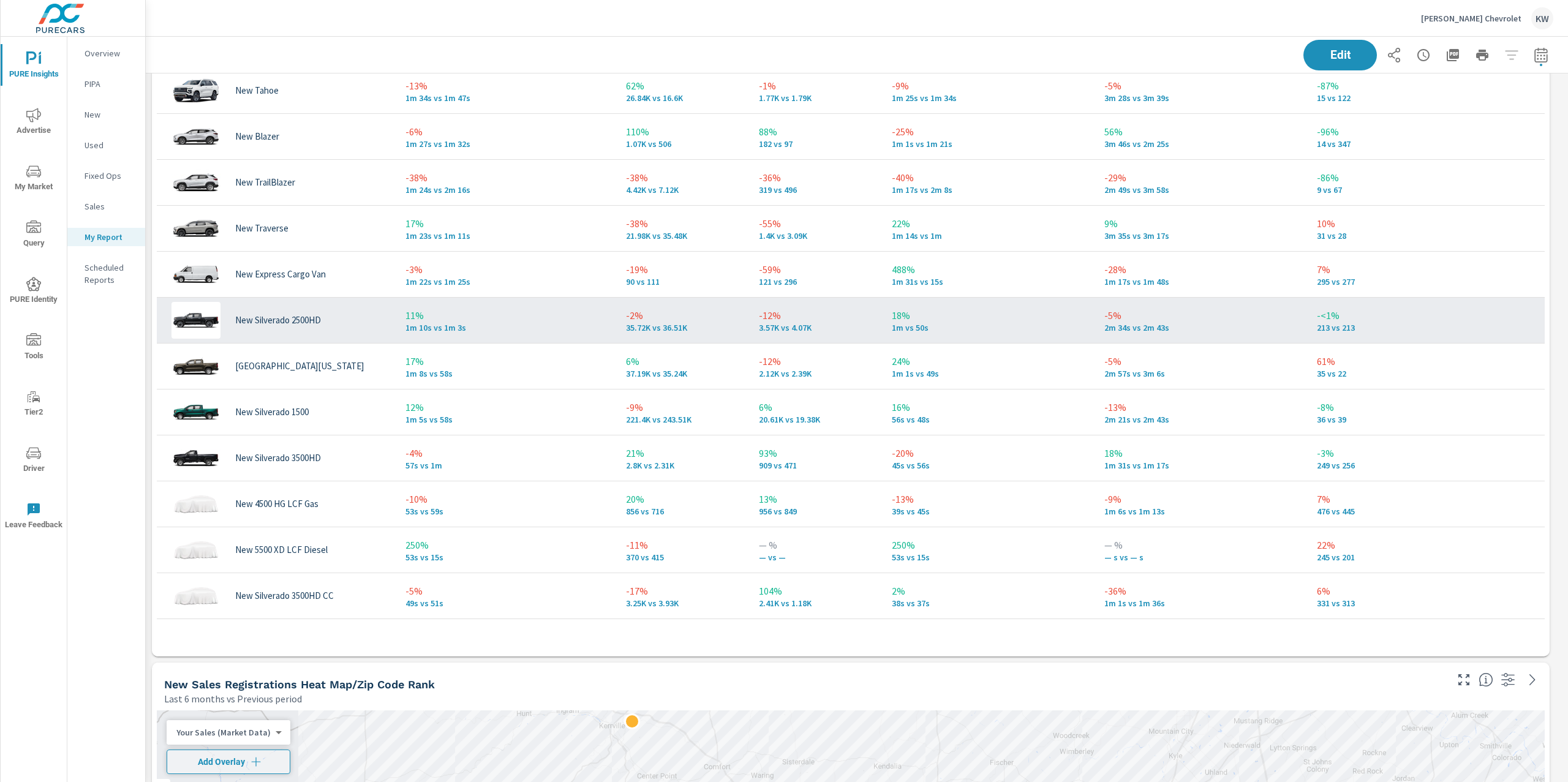
scroll to position [270, 0]
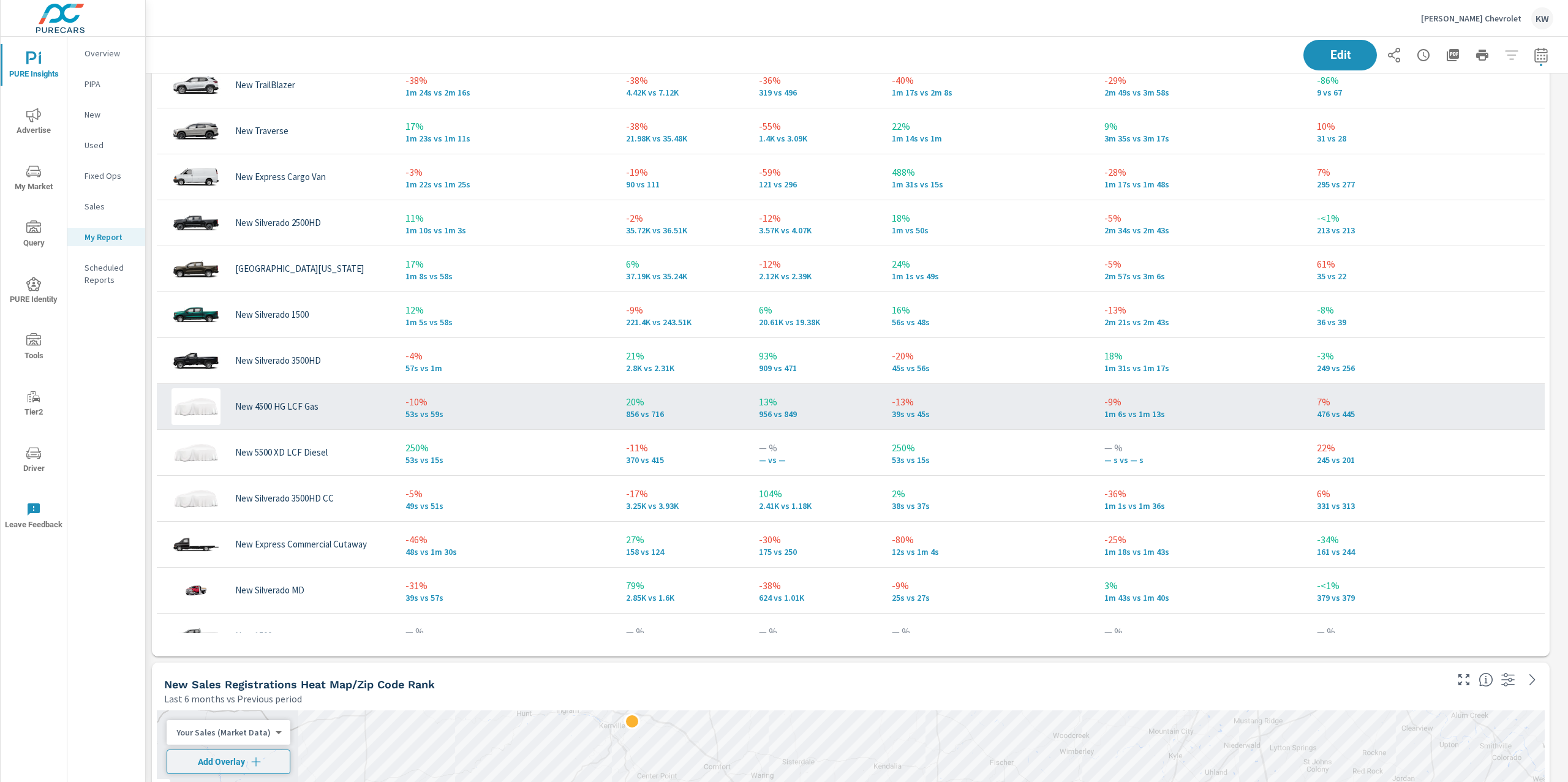
scroll to position [375, 0]
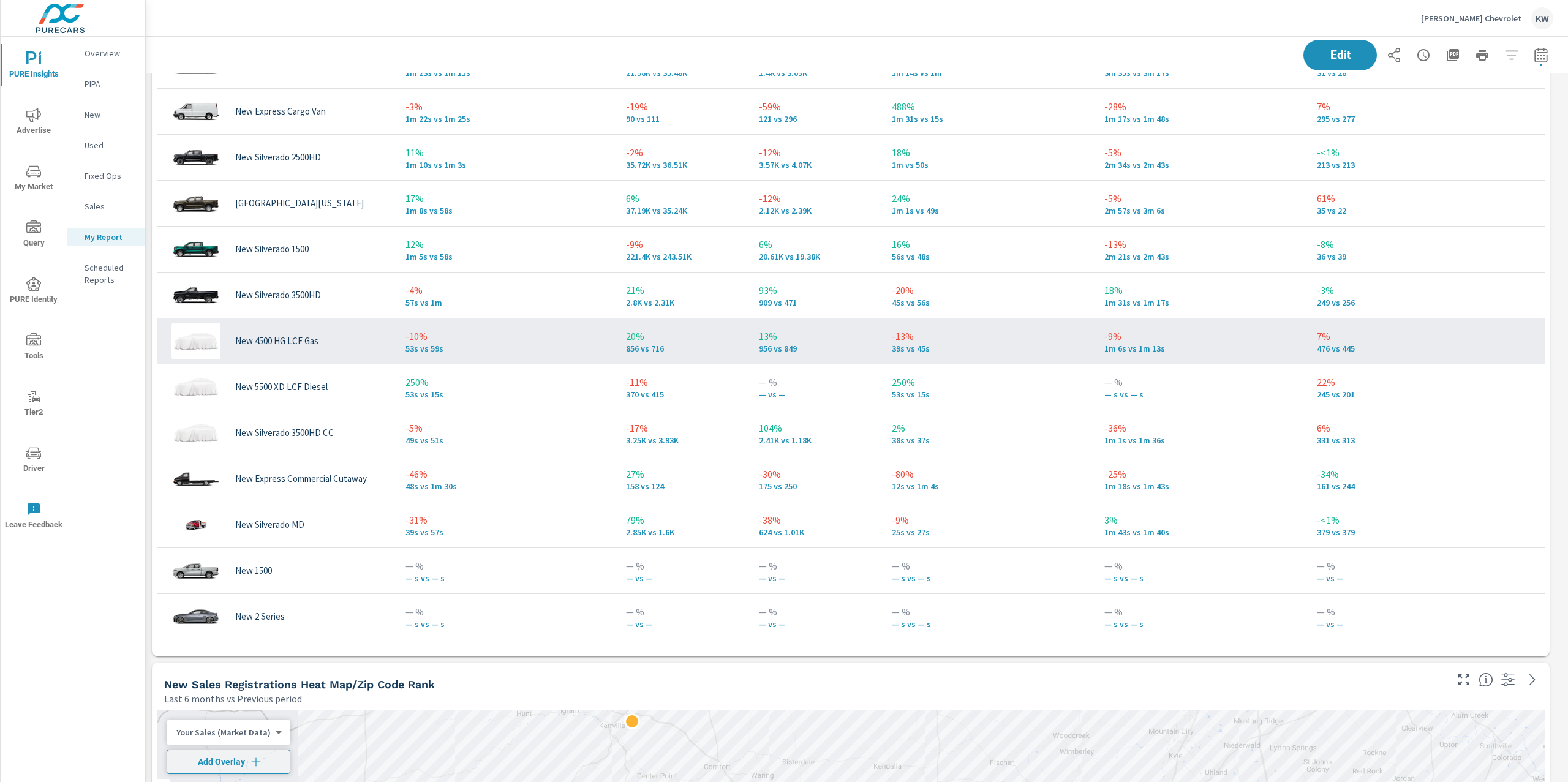
scroll to position [415, 0]
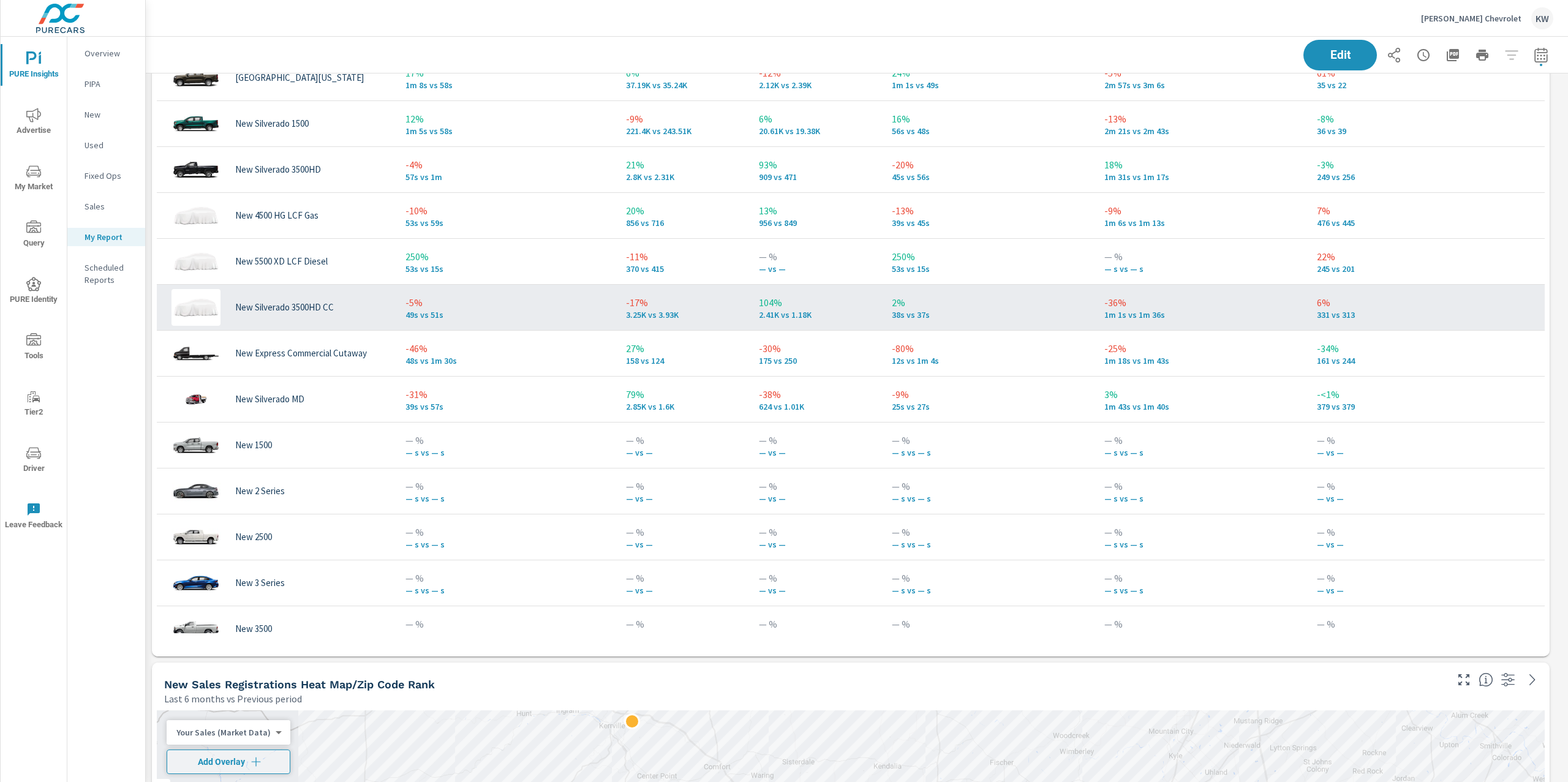
scroll to position [551, 0]
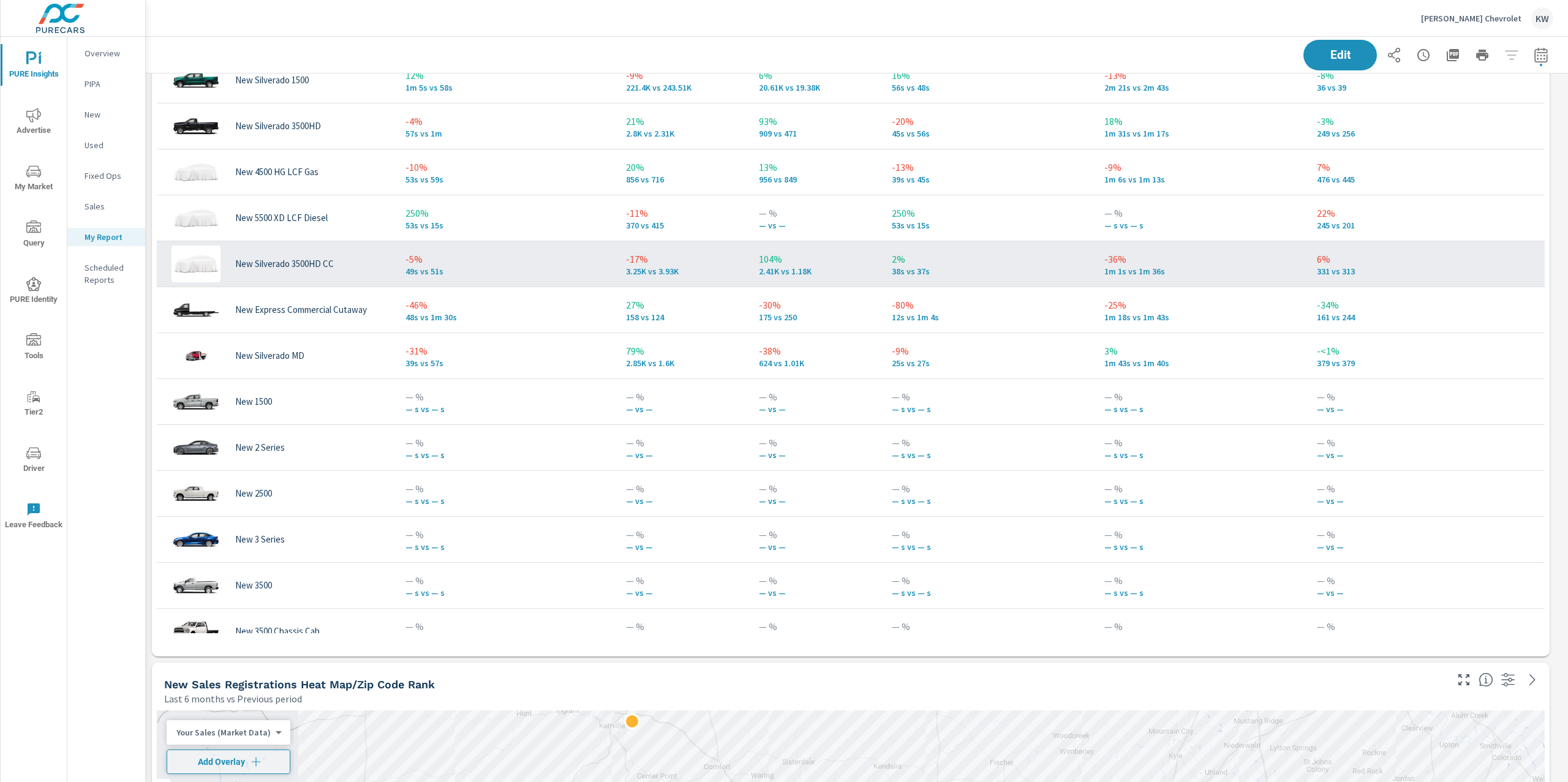
scroll to position [177, 0]
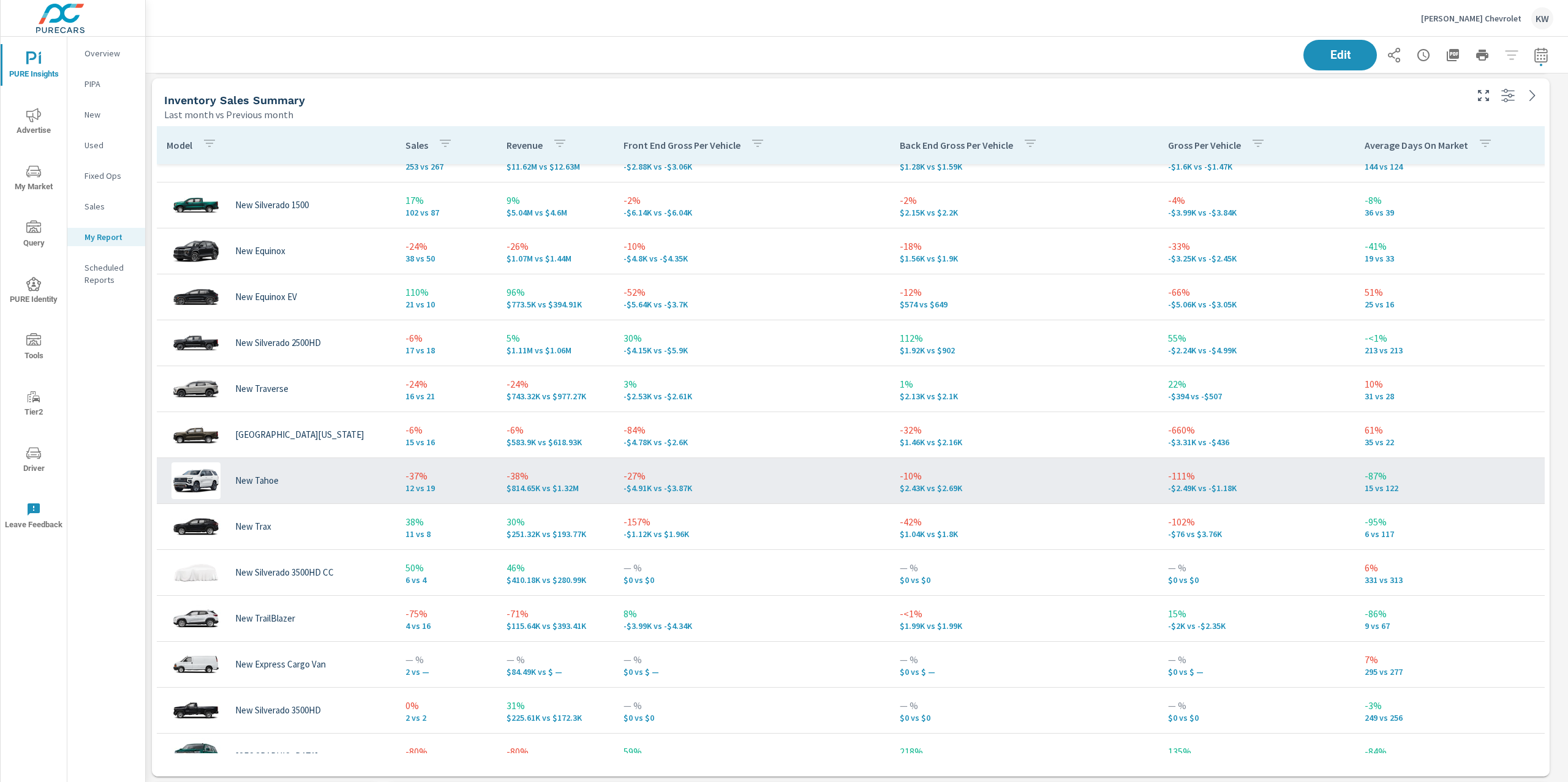
scroll to position [30, 0]
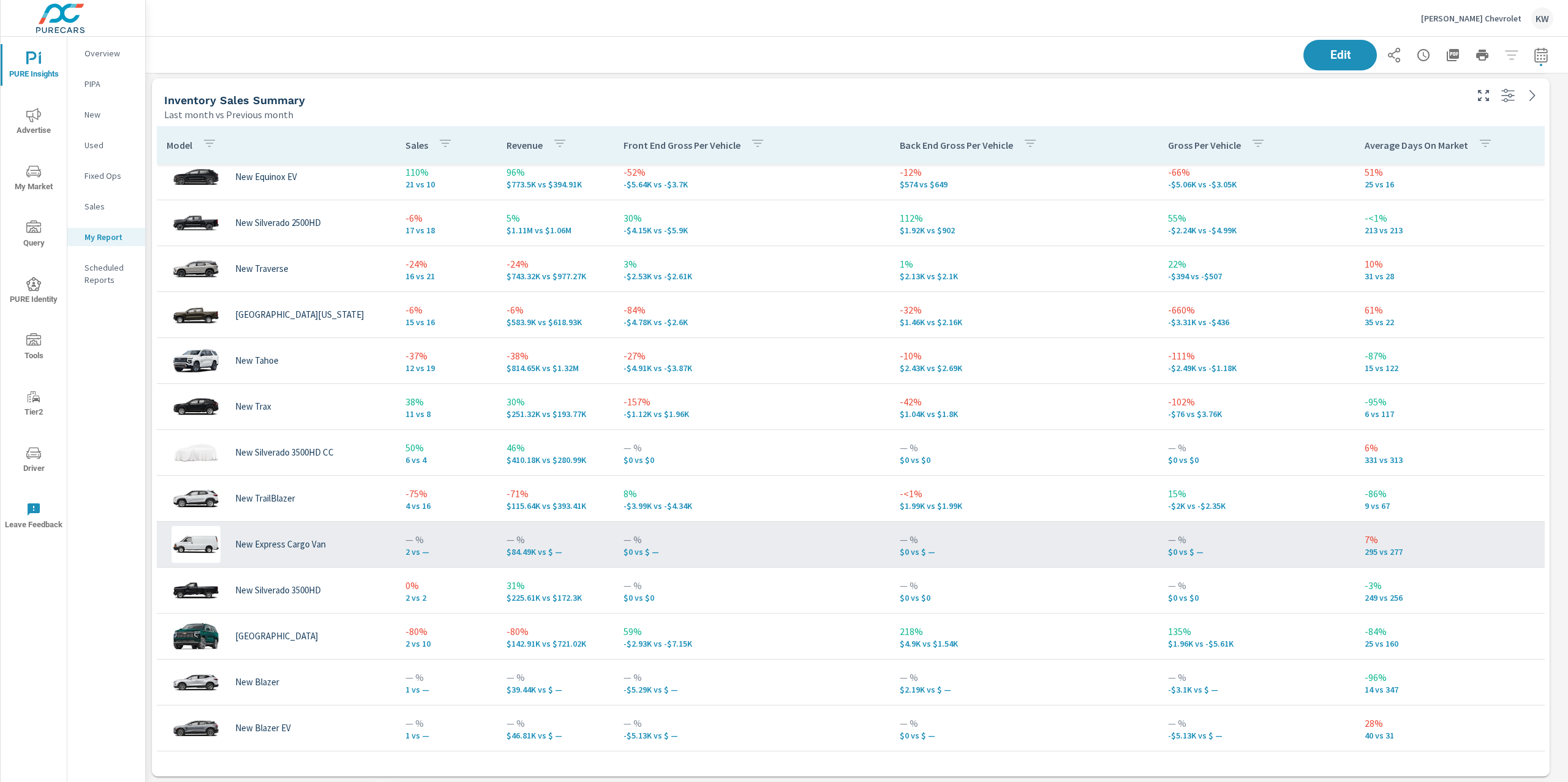
scroll to position [187, 0]
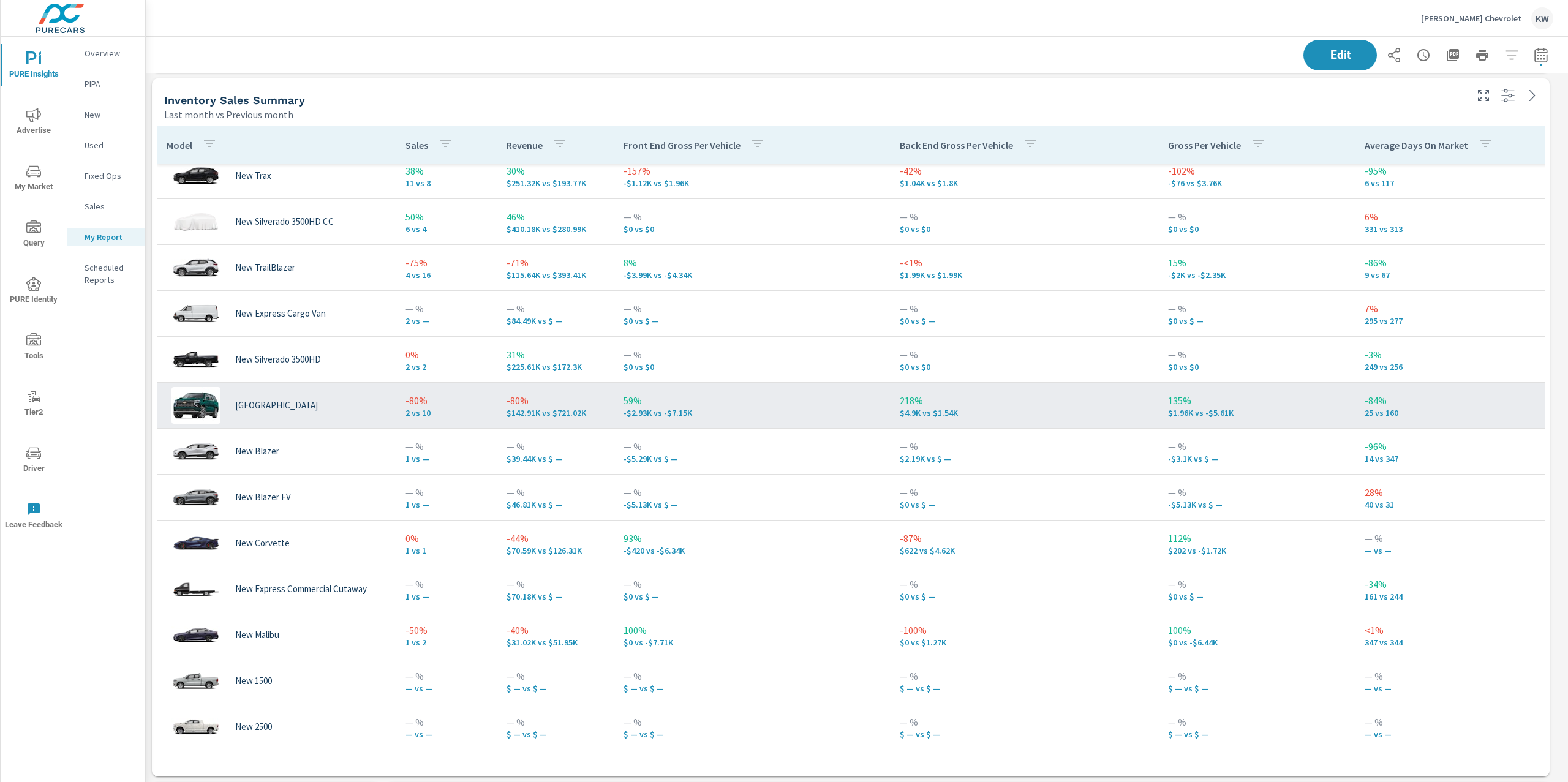
scroll to position [410, 0]
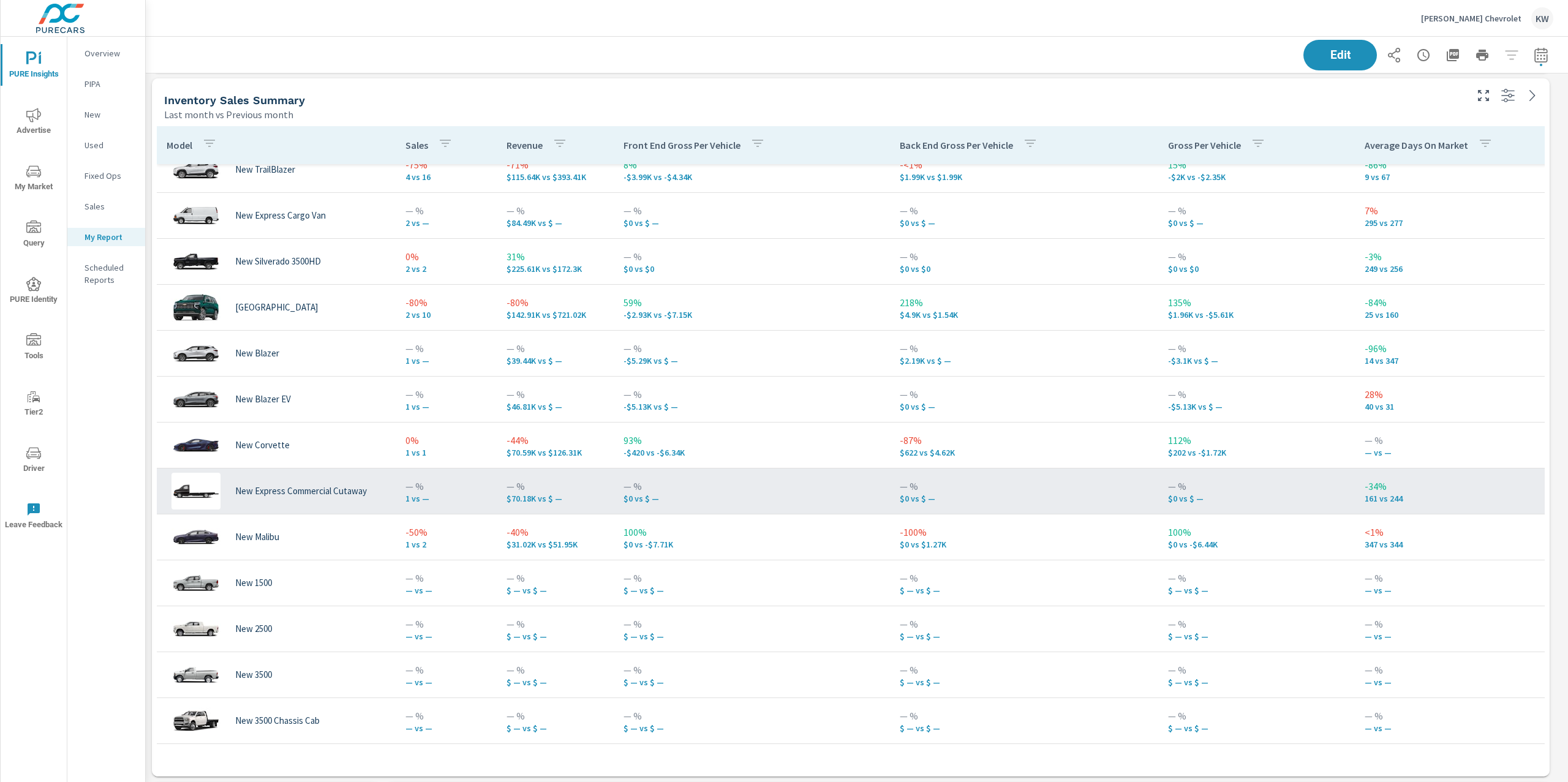
scroll to position [487, 0]
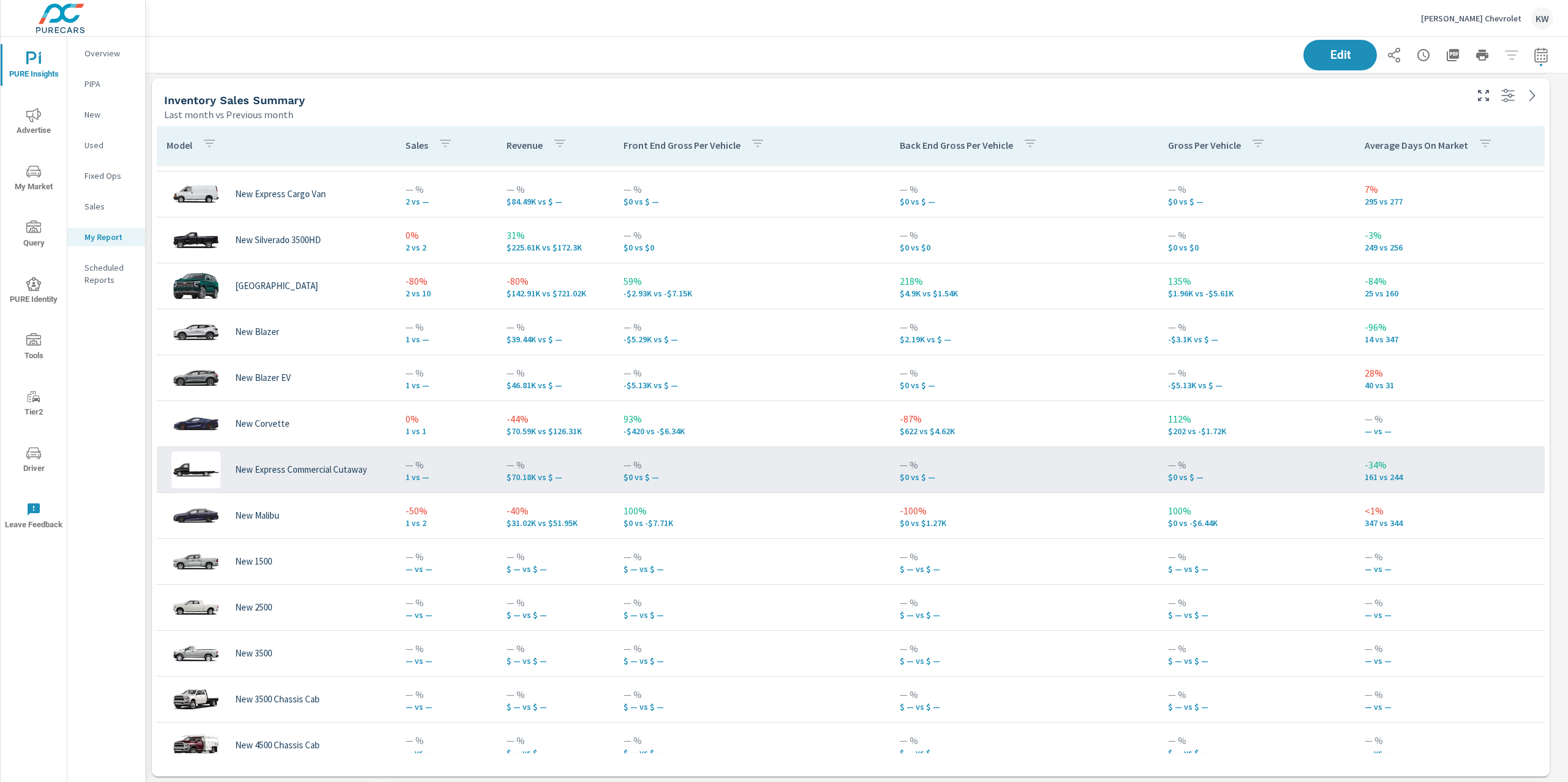
scroll to position [502, 0]
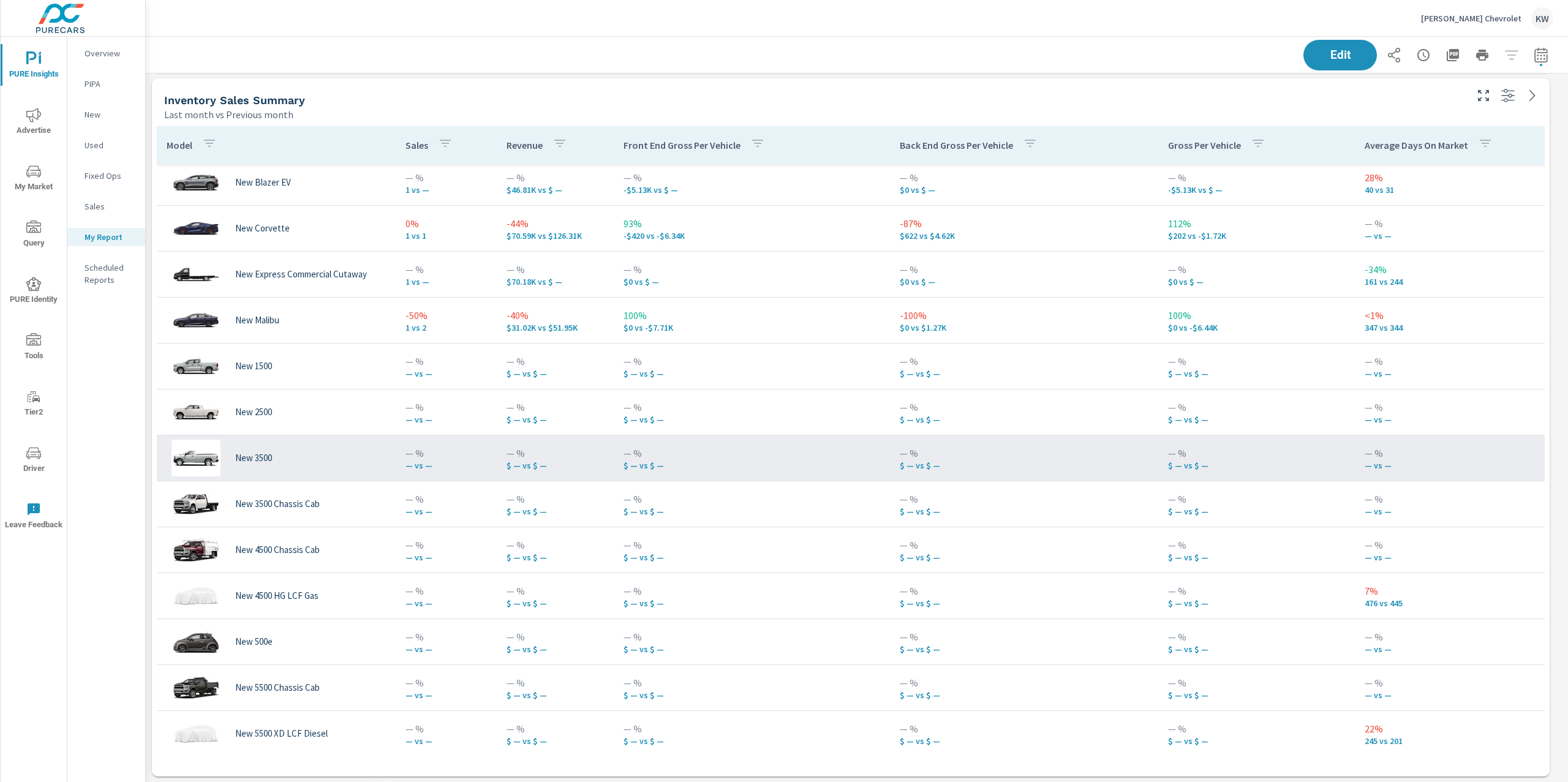
scroll to position [811, 0]
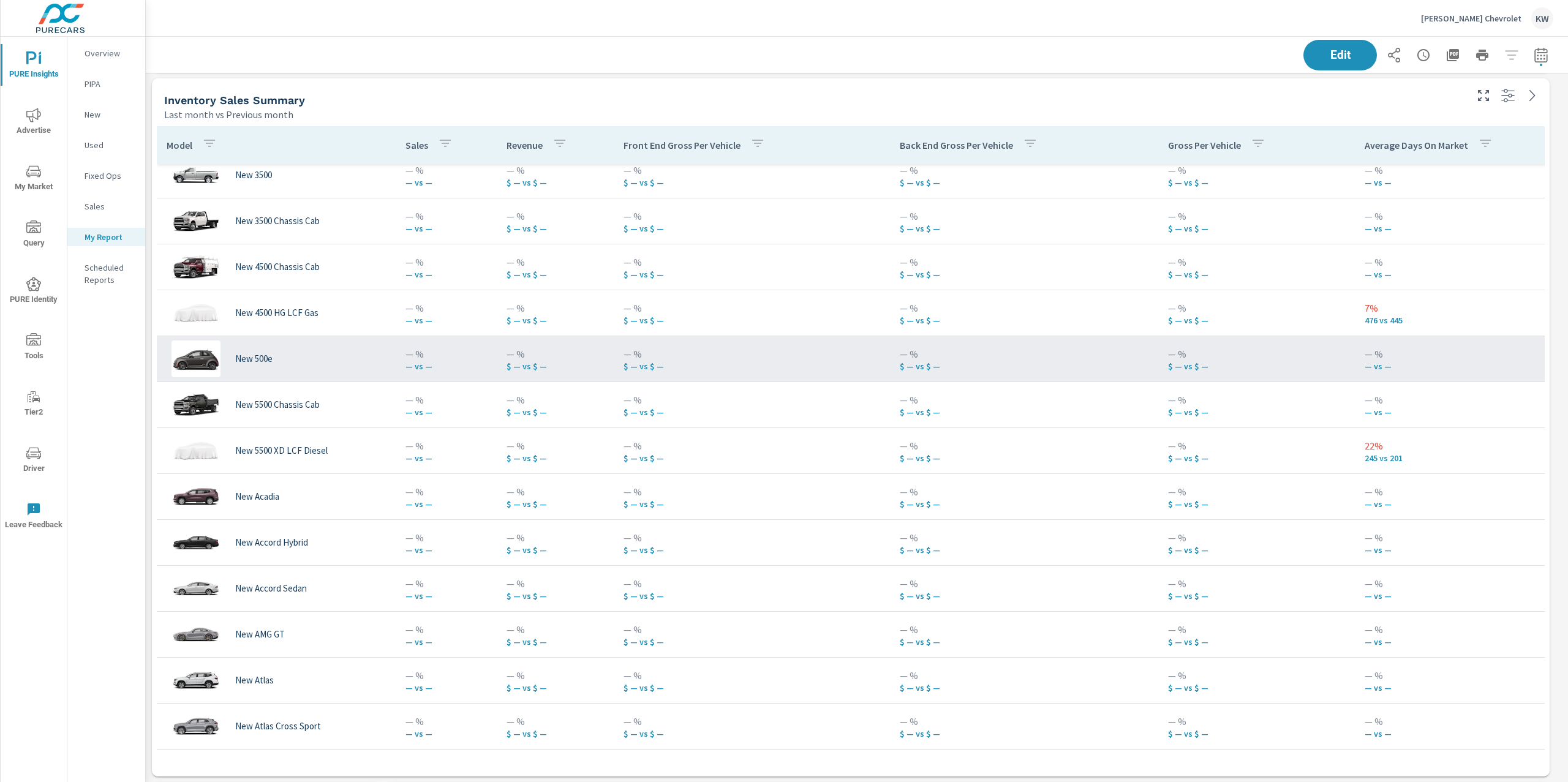
scroll to position [981, 0]
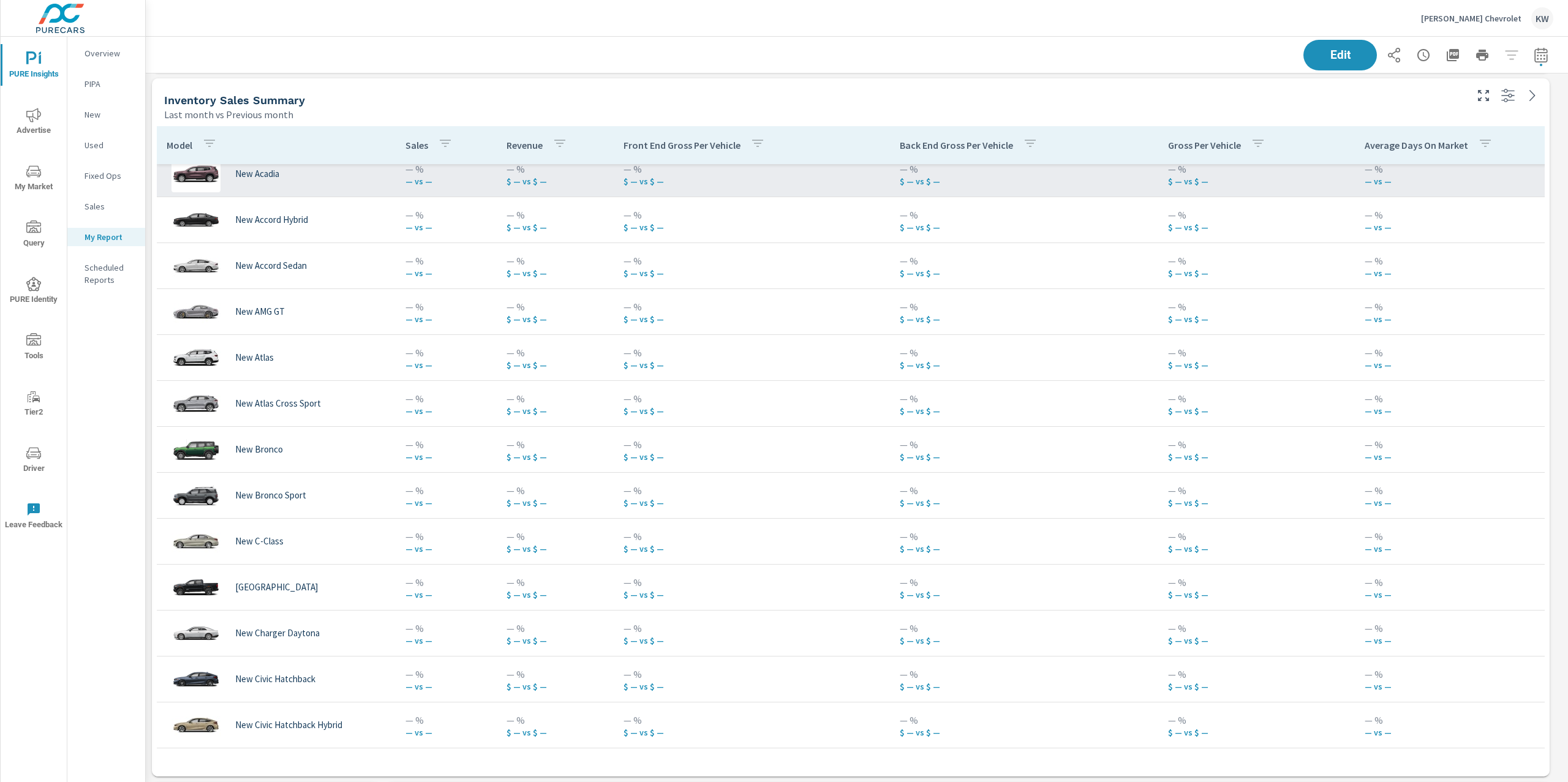
scroll to position [787, 0]
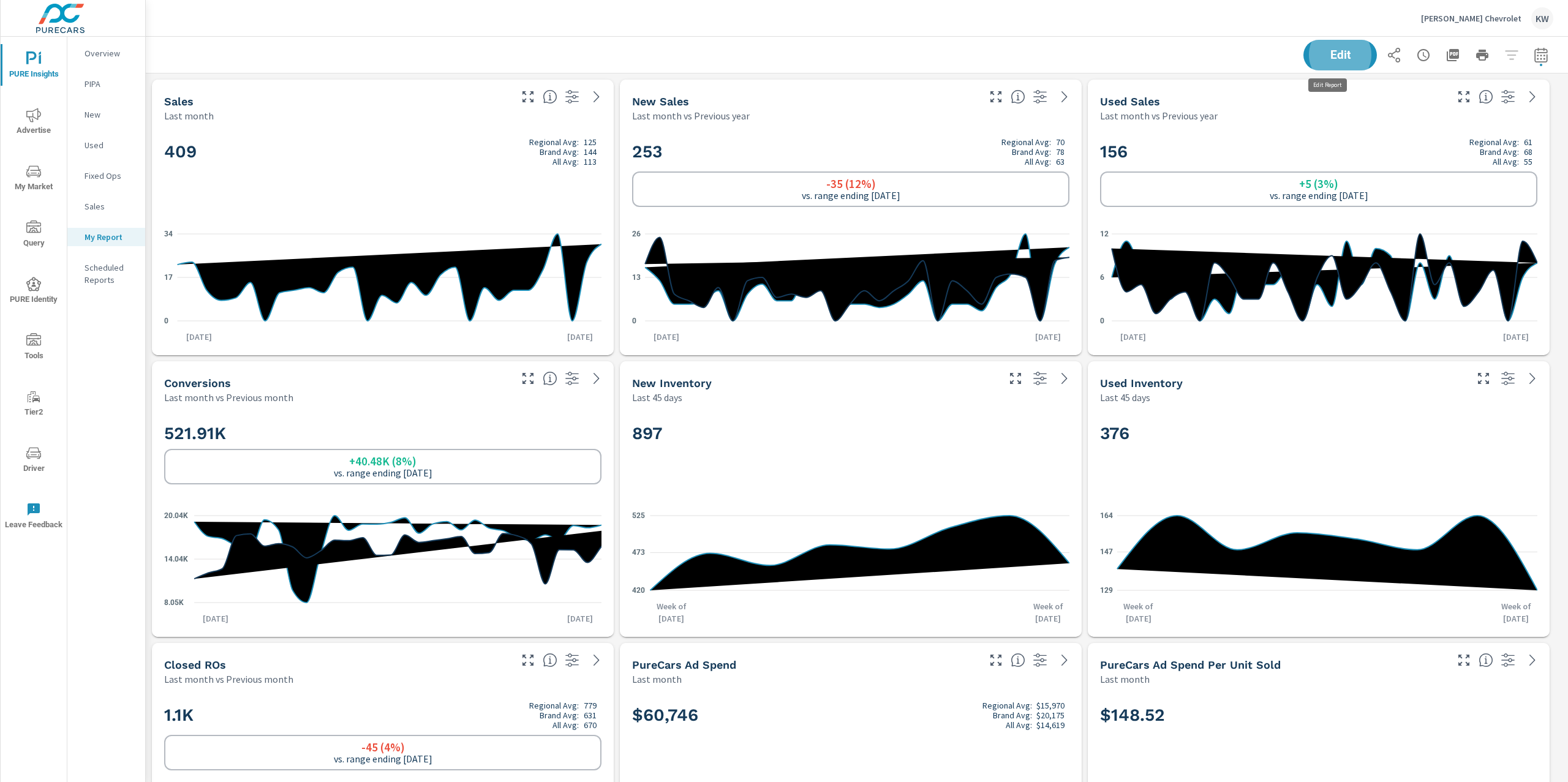
scroll to position [8200, 1436]
drag, startPoint x: 639, startPoint y: 155, endPoint x: 695, endPoint y: 150, distance: 56.2
click at [695, 150] on h2 "253 Regional Avg: 70 Brand Avg: 78 All Avg: 63" at bounding box center [850, 151] width 437 height 29
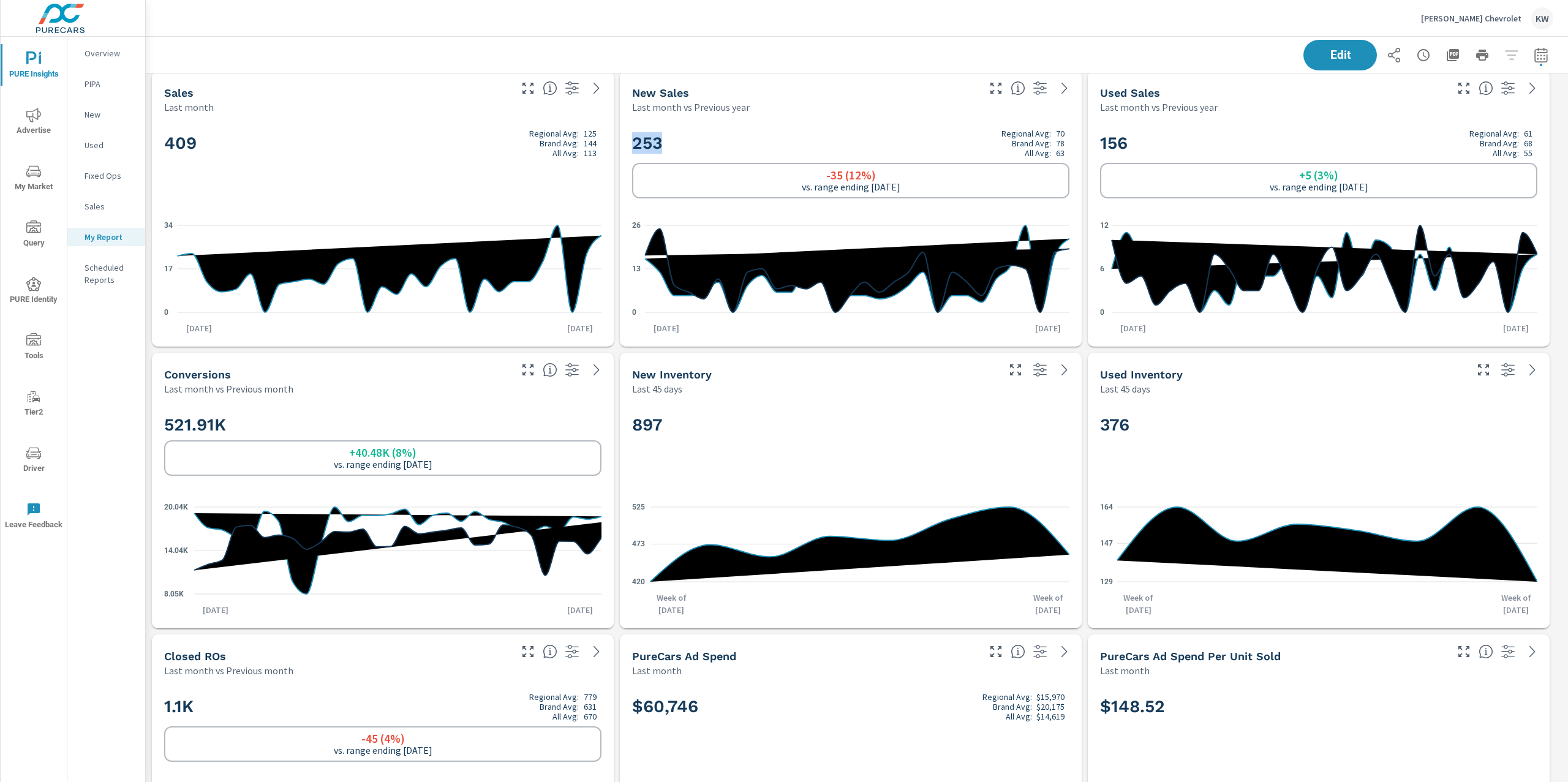
scroll to position [10, 0]
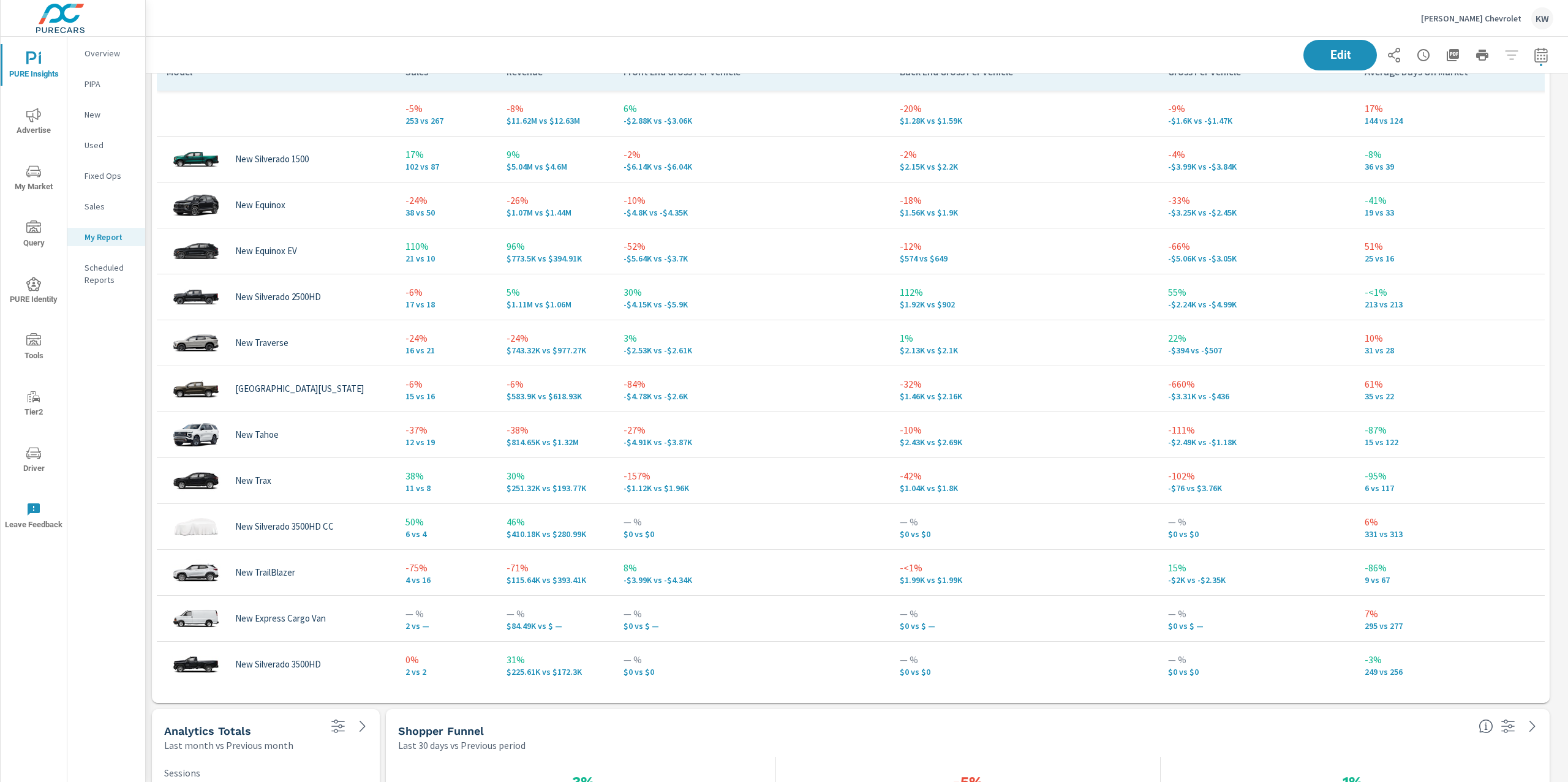
scroll to position [1623, 0]
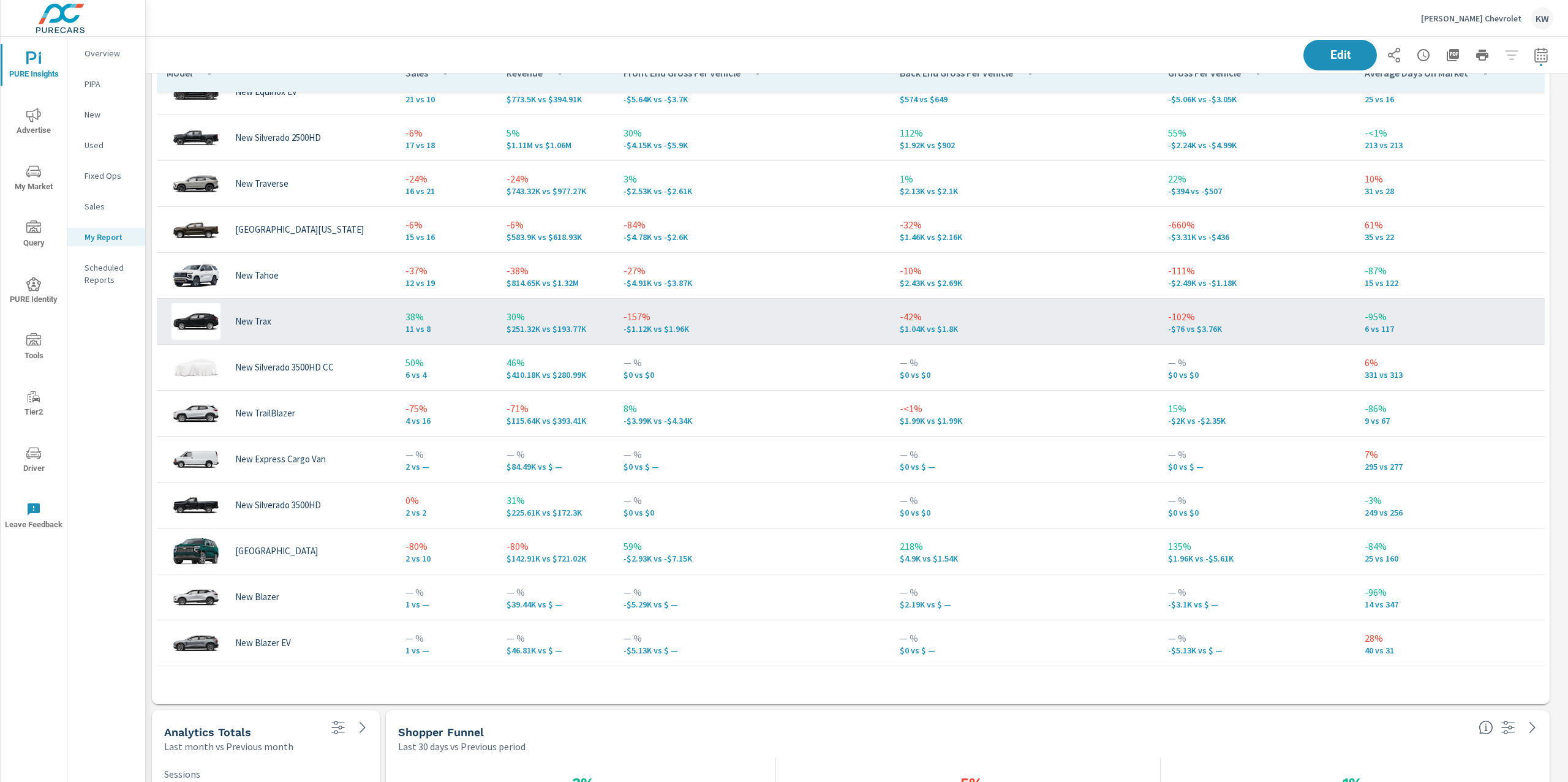
scroll to position [161, 0]
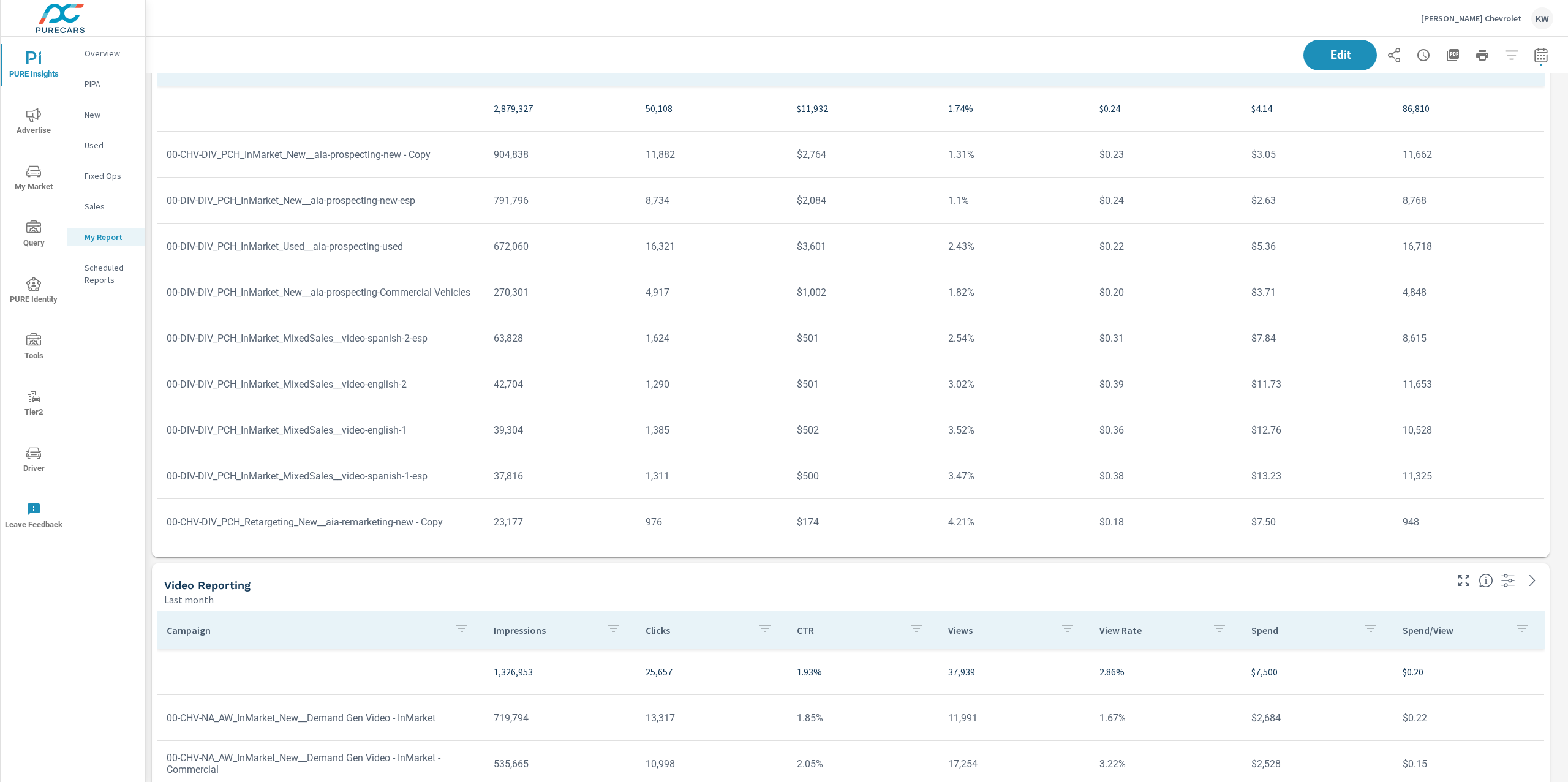
scroll to position [7188, 0]
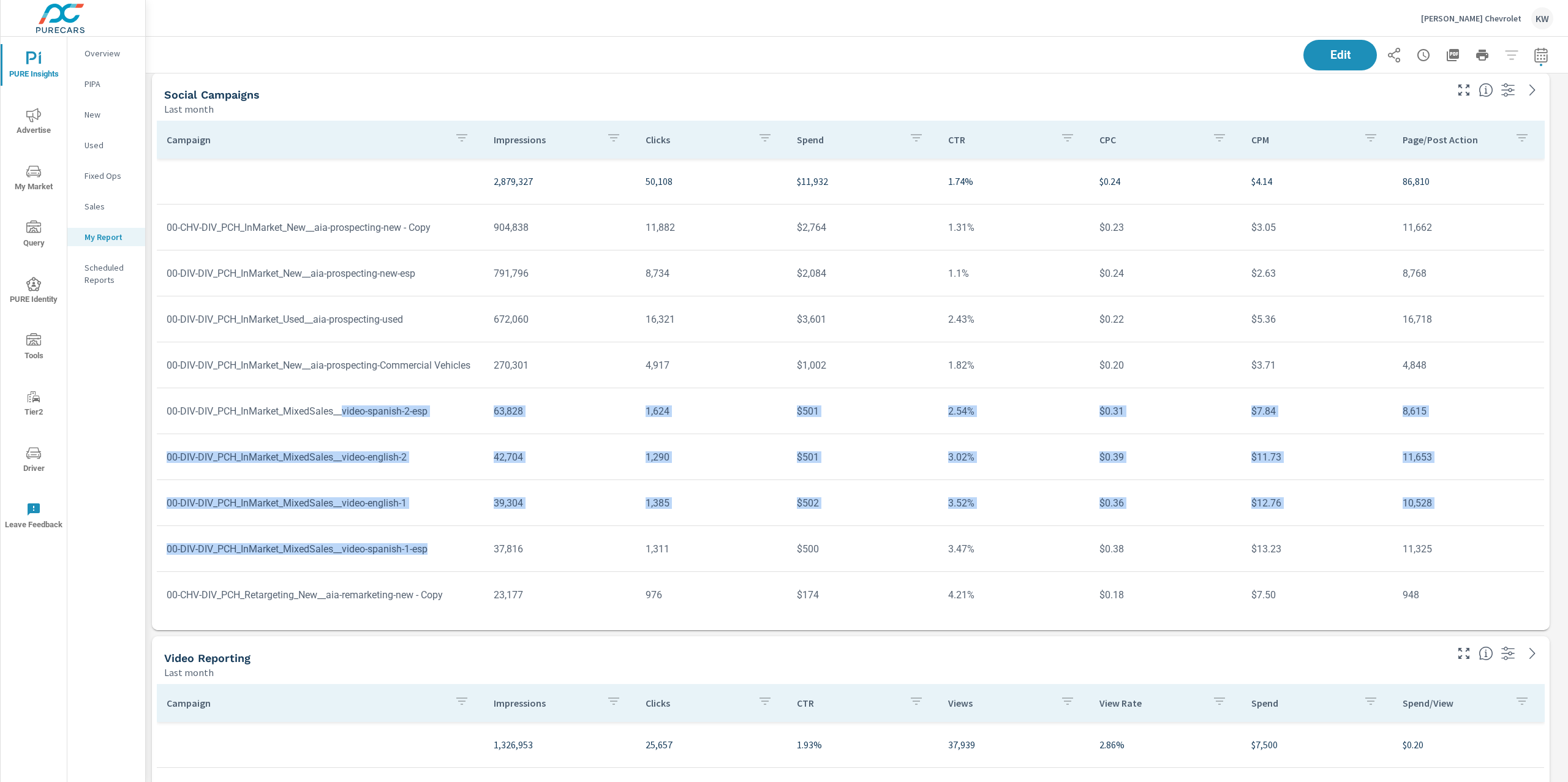
drag, startPoint x: 355, startPoint y: 411, endPoint x: 447, endPoint y: 550, distance: 166.7
click at [447, 550] on tbody "2,879,327 50,108 $11,932 1.74% $0.24 $4.14 86,810 00-CHV-DIV_PCH_InMarket_New__…" at bounding box center [851, 434] width 1388 height 551
click at [298, 434] on tr "00-DIV-DIV_PCH_InMarket_MixedSales__video-english-2 42,704 1,290 $501 3.02% $0.…" at bounding box center [850, 457] width 1387 height 46
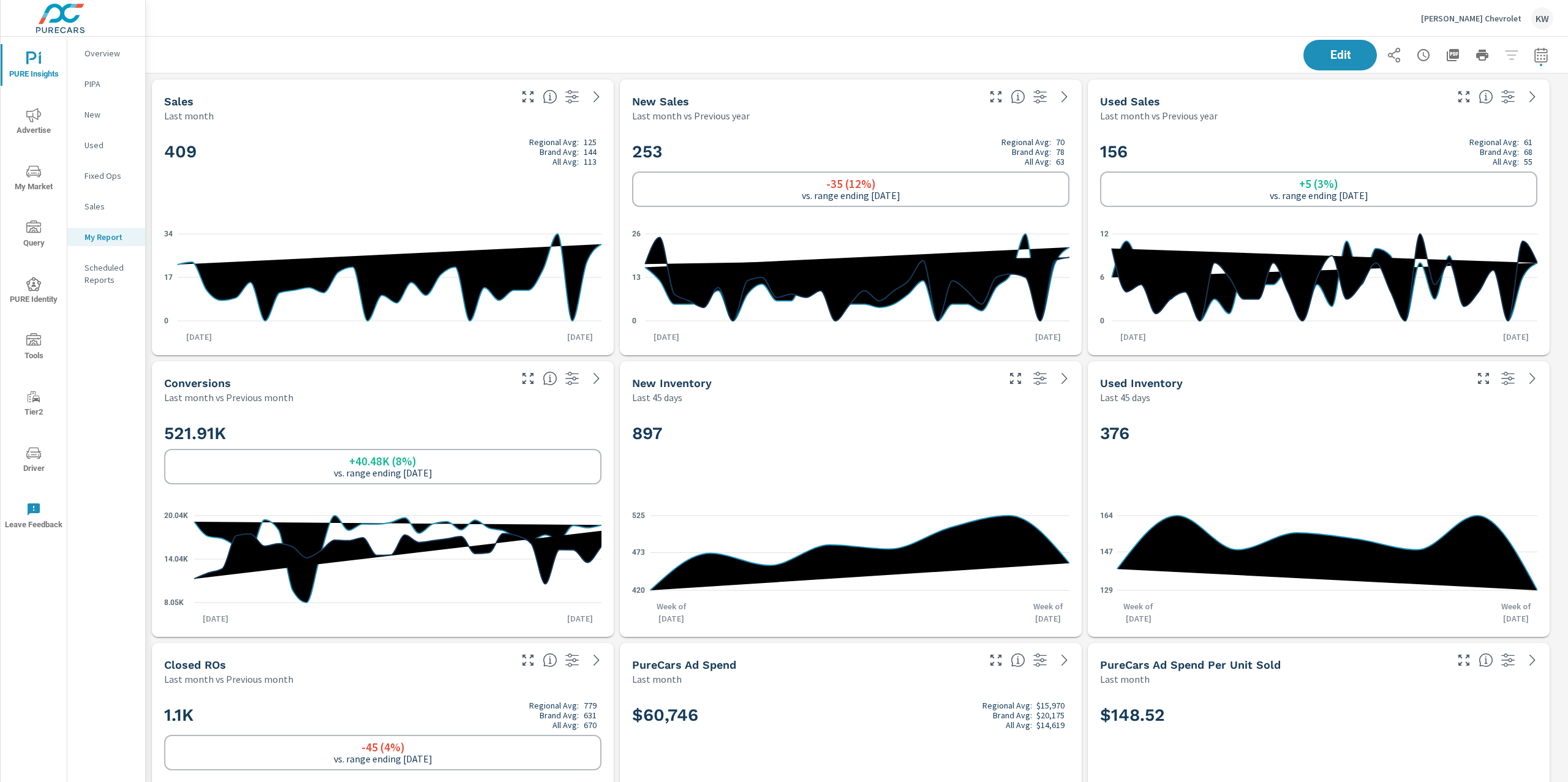
scroll to position [8200, 1436]
click at [1447, 55] on icon "button" at bounding box center [1453, 55] width 13 height 13
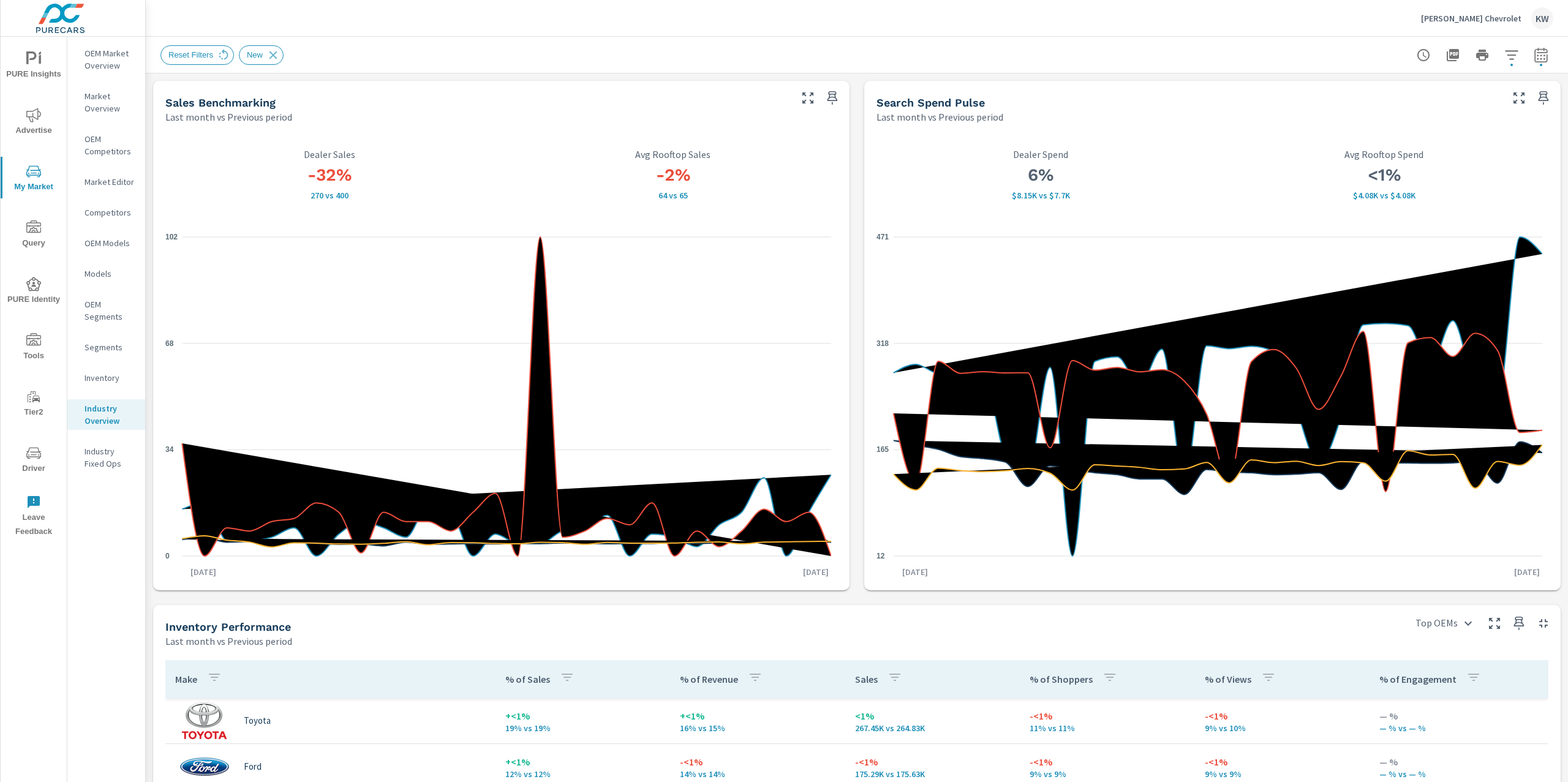
click at [117, 374] on p "Inventory" at bounding box center [110, 377] width 51 height 13
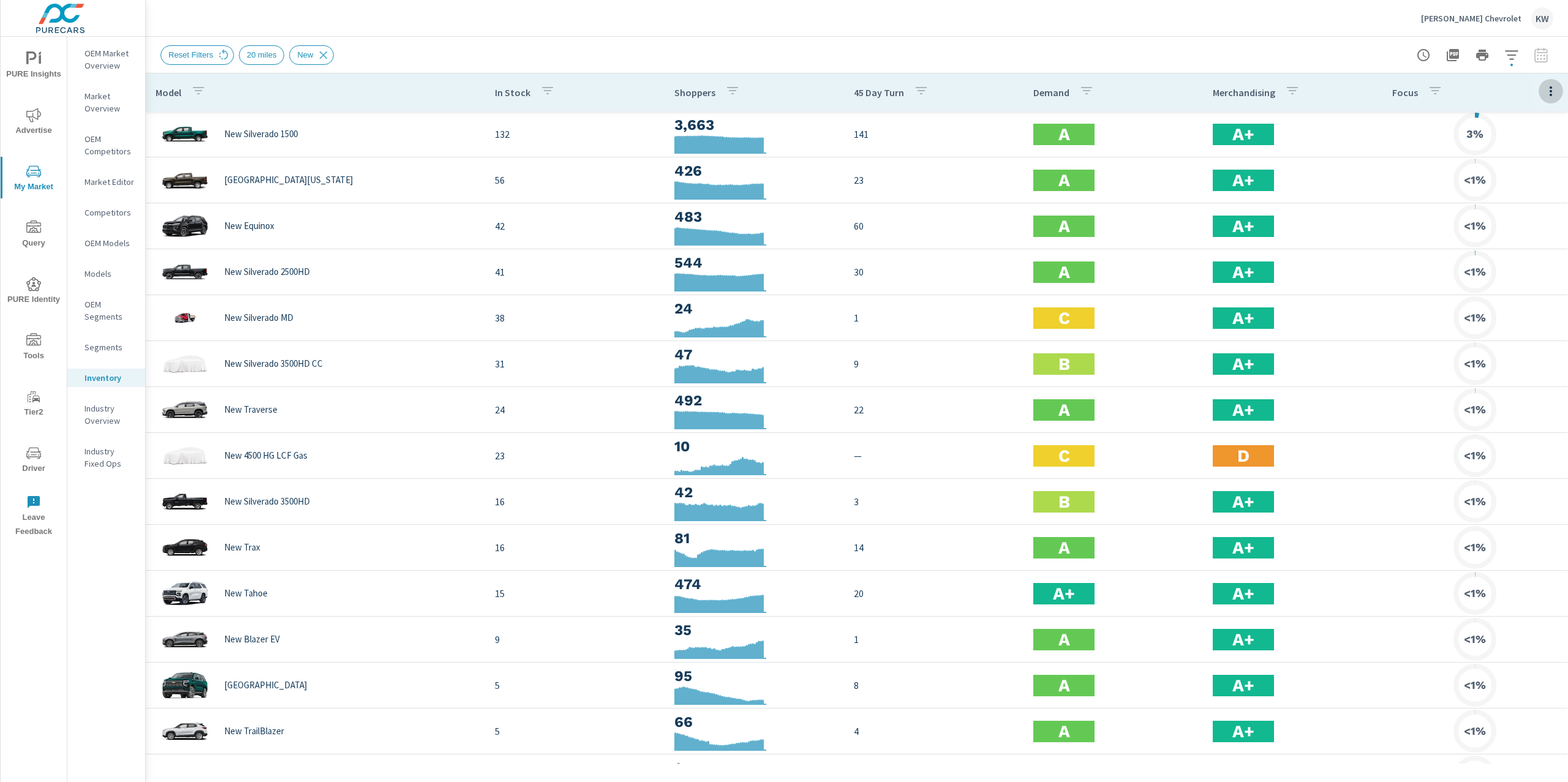
click at [1544, 92] on icon "button" at bounding box center [1550, 91] width 14 height 14
click at [1496, 281] on span "Customize columns..." at bounding box center [1511, 284] width 77 height 13
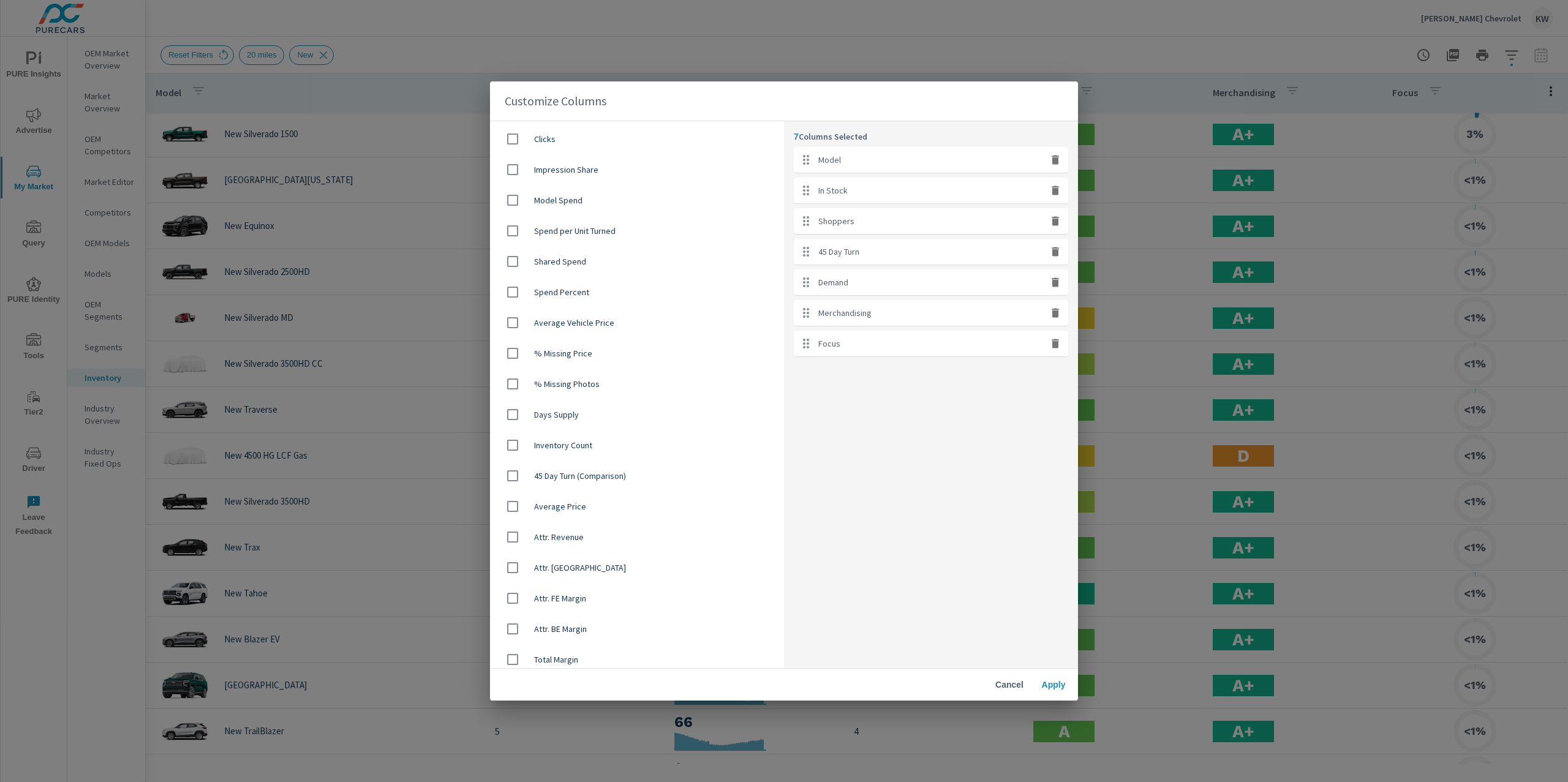
scroll to position [708, 0]
click at [512, 439] on input "checkbox" at bounding box center [513, 438] width 26 height 26
checkbox input "true"
drag, startPoint x: 801, startPoint y: 376, endPoint x: 808, endPoint y: 216, distance: 160.2
click at [808, 216] on ul "Model In Stock Shoppers 45 Day Turn Demand Merchandising Focus Average Price" at bounding box center [931, 267] width 275 height 240
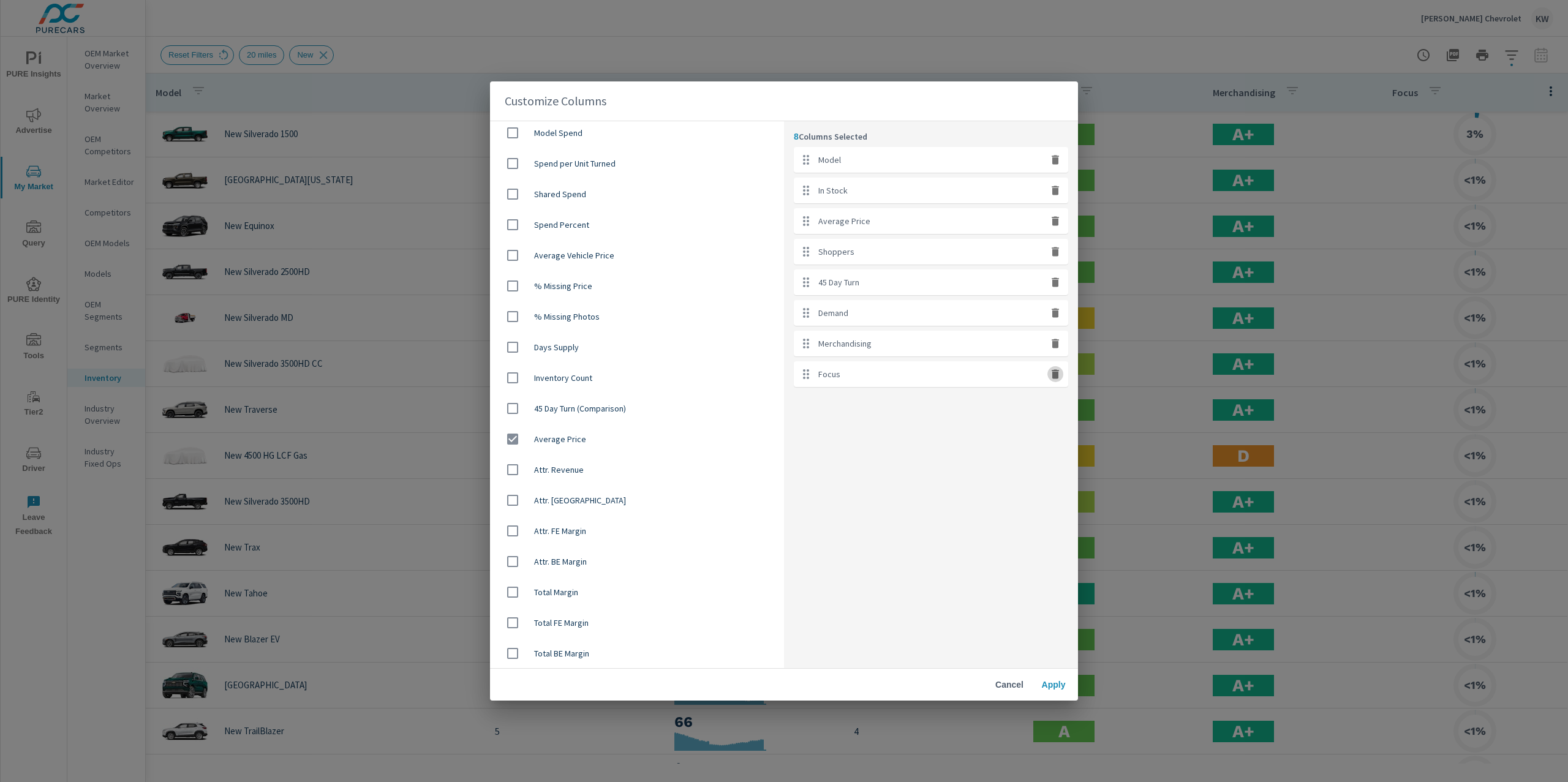
click at [1052, 374] on icon "button" at bounding box center [1055, 374] width 13 height 13
checkbox input "false"
click at [1059, 683] on span "Apply" at bounding box center [1053, 684] width 29 height 11
